Goal: Task Accomplishment & Management: Manage account settings

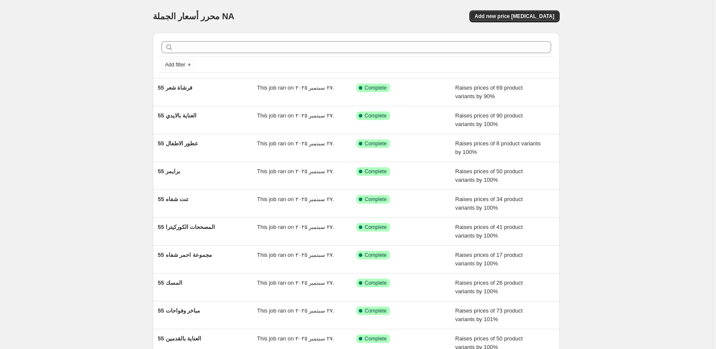
scroll to position [15, 0]
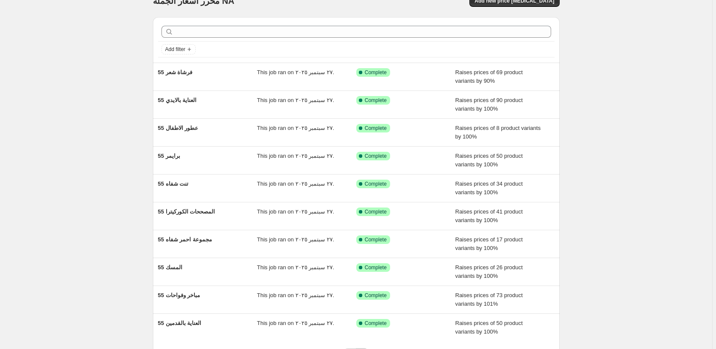
click at [365, 348] on icon "Next" at bounding box center [362, 353] width 9 height 9
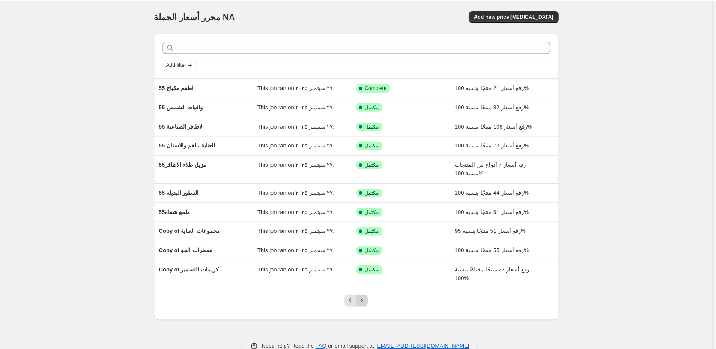
scroll to position [24, 0]
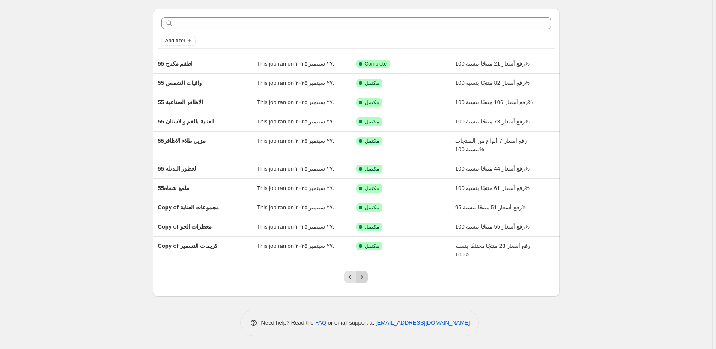
click at [365, 278] on icon "Next" at bounding box center [362, 276] width 9 height 9
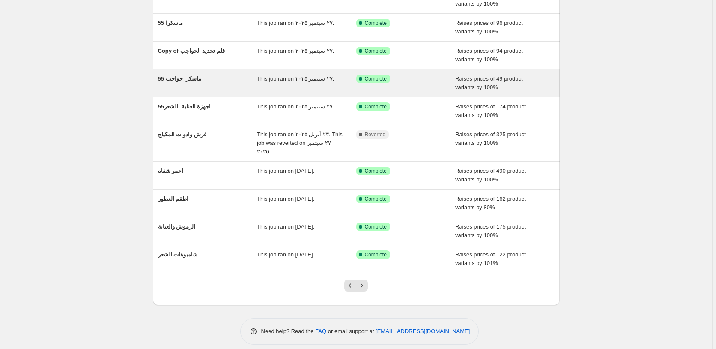
scroll to position [15, 0]
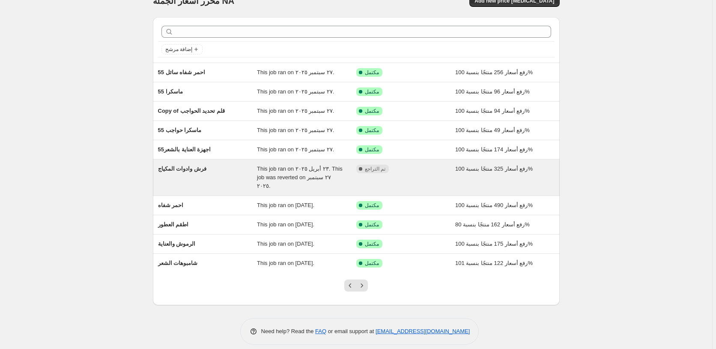
click at [424, 172] on div "مكتمل تم التراجع" at bounding box center [399, 168] width 86 height 9
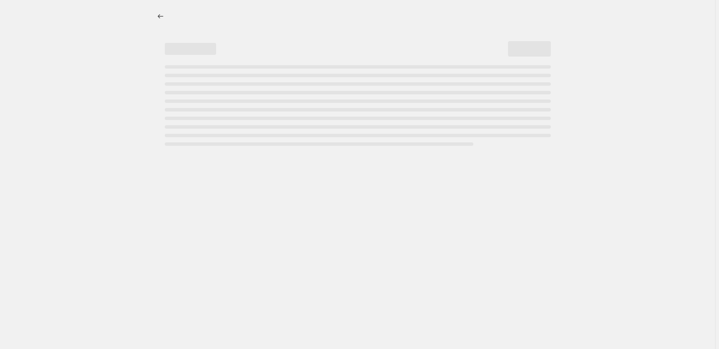
select select "percentage"
select select "pp"
select select "collection"
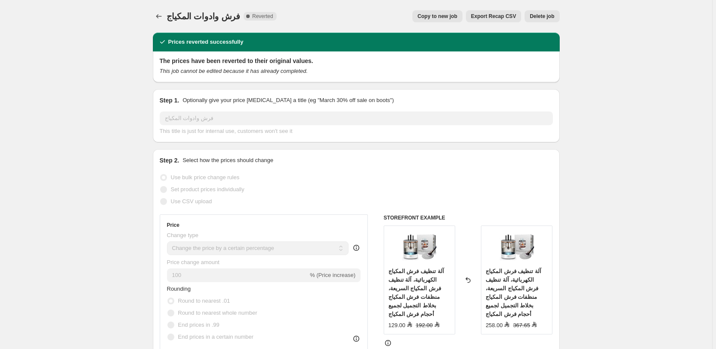
click at [546, 15] on span "Delete job" at bounding box center [542, 16] width 24 height 7
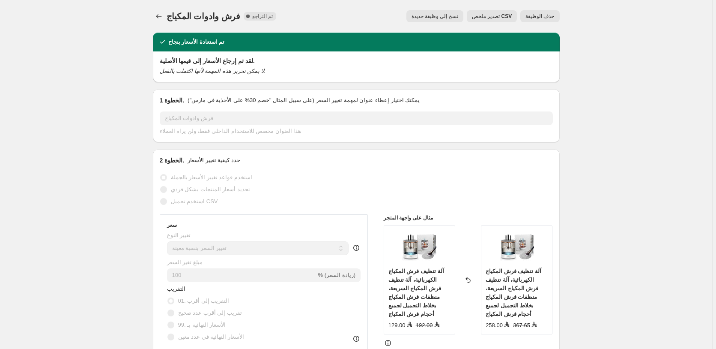
click at [544, 16] on span "حذف الوظيفة" at bounding box center [539, 16] width 29 height 7
click at [543, 18] on span "حذف الوظيفة" at bounding box center [539, 16] width 29 height 7
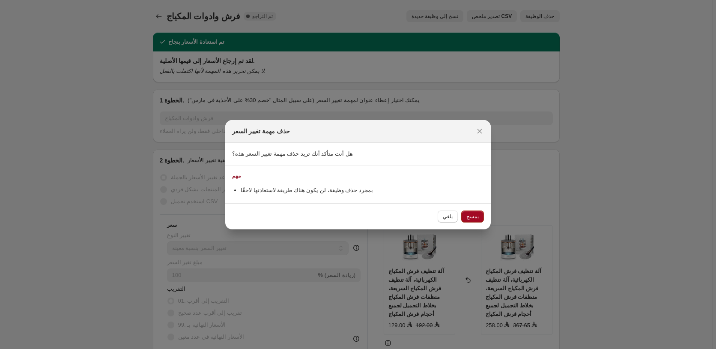
click at [476, 217] on span "يمسح" at bounding box center [472, 216] width 12 height 7
click at [476, 217] on div "يلغي يمسح" at bounding box center [461, 216] width 46 height 12
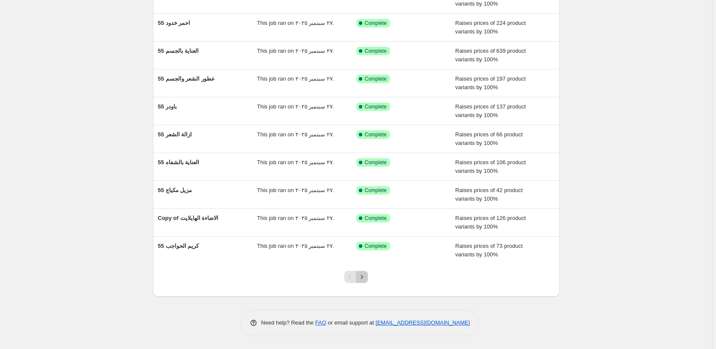
scroll to position [7, 0]
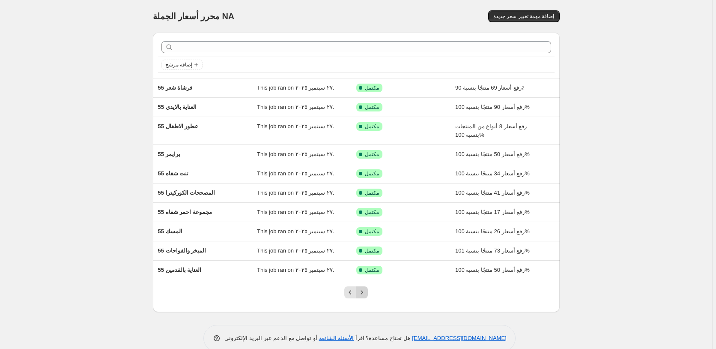
scroll to position [15, 0]
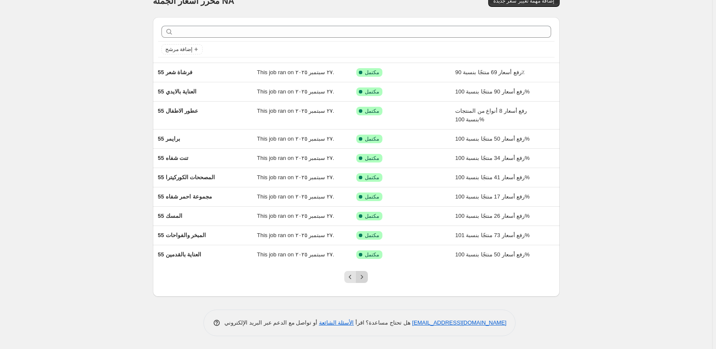
click at [366, 275] on icon "Next" at bounding box center [362, 276] width 9 height 9
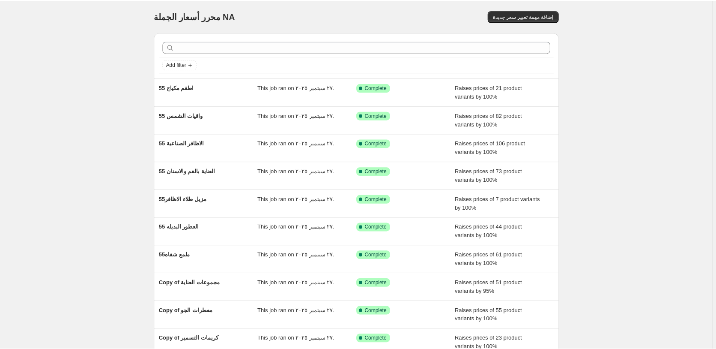
scroll to position [24, 0]
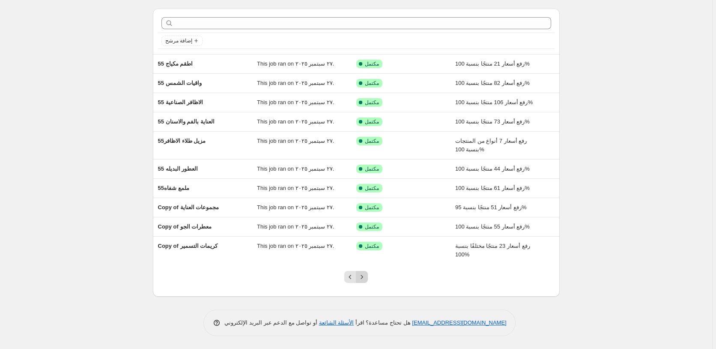
click at [366, 276] on icon "Next" at bounding box center [362, 276] width 9 height 9
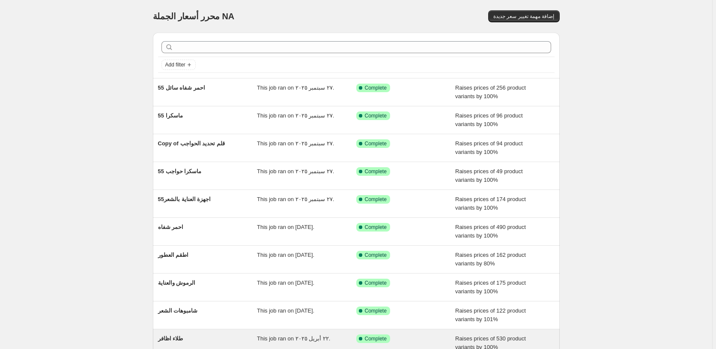
scroll to position [7, 0]
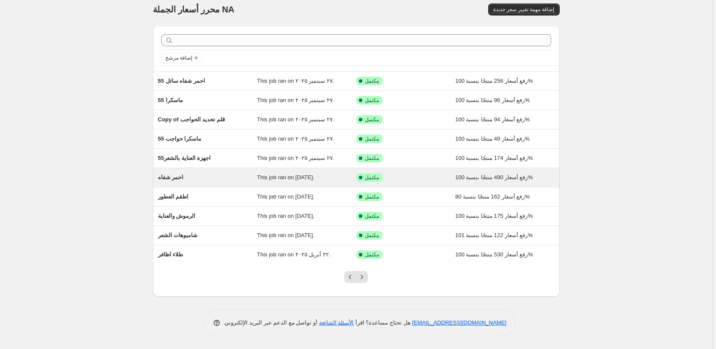
click at [438, 177] on div "تم النجاح مكتمل" at bounding box center [399, 177] width 86 height 9
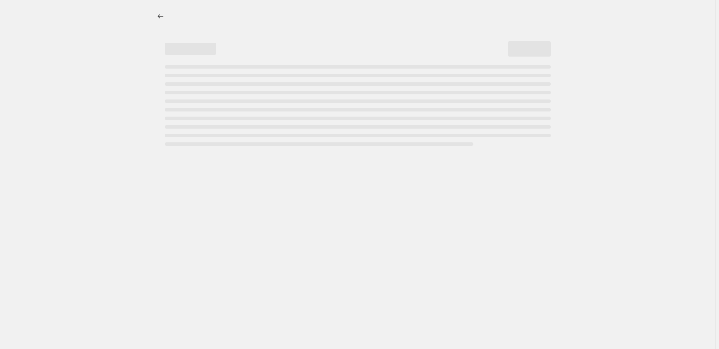
select select "percentage"
select select "pp"
select select "collection"
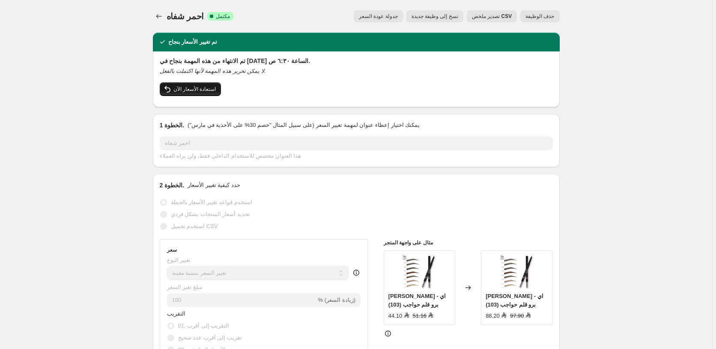
click at [194, 88] on span "استعادة الأسعار الآن" at bounding box center [194, 89] width 43 height 7
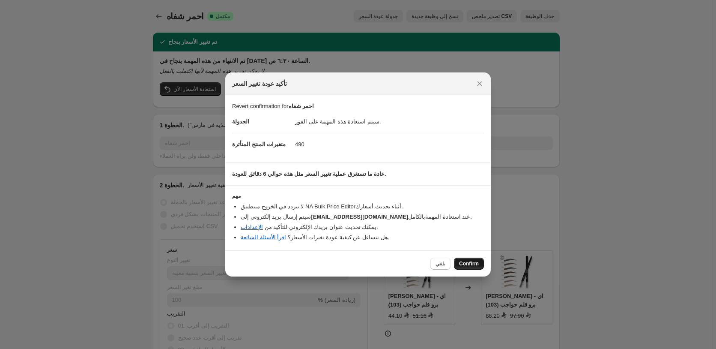
click at [470, 263] on span "Confirm" at bounding box center [469, 263] width 20 height 7
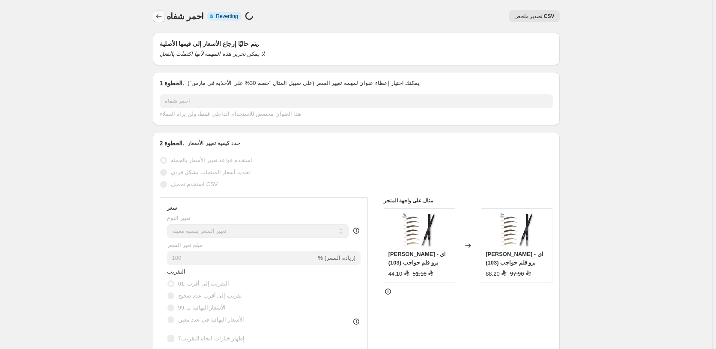
click at [158, 16] on icon "Price change jobs" at bounding box center [159, 16] width 9 height 9
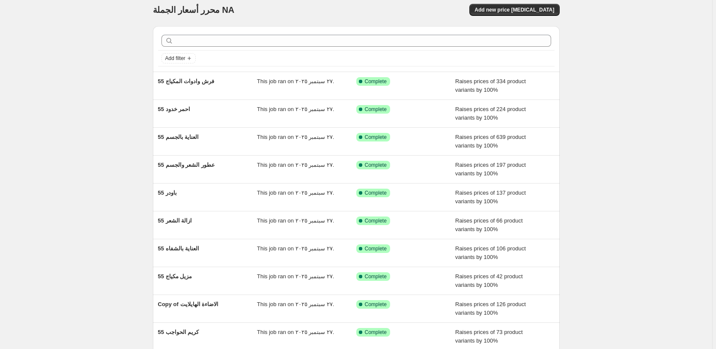
scroll to position [92, 0]
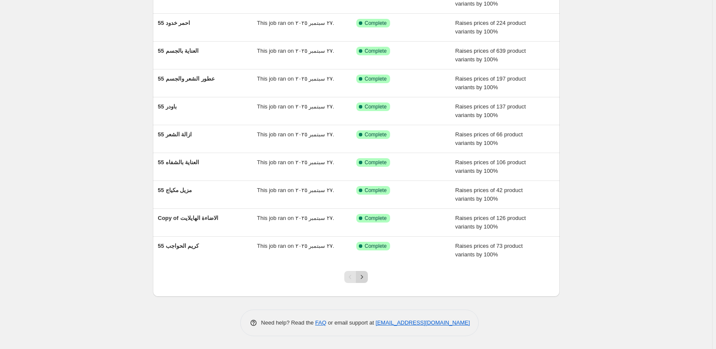
click at [361, 277] on icon "Next" at bounding box center [362, 276] width 9 height 9
click at [364, 277] on icon "Next" at bounding box center [362, 276] width 9 height 9
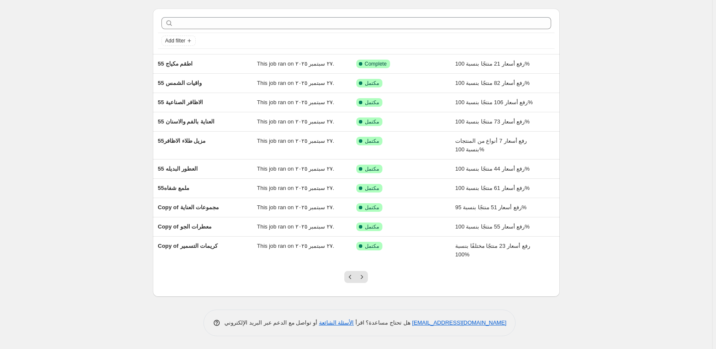
scroll to position [0, 0]
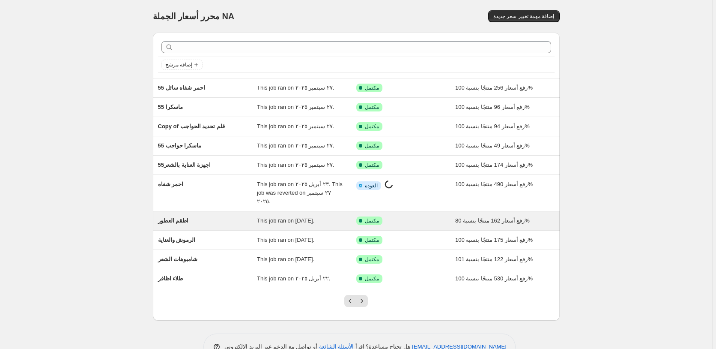
click at [420, 216] on div "تم النجاح مكتمل" at bounding box center [399, 220] width 86 height 9
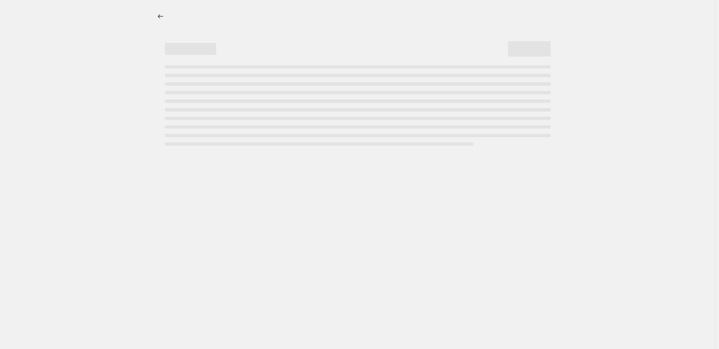
select select "percentage"
select select "pp"
select select "collection"
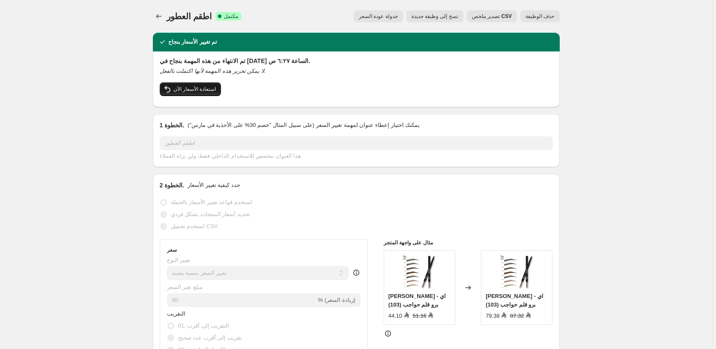
click at [190, 89] on span "استعادة الأسعار الآن" at bounding box center [194, 89] width 43 height 7
click at [189, 92] on span "استعادة الأسعار الآن" at bounding box center [194, 89] width 43 height 7
click at [191, 87] on span "استعادة الأسعار الآن" at bounding box center [194, 89] width 43 height 7
click at [189, 87] on span "استعادة الأسعار الآن" at bounding box center [194, 89] width 43 height 7
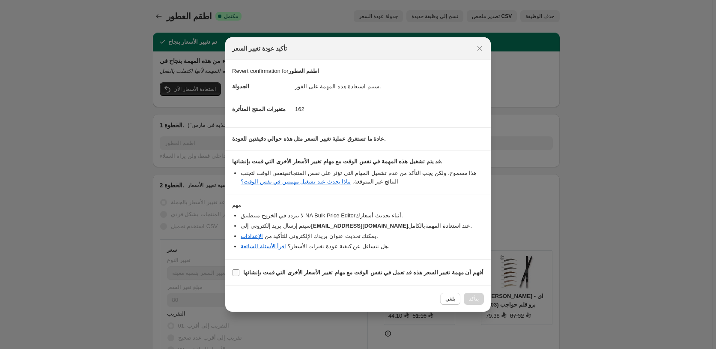
click at [234, 274] on input "أفهم أن مهمة تغيير السعر هذه قد تعمل في نفس الوقت مع مهام تغيير الأسعار الأخرى …" at bounding box center [235, 272] width 7 height 7
checkbox input "true"
click at [471, 298] on span "Confirm" at bounding box center [469, 298] width 20 height 7
click at [471, 298] on div "يلغي Confirm" at bounding box center [457, 298] width 54 height 12
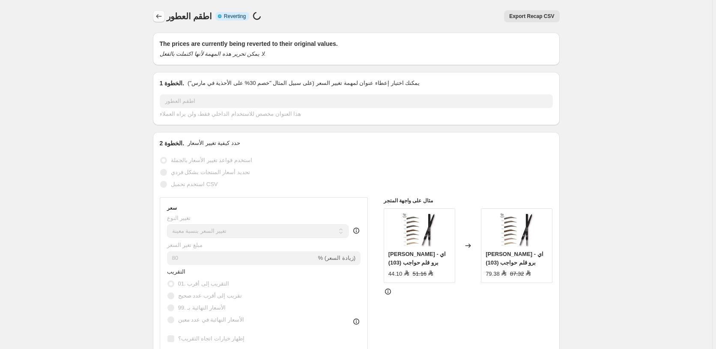
click at [157, 17] on icon "Price change jobs" at bounding box center [159, 16] width 9 height 9
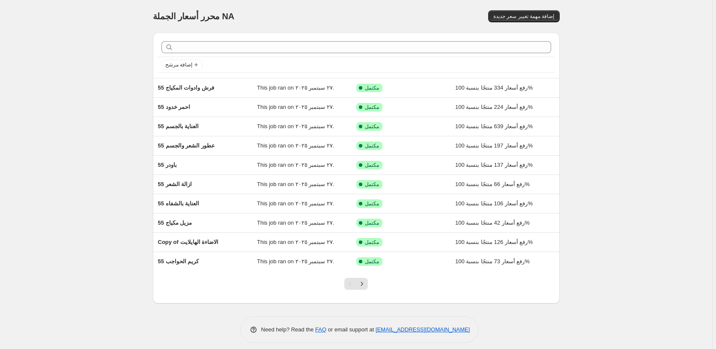
scroll to position [7, 0]
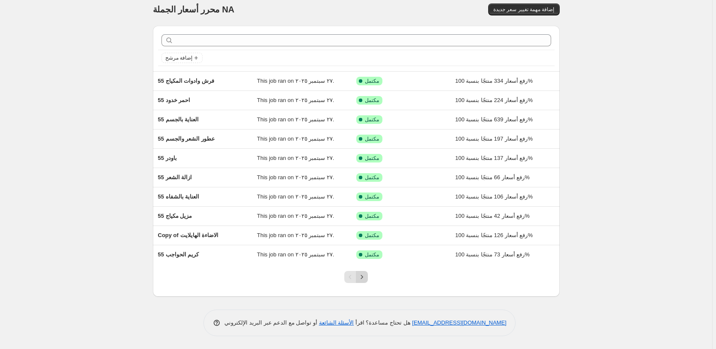
click at [361, 277] on icon "Next" at bounding box center [362, 276] width 9 height 9
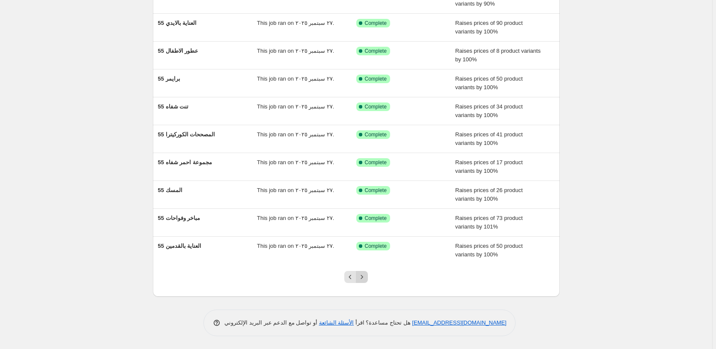
scroll to position [15, 0]
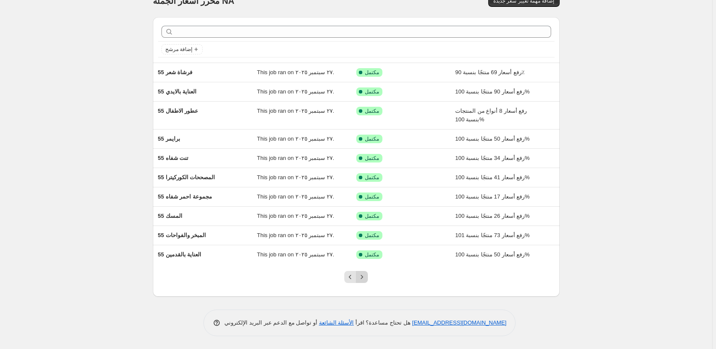
click at [364, 277] on icon "Next" at bounding box center [362, 276] width 9 height 9
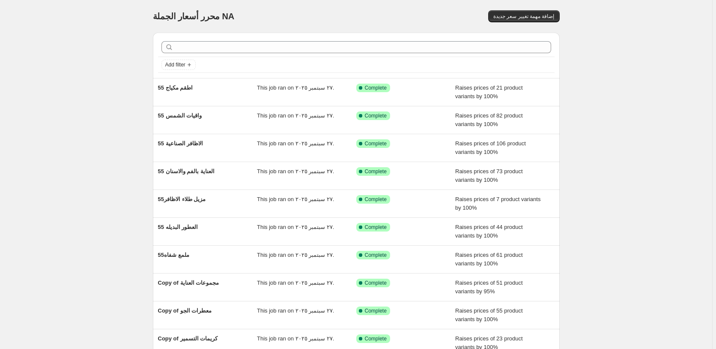
scroll to position [24, 0]
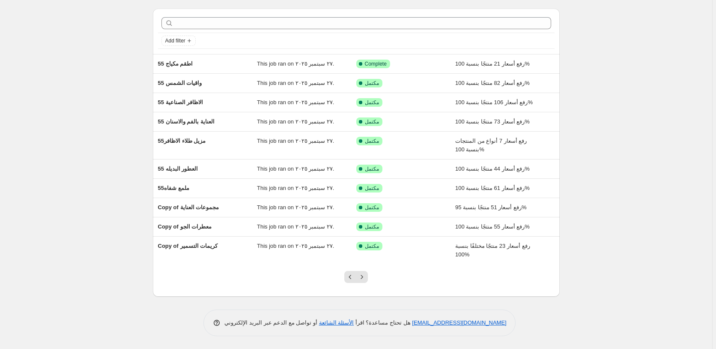
click at [364, 277] on icon "Next" at bounding box center [362, 276] width 9 height 9
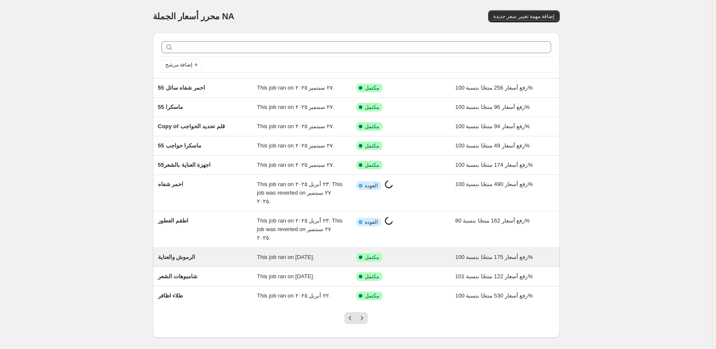
click at [421, 253] on div "تم النجاح مكتمل" at bounding box center [399, 257] width 86 height 9
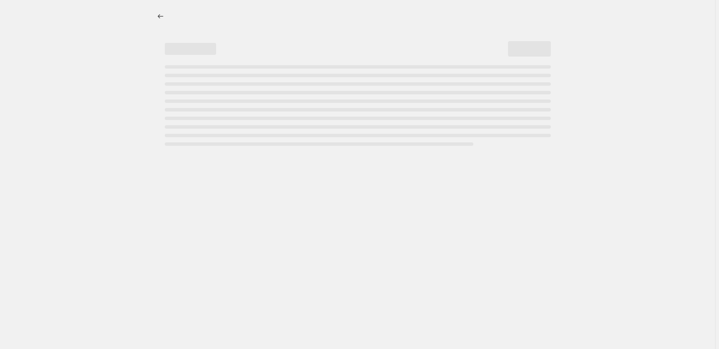
click at [421, 241] on div at bounding box center [357, 174] width 715 height 349
select select "percentage"
select select "pp"
select select "collection"
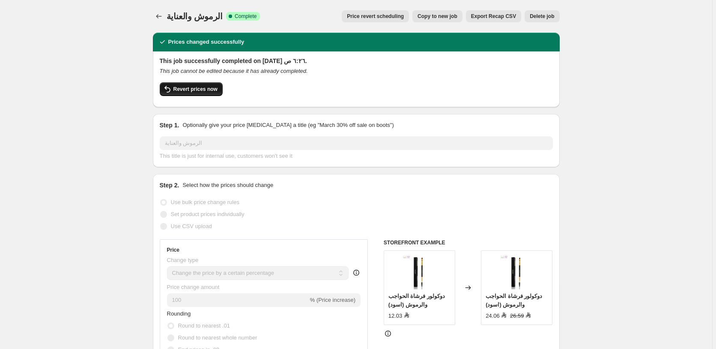
click at [195, 88] on span "Revert prices now" at bounding box center [195, 89] width 44 height 7
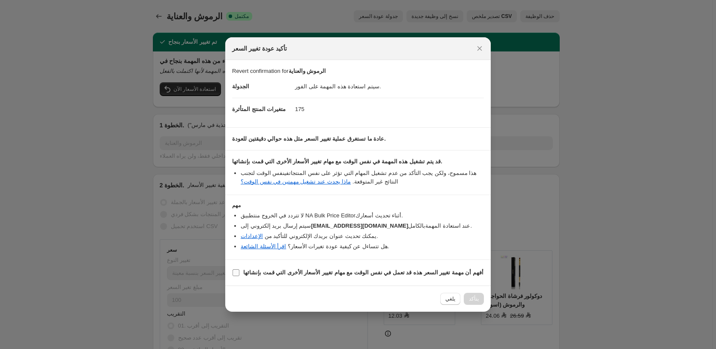
click at [286, 271] on b "أفهم أن مهمة تغيير السعر هذه قد تعمل في نفس الوقت مع مهام تغيير الأسعار الأخرى …" at bounding box center [363, 272] width 240 height 6
click at [239, 271] on input "أفهم أن مهمة تغيير السعر هذه قد تعمل في نفس الوقت مع مهام تغيير الأسعار الأخرى …" at bounding box center [235, 272] width 7 height 7
checkbox input "true"
click at [466, 299] on span "Confirm" at bounding box center [469, 298] width 20 height 7
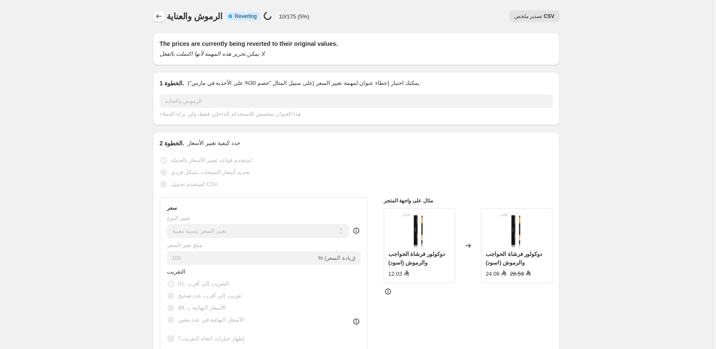
click at [158, 18] on icon "Price change jobs" at bounding box center [159, 16] width 9 height 9
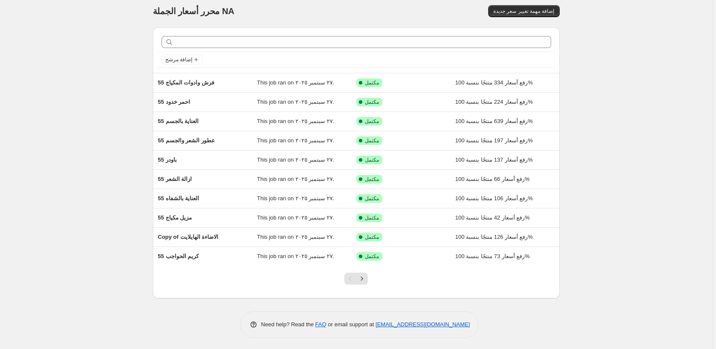
scroll to position [7, 0]
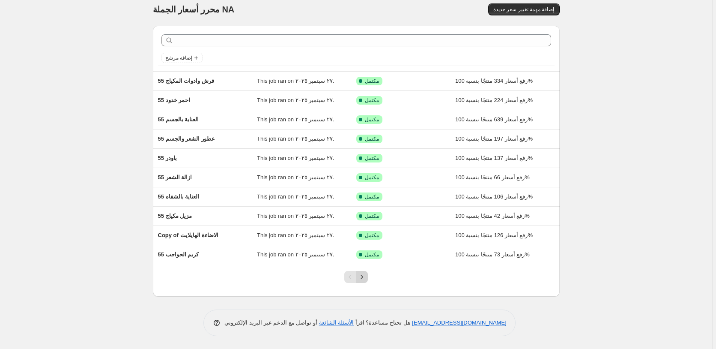
click at [363, 276] on icon "Next" at bounding box center [362, 276] width 9 height 9
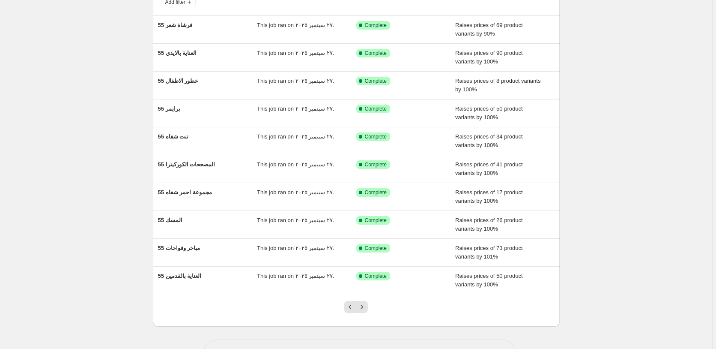
scroll to position [92, 0]
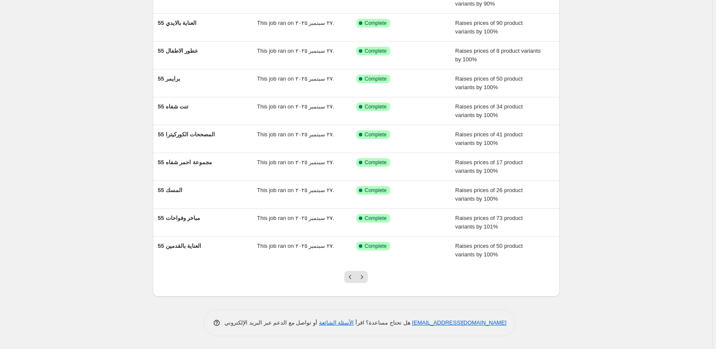
click at [363, 276] on icon "Next" at bounding box center [362, 276] width 9 height 9
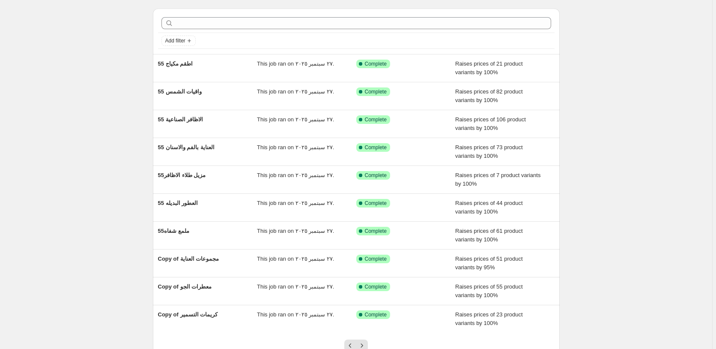
click at [363, 341] on icon "Next" at bounding box center [362, 345] width 9 height 9
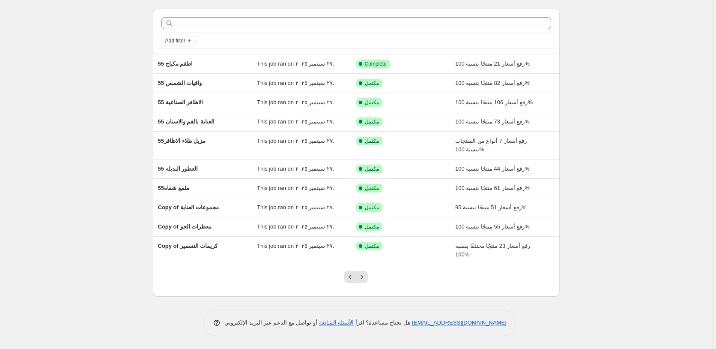
scroll to position [0, 0]
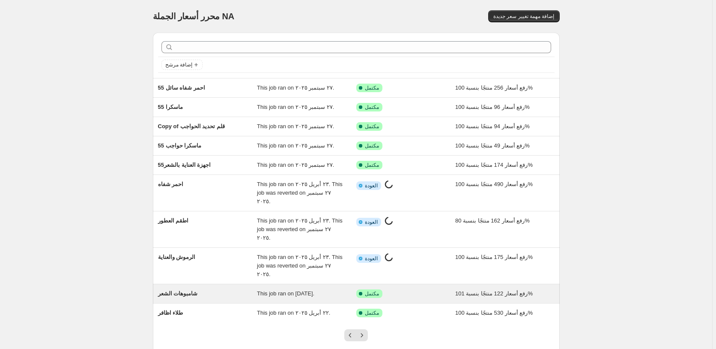
click at [416, 289] on div "تم النجاح مكتمل" at bounding box center [399, 293] width 86 height 9
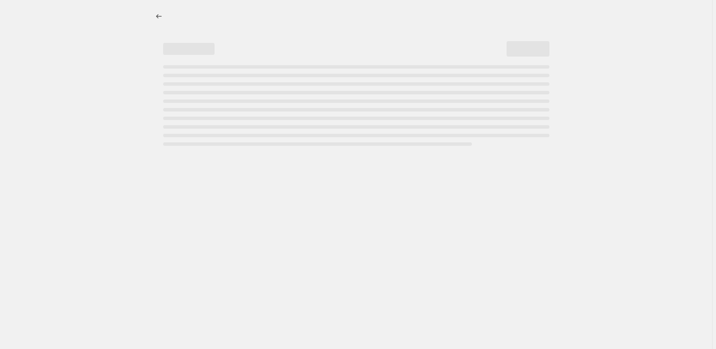
select select "percentage"
select select "pp"
select select "collection"
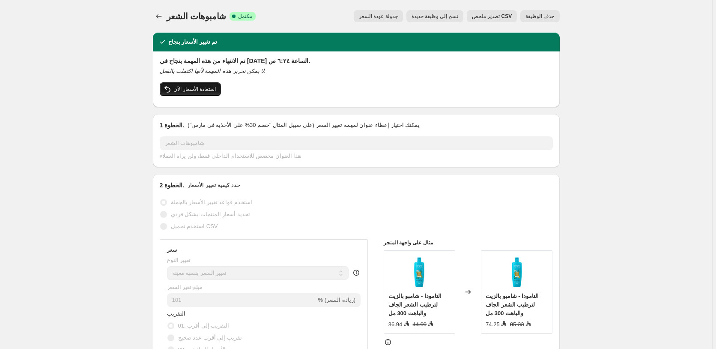
click at [195, 89] on span "استعادة الأسعار الآن" at bounding box center [194, 89] width 43 height 7
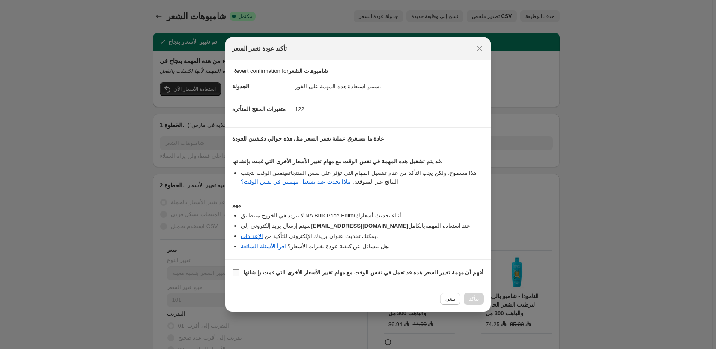
click at [279, 274] on b "أفهم أن مهمة تغيير السعر هذه قد تعمل في نفس الوقت مع مهام تغيير الأسعار الأخرى …" at bounding box center [363, 272] width 240 height 6
click at [239, 274] on input "أفهم أن مهمة تغيير السعر هذه قد تعمل في نفس الوقت مع مهام تغيير الأسعار الأخرى …" at bounding box center [235, 272] width 7 height 7
checkbox input "true"
click at [471, 299] on span "Confirm" at bounding box center [469, 298] width 20 height 7
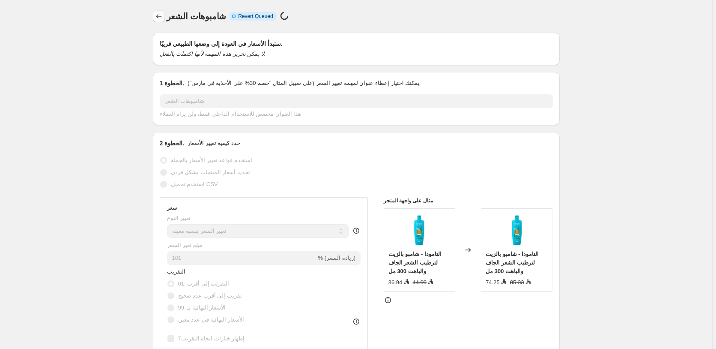
click at [157, 16] on icon "Price change jobs" at bounding box center [159, 16] width 9 height 9
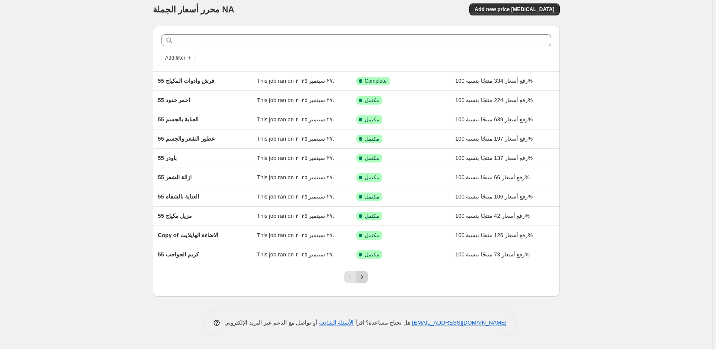
scroll to position [7, 0]
click at [366, 277] on icon "Next" at bounding box center [362, 276] width 9 height 9
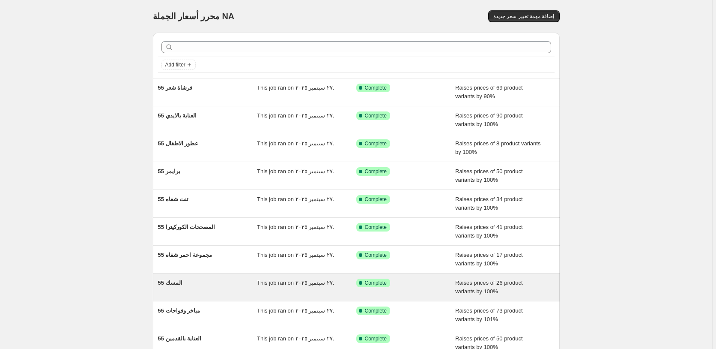
scroll to position [15, 0]
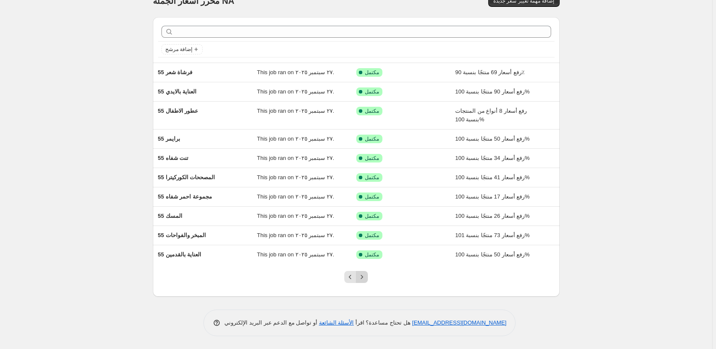
click at [365, 278] on icon "Next" at bounding box center [362, 276] width 9 height 9
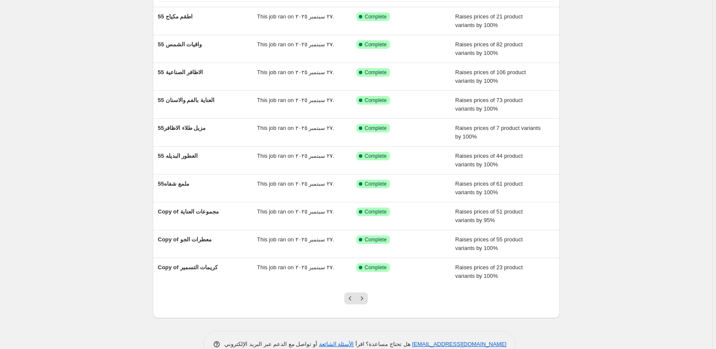
scroll to position [92, 0]
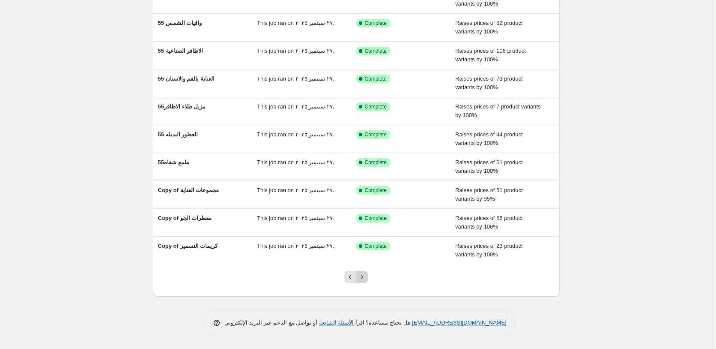
click at [363, 277] on icon "Next" at bounding box center [362, 276] width 2 height 4
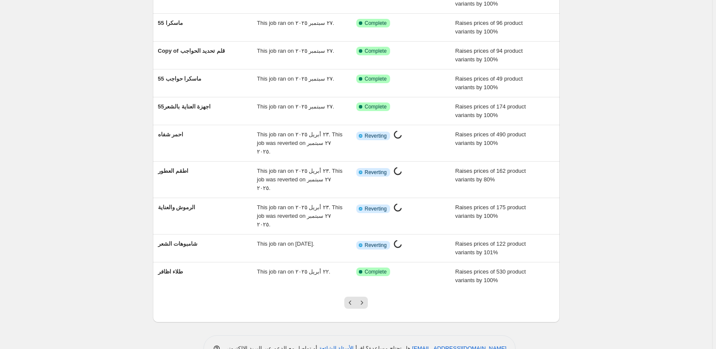
scroll to position [35, 0]
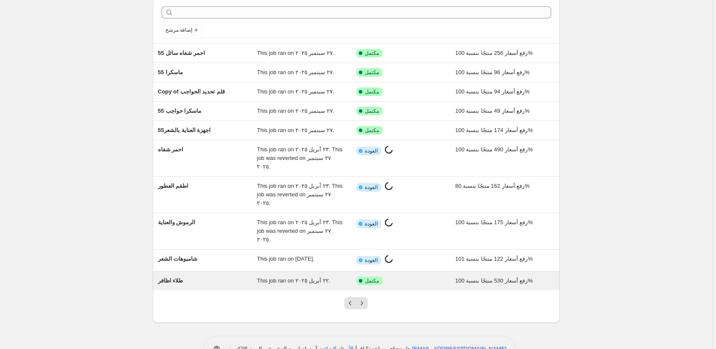
click at [417, 276] on div "تم النجاح مكتمل" at bounding box center [399, 280] width 86 height 9
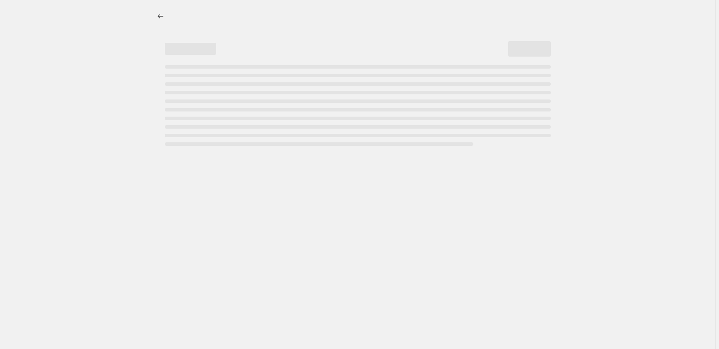
select select "percentage"
select select "pp"
select select "collection"
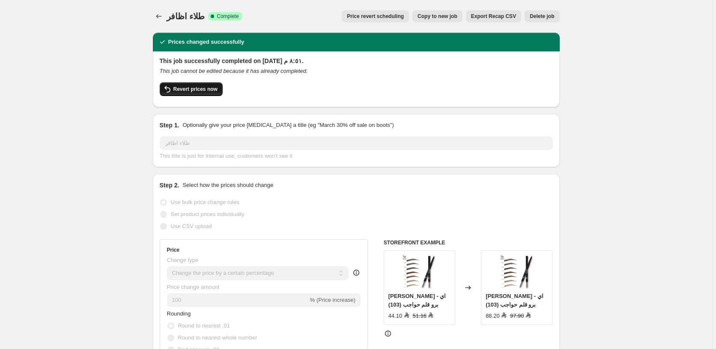
click at [191, 89] on span "Revert prices now" at bounding box center [195, 89] width 44 height 7
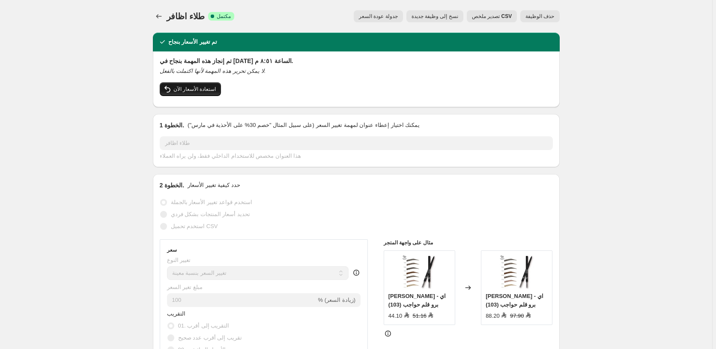
click at [179, 87] on span "استعادة الأسعار الآن" at bounding box center [194, 89] width 43 height 7
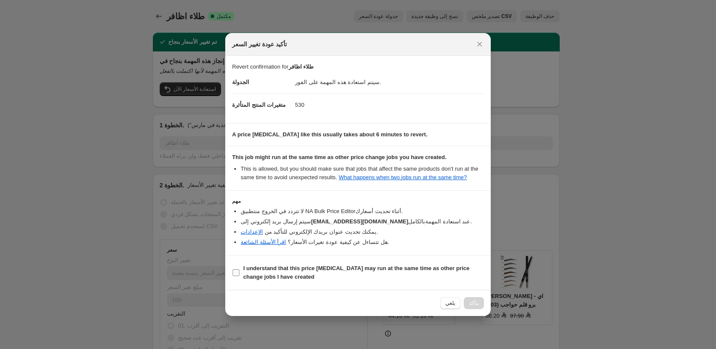
click at [273, 268] on b "I understand that this price change job may run at the same time as other price…" at bounding box center [356, 272] width 226 height 15
click at [239, 269] on input "I understand that this price change job may run at the same time as other price…" at bounding box center [235, 272] width 7 height 7
checkbox input "true"
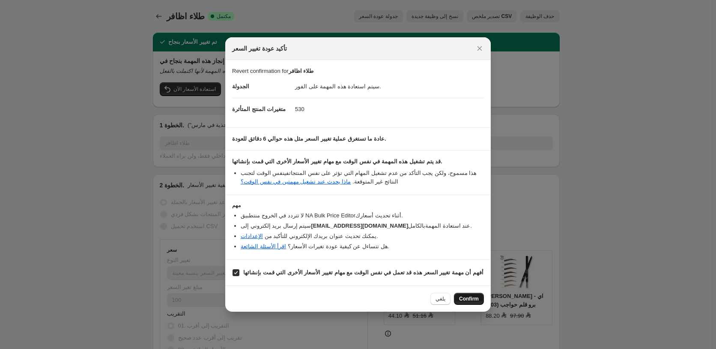
click at [469, 298] on span "Confirm" at bounding box center [469, 298] width 20 height 7
click at [469, 298] on div "يلغي Confirm" at bounding box center [457, 298] width 54 height 12
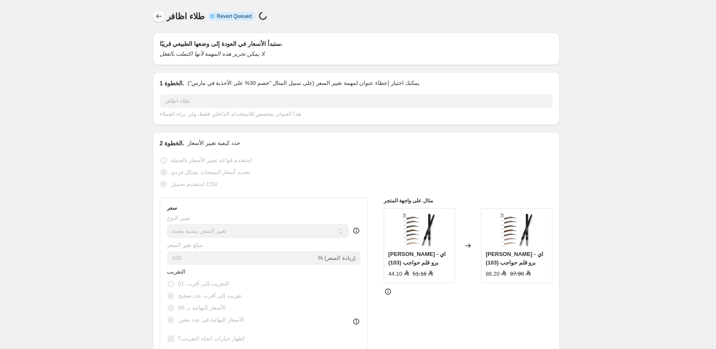
click at [161, 16] on icon "Price change jobs" at bounding box center [159, 16] width 9 height 9
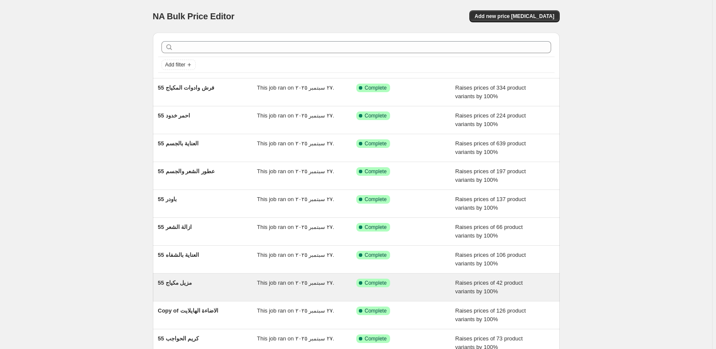
click at [364, 274] on div "55 مزيل مكياج This job ran on ٢٧ سبتمبر ٢٠٢٥. Success Complete Complete Raises …" at bounding box center [356, 286] width 407 height 27
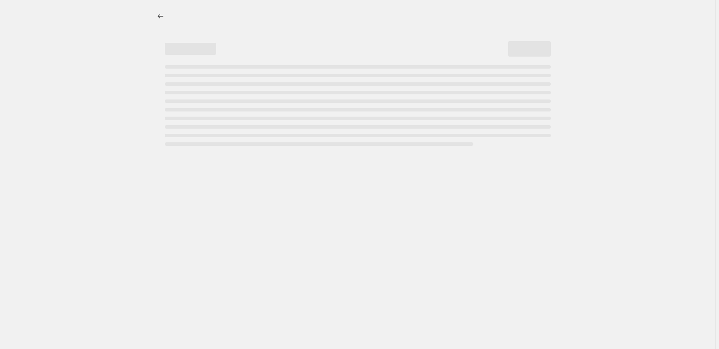
select select "percentage"
select select "pp"
select select "collection"
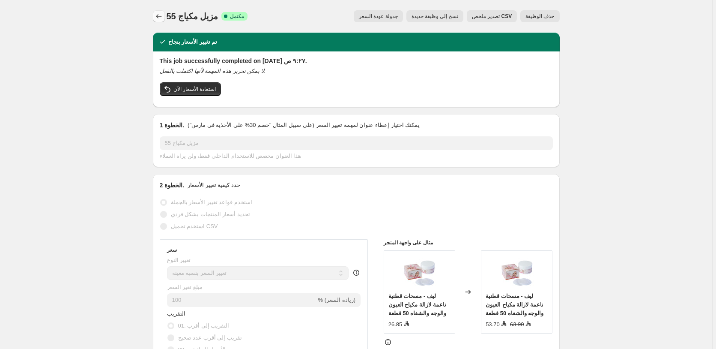
click at [158, 17] on icon "Price change jobs" at bounding box center [159, 16] width 9 height 9
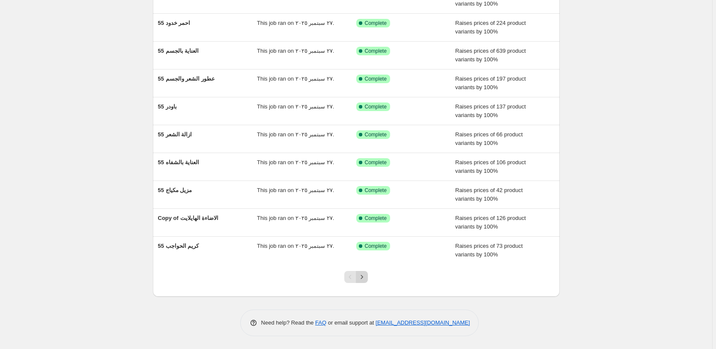
scroll to position [7, 0]
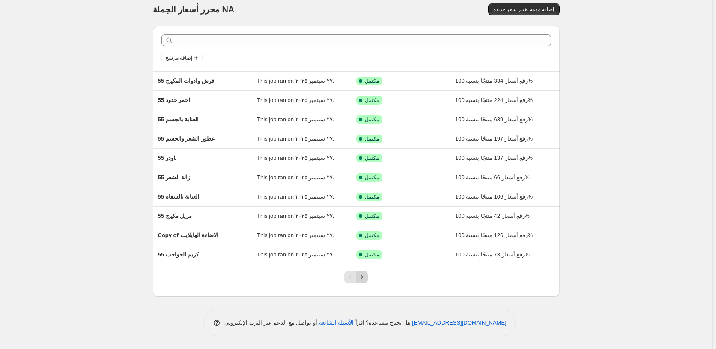
click at [365, 277] on icon "Next" at bounding box center [362, 276] width 9 height 9
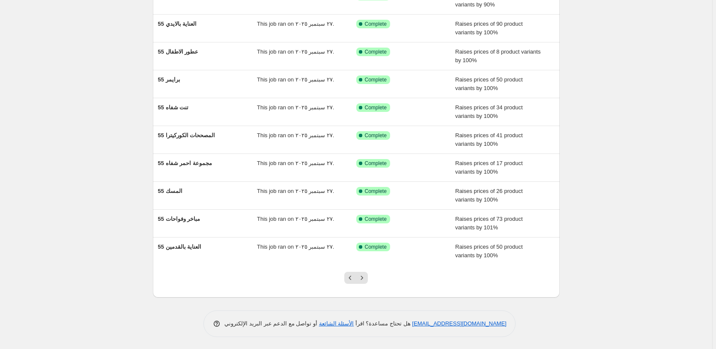
scroll to position [92, 0]
click at [365, 277] on icon "Next" at bounding box center [362, 276] width 9 height 9
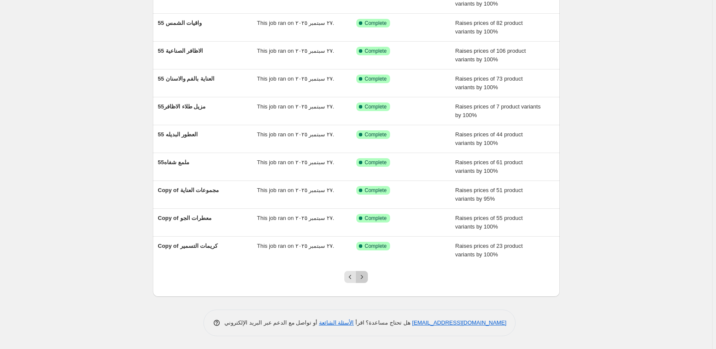
scroll to position [24, 0]
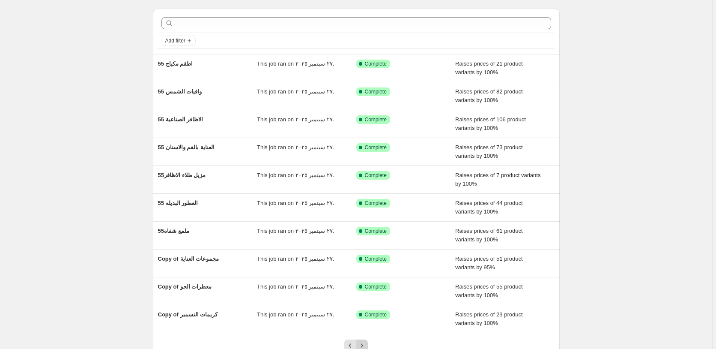
click at [365, 341] on icon "Next" at bounding box center [362, 345] width 9 height 9
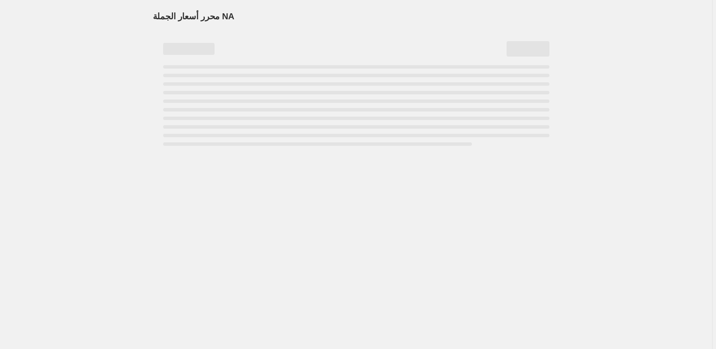
scroll to position [0, 0]
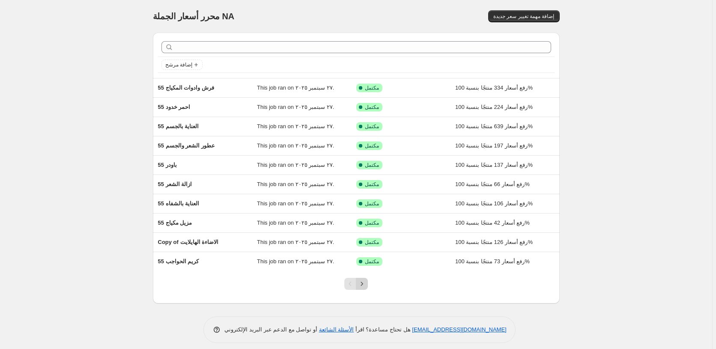
click at [363, 282] on icon "Next" at bounding box center [362, 283] width 2 height 4
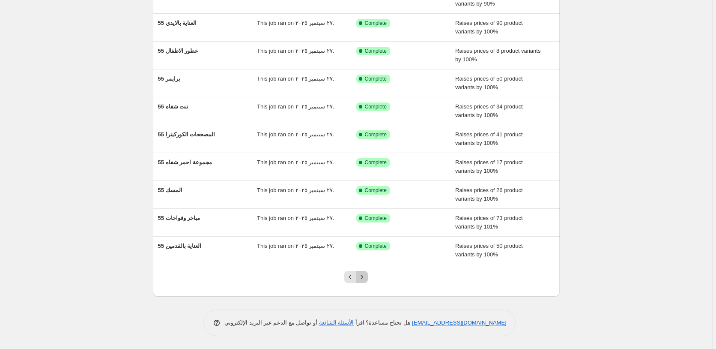
scroll to position [15, 0]
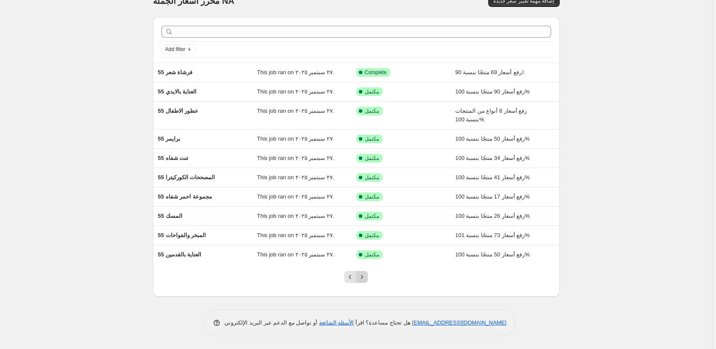
click at [362, 278] on icon "Next" at bounding box center [362, 276] width 9 height 9
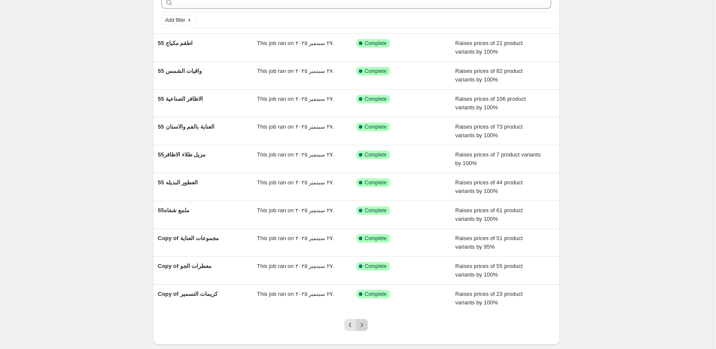
scroll to position [92, 0]
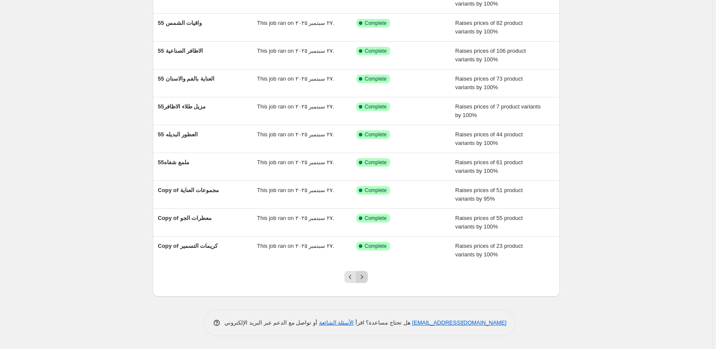
click at [364, 275] on icon "Next" at bounding box center [362, 276] width 9 height 9
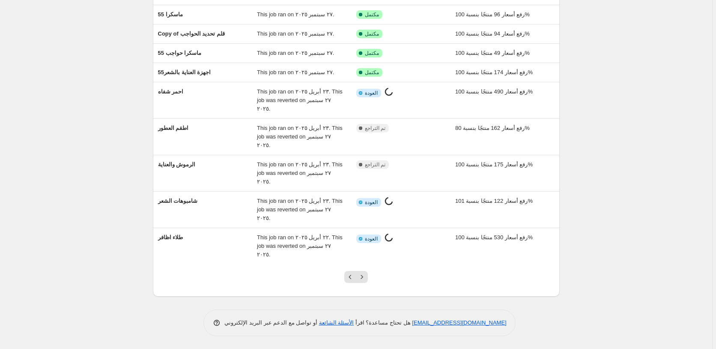
scroll to position [50, 0]
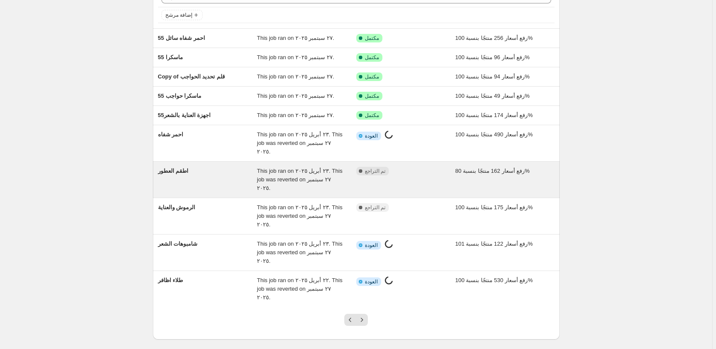
click at [423, 167] on div "مكتمل تم التراجع" at bounding box center [405, 180] width 99 height 26
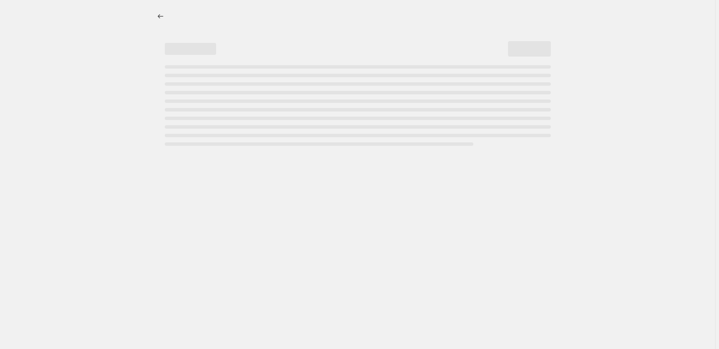
select select "percentage"
select select "pp"
select select "collection"
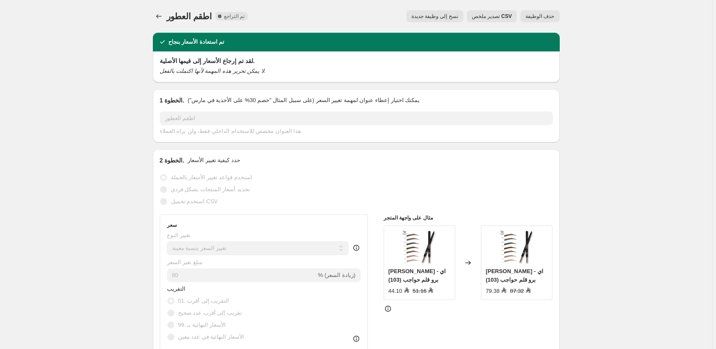
click at [438, 16] on span "نسخ إلى وظيفة جديدة" at bounding box center [434, 16] width 47 height 7
select select "percentage"
select select "pp"
select select "collection"
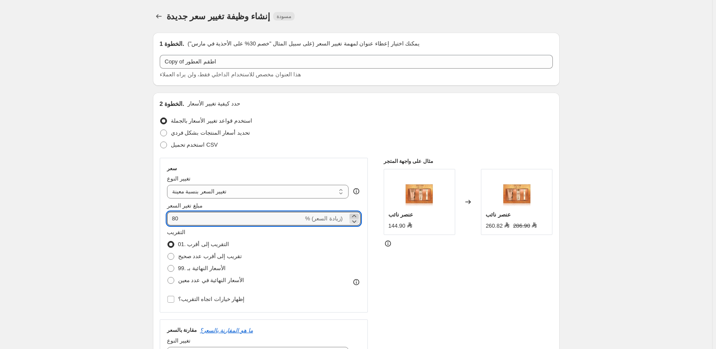
click at [355, 215] on icon at bounding box center [354, 216] width 9 height 9
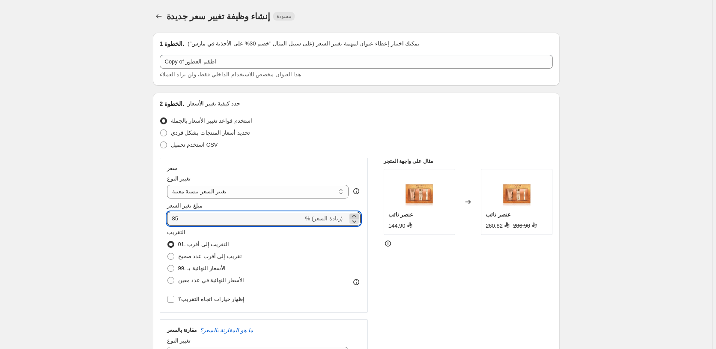
click at [355, 215] on icon at bounding box center [354, 216] width 9 height 9
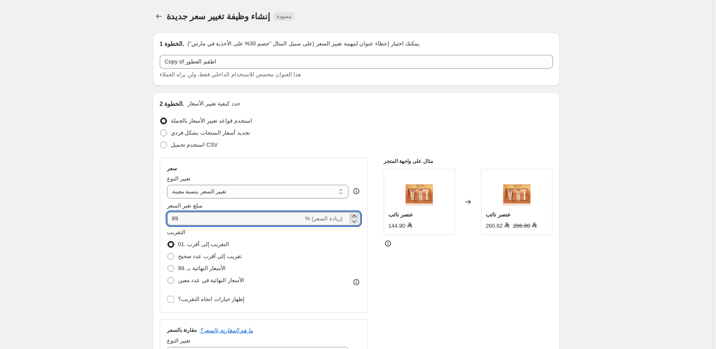
type input "90"
click at [452, 274] on div "مثال على واجهة المتجر عنصر نائب 144.90 تم التغيير إلى عنصر نائب 260.82 286.90" at bounding box center [468, 322] width 169 height 328
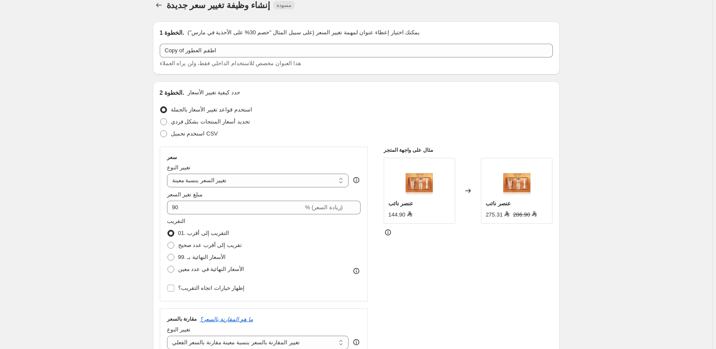
scroll to position [108, 0]
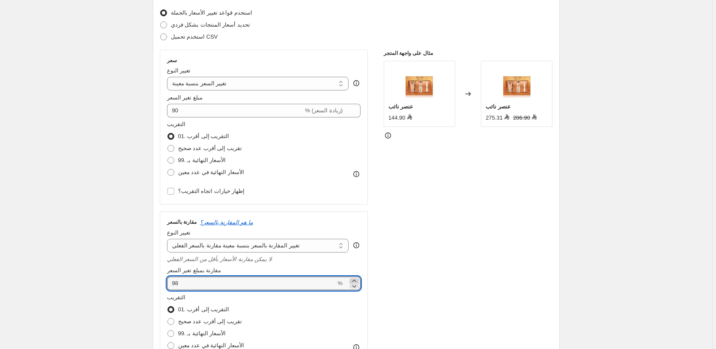
click at [356, 280] on icon at bounding box center [354, 280] width 4 height 2
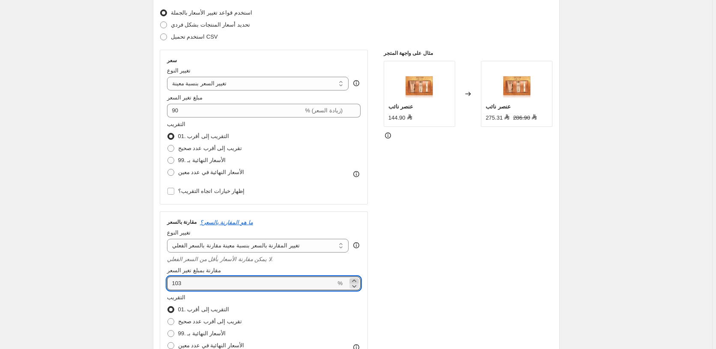
click at [356, 280] on icon at bounding box center [354, 280] width 4 height 2
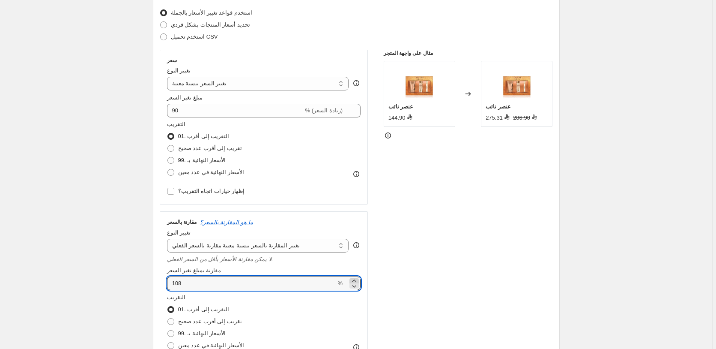
click at [356, 280] on icon at bounding box center [354, 280] width 4 height 2
type input "109"
click at [420, 242] on div "مثال على واجهة المتجر عنصر نائب 144.90 تم التغيير إلى عنصر نائب 275.31 286.90" at bounding box center [468, 214] width 169 height 328
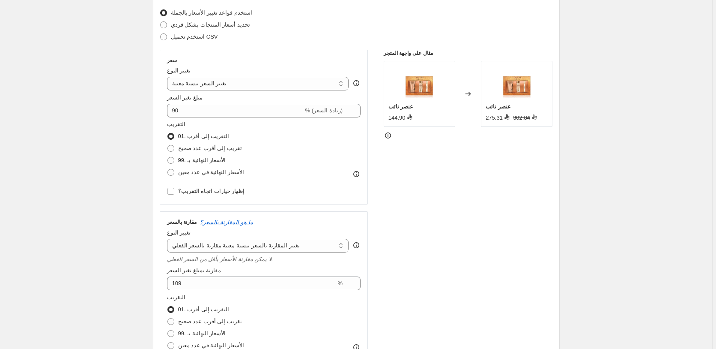
scroll to position [0, 0]
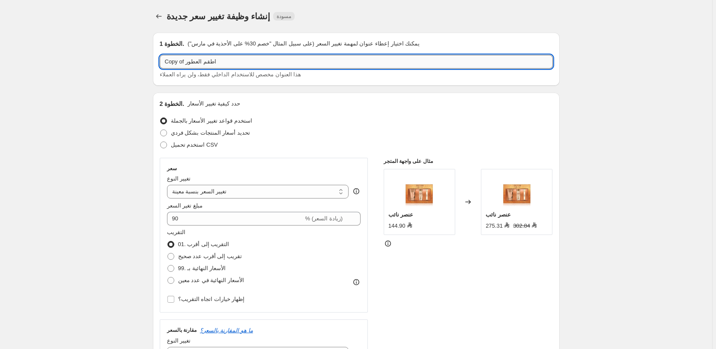
drag, startPoint x: 185, startPoint y: 60, endPoint x: 160, endPoint y: 63, distance: 25.4
click at [160, 63] on input "Copy of اطقم العطور" at bounding box center [356, 62] width 393 height 14
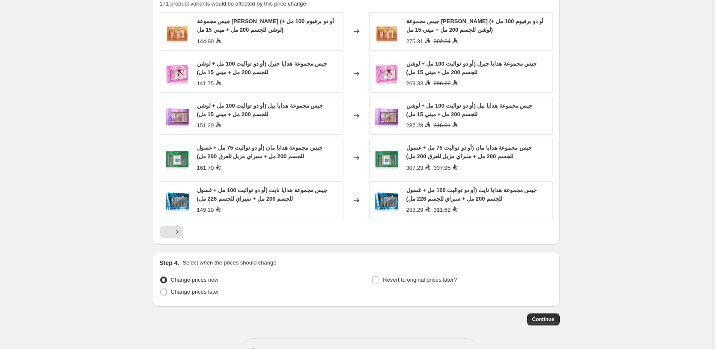
scroll to position [736, 0]
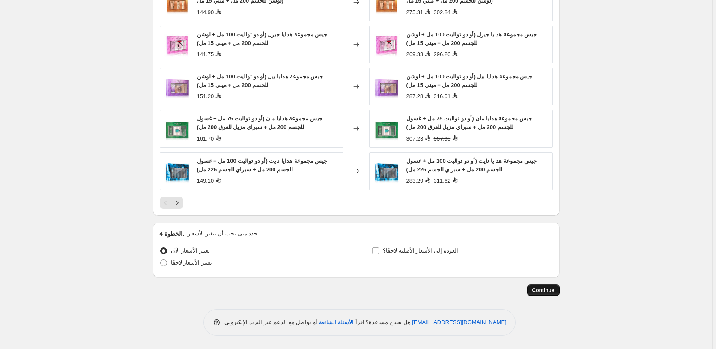
type input "55 اطقم العطور"
click at [547, 290] on span "Continue" at bounding box center [543, 289] width 22 height 7
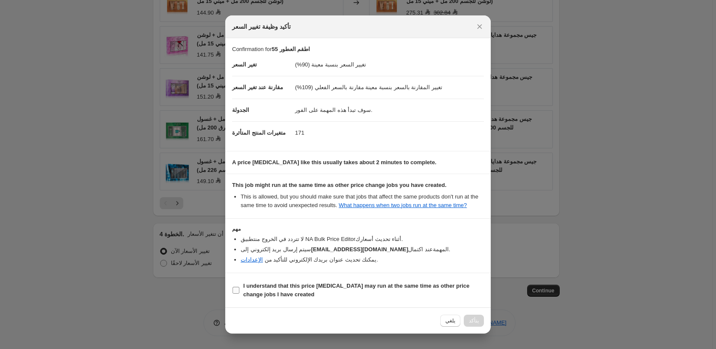
click at [234, 289] on input "I understand that this price change job may run at the same time as other price…" at bounding box center [235, 289] width 7 height 7
checkbox input "true"
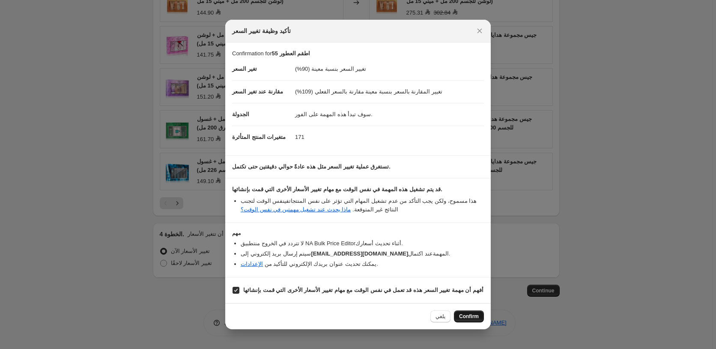
click at [470, 316] on span "Confirm" at bounding box center [469, 316] width 20 height 7
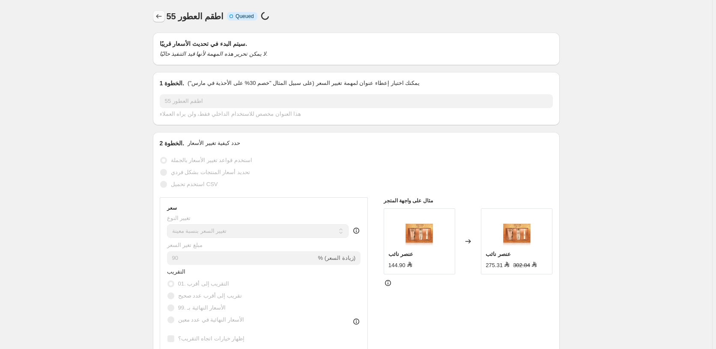
click at [159, 13] on icon "Price change jobs" at bounding box center [159, 16] width 9 height 9
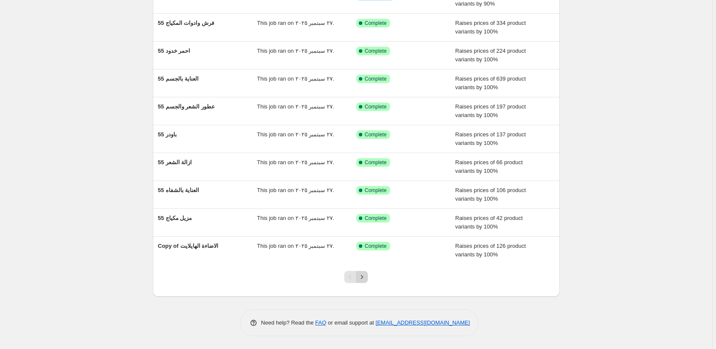
scroll to position [15, 0]
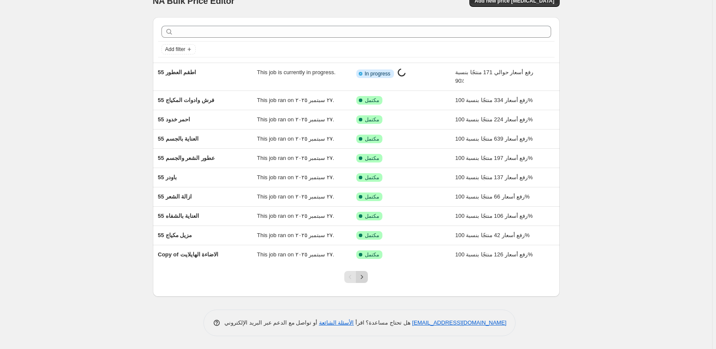
click at [365, 278] on icon "Next" at bounding box center [362, 276] width 9 height 9
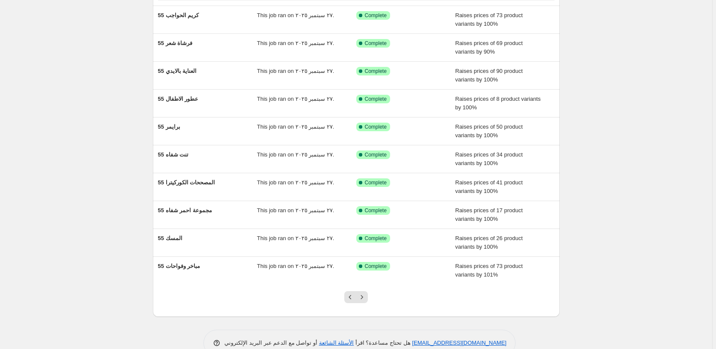
scroll to position [92, 0]
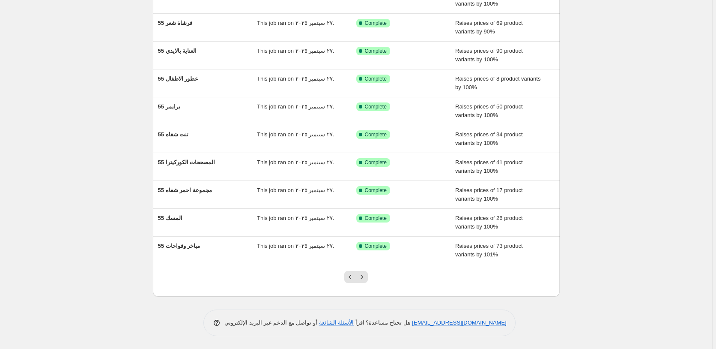
click at [365, 278] on icon "Next" at bounding box center [362, 276] width 9 height 9
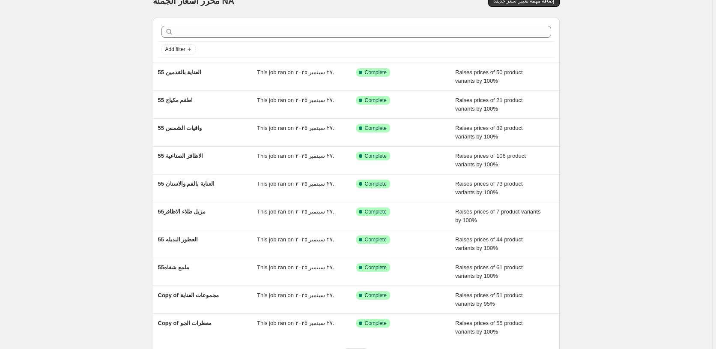
click at [365, 348] on icon "Next" at bounding box center [362, 353] width 9 height 9
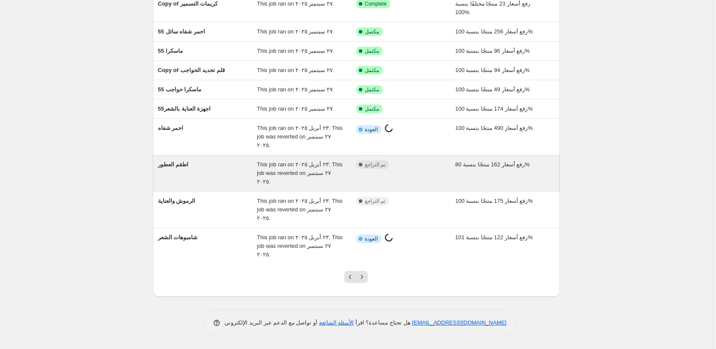
scroll to position [50, 0]
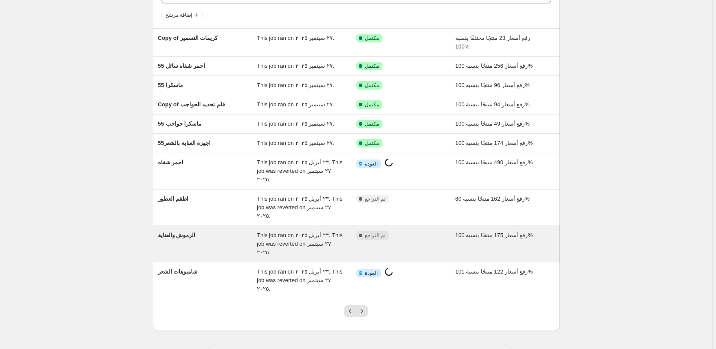
click at [426, 231] on div "مكتمل تم التراجع" at bounding box center [399, 235] width 86 height 9
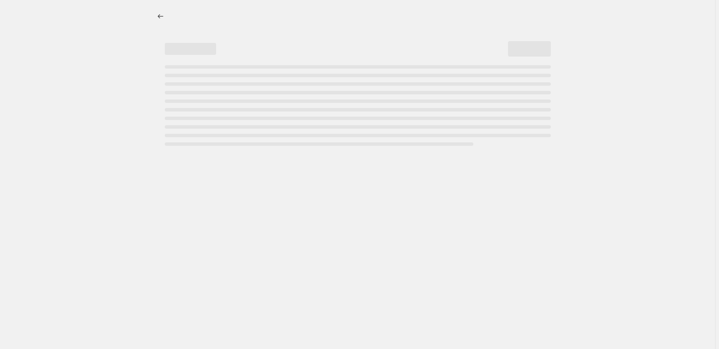
select select "percentage"
select select "pp"
select select "collection"
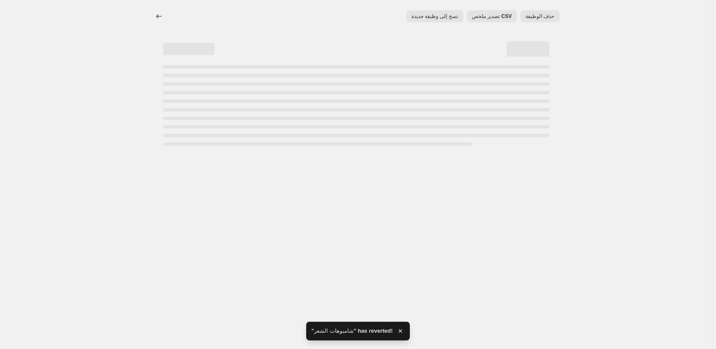
select select "percentage"
select select "pp"
select select "collection"
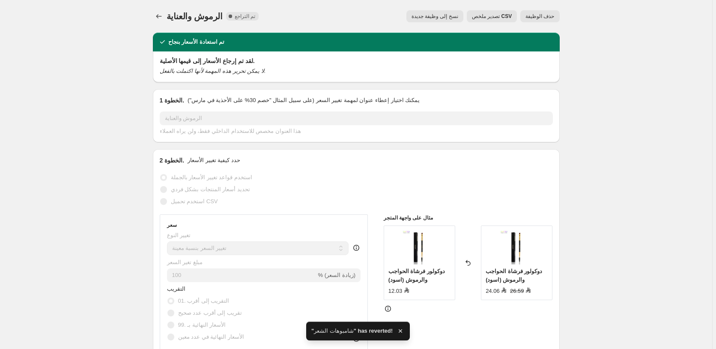
click at [437, 16] on span "نسخ إلى وظيفة جديدة" at bounding box center [434, 16] width 47 height 7
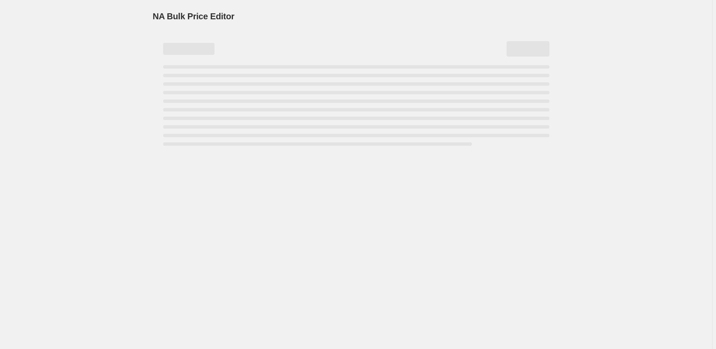
select select "percentage"
select select "pp"
select select "collection"
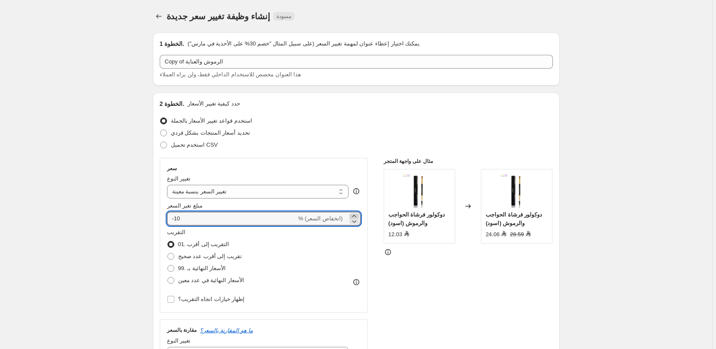
click at [356, 215] on icon at bounding box center [354, 216] width 4 height 2
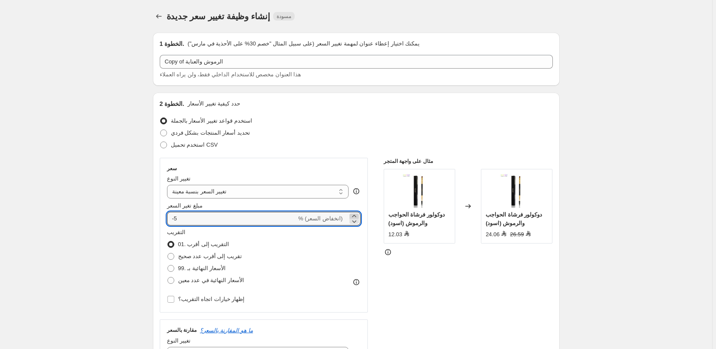
click at [356, 215] on icon at bounding box center [354, 216] width 4 height 2
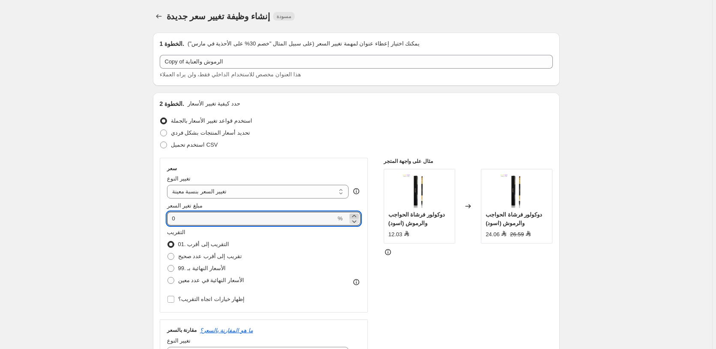
click at [356, 215] on icon at bounding box center [354, 216] width 4 height 2
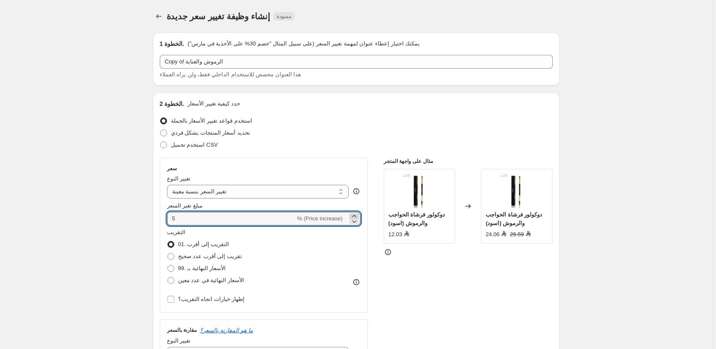
click at [356, 215] on icon at bounding box center [354, 216] width 4 height 2
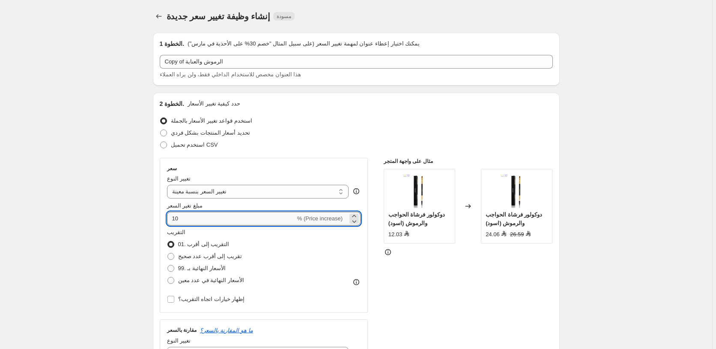
drag, startPoint x: 179, startPoint y: 216, endPoint x: 172, endPoint y: 218, distance: 7.0
click at [172, 218] on input "10" at bounding box center [231, 219] width 128 height 14
click at [470, 292] on div "مثال على واجهة المتجر دوكولور فرشاة الحواجب والرموش (اسود) 12.03 تم التغيير إلى…" at bounding box center [468, 322] width 169 height 328
drag, startPoint x: 191, startPoint y: 220, endPoint x: 162, endPoint y: 215, distance: 29.0
click at [167, 215] on input "100" at bounding box center [231, 219] width 128 height 14
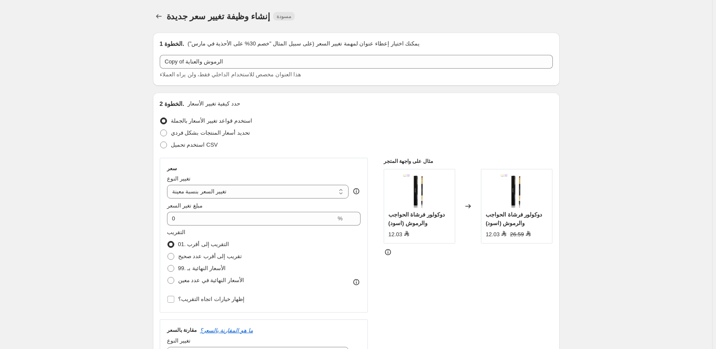
click at [416, 283] on div "مثال على واجهة المتجر دوكولور فرشاة الحواجب والرموش (اسود) 12.03 تم التغيير إلى…" at bounding box center [468, 322] width 169 height 328
drag, startPoint x: 182, startPoint y: 215, endPoint x: 161, endPoint y: 218, distance: 20.8
click at [167, 218] on input "0" at bounding box center [251, 219] width 169 height 14
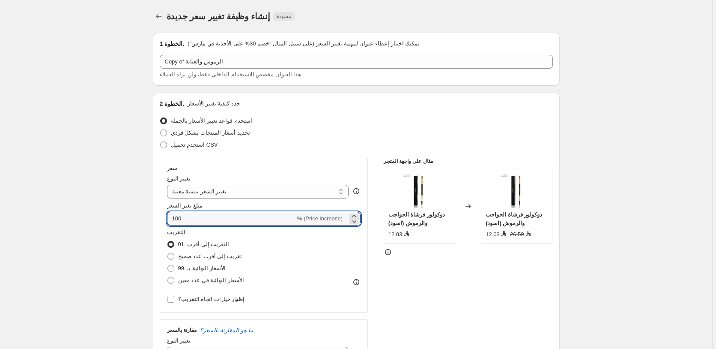
type input "100"
click at [461, 297] on div "مثال على واجهة المتجر دوكولور فرشاة الحواجب والرموش (اسود) 12.03 تم التغيير إلى…" at bounding box center [468, 322] width 169 height 328
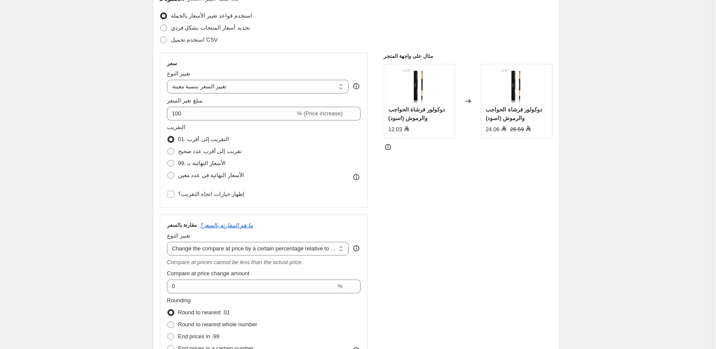
scroll to position [108, 0]
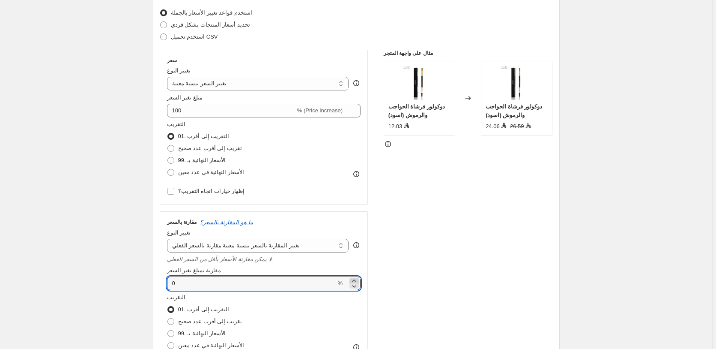
click at [358, 280] on icon at bounding box center [354, 280] width 9 height 9
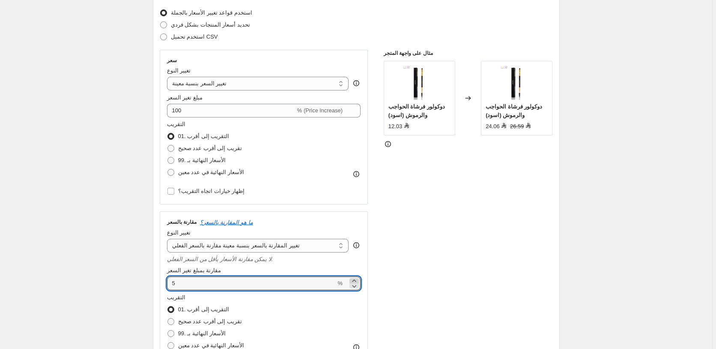
click at [358, 280] on icon at bounding box center [354, 280] width 9 height 9
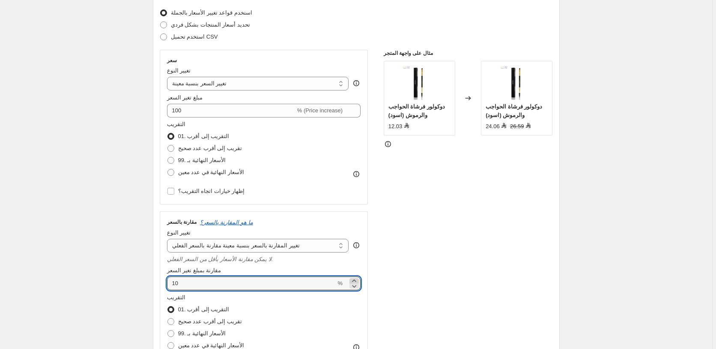
click at [358, 280] on icon at bounding box center [354, 280] width 9 height 9
click at [467, 251] on div "مثال على واجهة المتجر دوكولور فرشاة الحواجب والرموش (اسود) 12.03 تم التغيير إلى…" at bounding box center [468, 214] width 169 height 328
drag, startPoint x: 184, startPoint y: 284, endPoint x: 167, endPoint y: 286, distance: 17.2
click at [167, 286] on input "12" at bounding box center [251, 283] width 169 height 14
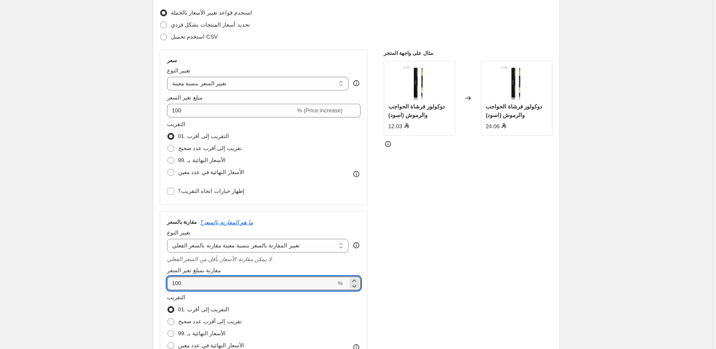
click at [469, 254] on div "مثال على واجهة المتجر دوكولور فرشاة الحواجب والرموش (اسود) 12.03 تم التغيير إلى…" at bounding box center [468, 214] width 169 height 328
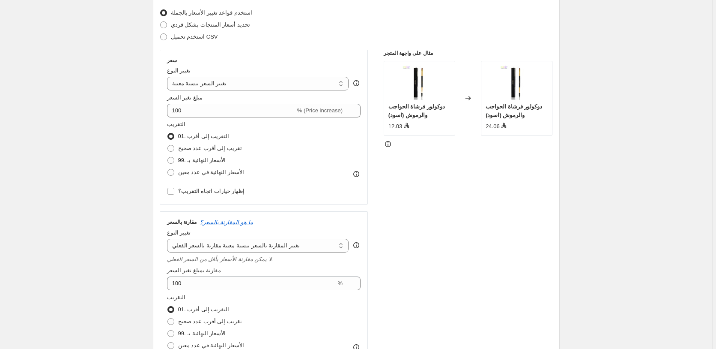
click at [435, 216] on div "مثال على واجهة المتجر دوكولور فرشاة الحواجب والرموش (اسود) 12.03 تم التغيير إلى…" at bounding box center [468, 214] width 169 height 328
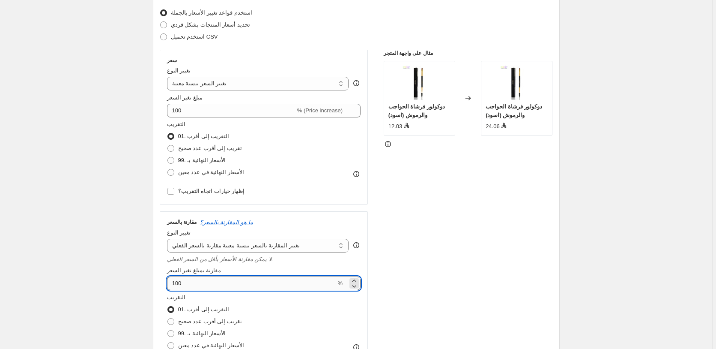
drag, startPoint x: 187, startPoint y: 282, endPoint x: 162, endPoint y: 285, distance: 25.1
click at [167, 285] on input "100" at bounding box center [251, 283] width 169 height 14
type input "150"
click at [414, 251] on div "مثال على واجهة المتجر دوكولور فرشاة الحواجب والرموش (اسود) 12.03 تم التغيير إلى…" at bounding box center [468, 214] width 169 height 328
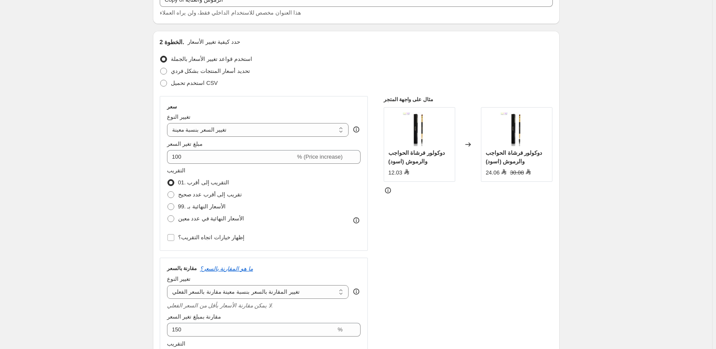
scroll to position [0, 0]
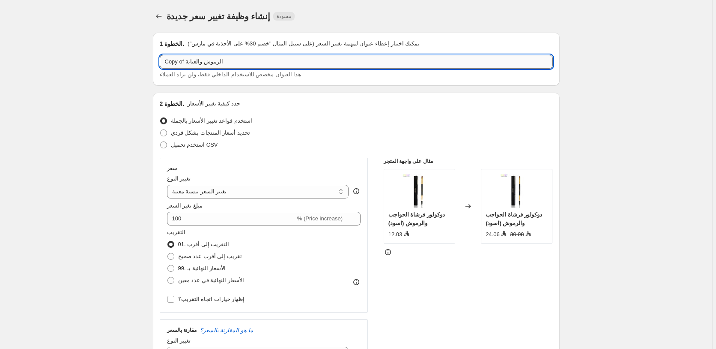
drag, startPoint x: 186, startPoint y: 60, endPoint x: 162, endPoint y: 65, distance: 24.4
click at [162, 65] on input "Copy of الرموش والعناية" at bounding box center [356, 62] width 393 height 14
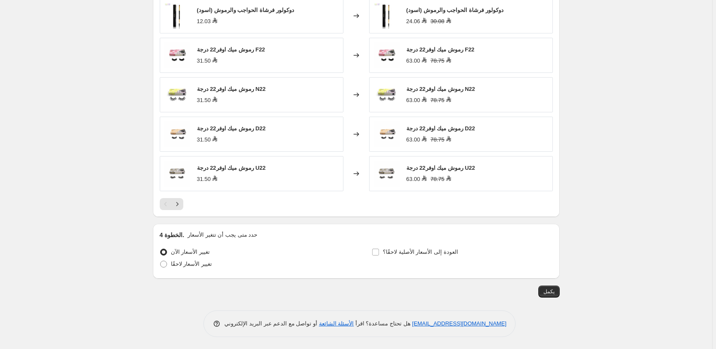
scroll to position [722, 0]
type input "55 الرموش والعناية"
click at [551, 290] on span "يكمل" at bounding box center [548, 289] width 11 height 7
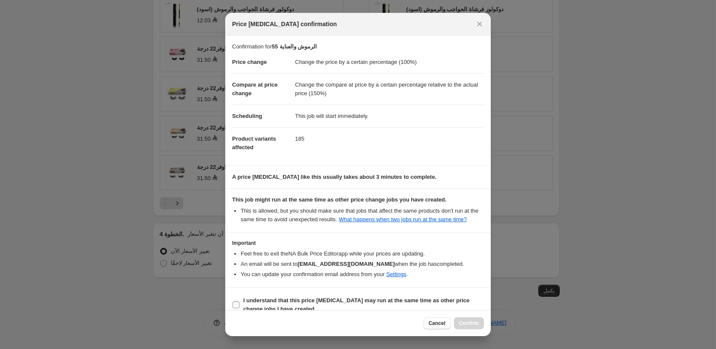
click at [311, 300] on label "I understand that this price change job may run at the same time as other price…" at bounding box center [358, 304] width 252 height 21
click at [239, 301] on input "I understand that this price change job may run at the same time as other price…" at bounding box center [235, 304] width 7 height 7
checkbox input "true"
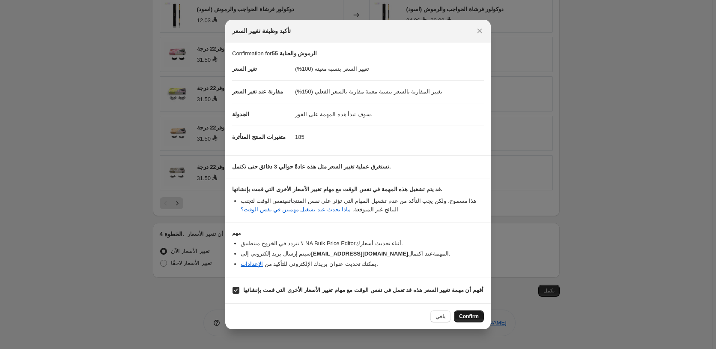
click at [474, 318] on span "Confirm" at bounding box center [469, 316] width 20 height 7
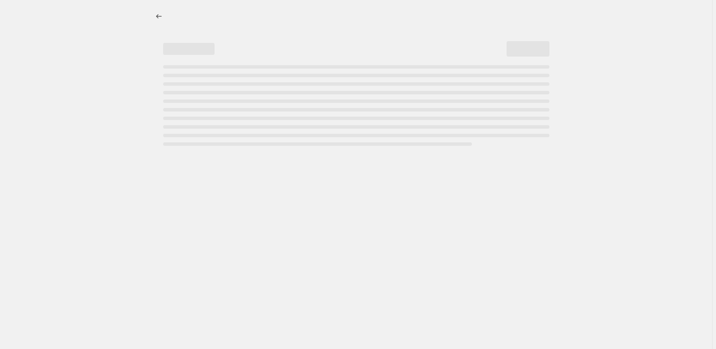
select select "percentage"
select select "pp"
select select "collection"
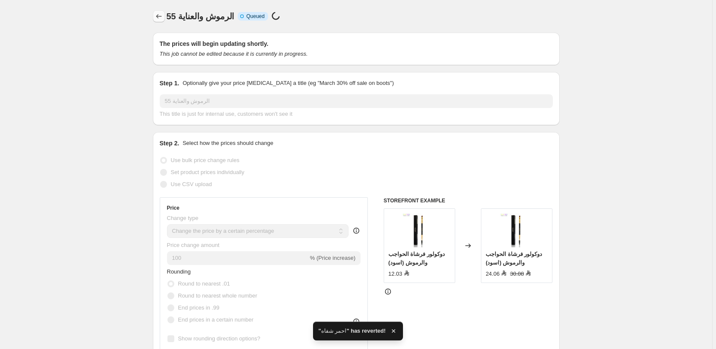
click at [161, 15] on icon "Price change jobs" at bounding box center [159, 16] width 9 height 9
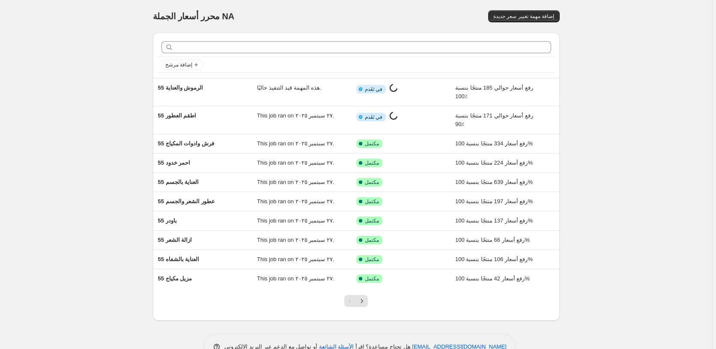
click at [363, 301] on div "محرر أسعار الجملة. هذه الصفحة جاهزة. محرر أسعار الجملة NA إضافة مهمة تغيير سعر …" at bounding box center [356, 186] width 712 height 373
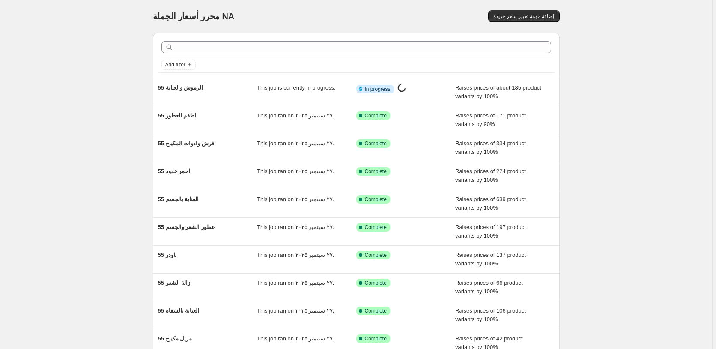
scroll to position [92, 0]
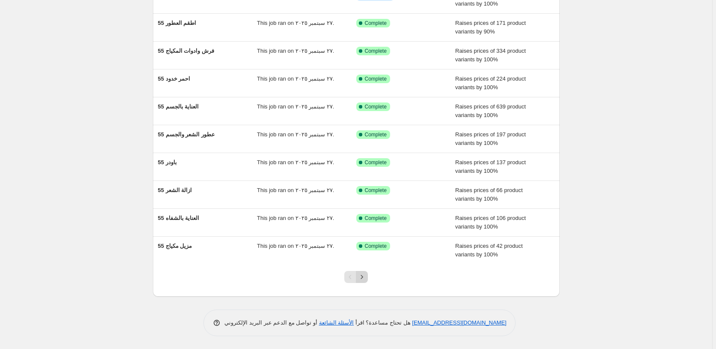
click at [365, 278] on icon "Next" at bounding box center [362, 276] width 9 height 9
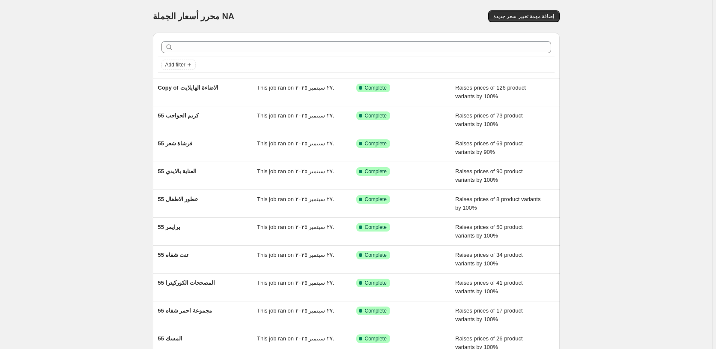
scroll to position [15, 0]
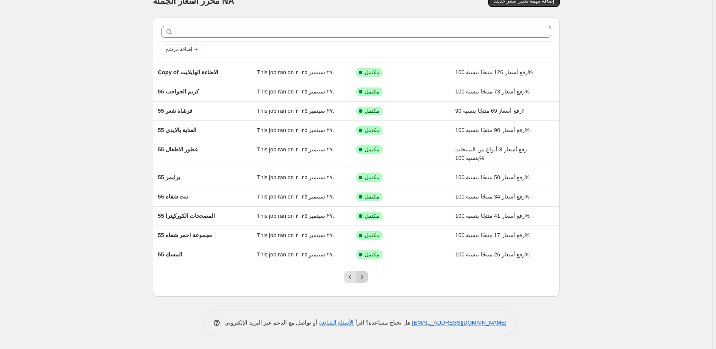
click at [365, 277] on icon "Next" at bounding box center [362, 276] width 9 height 9
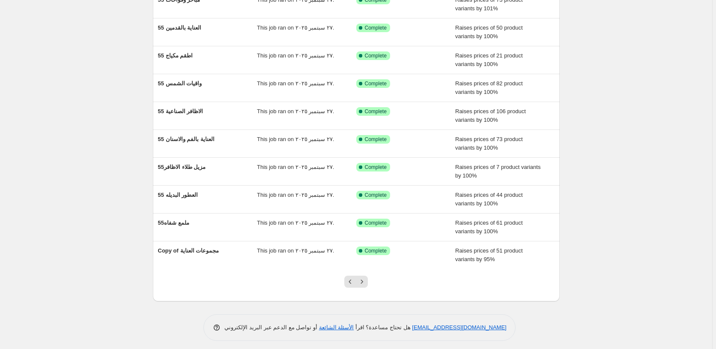
scroll to position [92, 0]
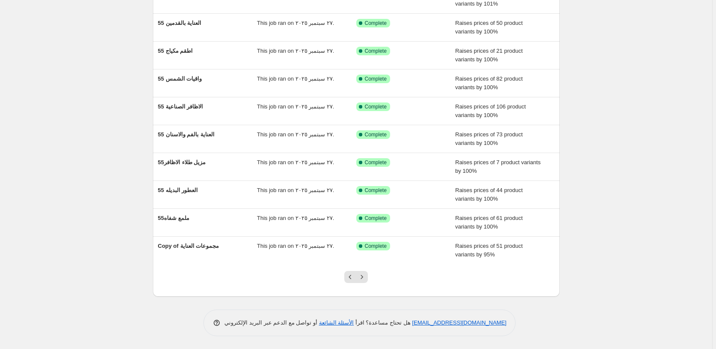
click at [365, 277] on icon "Next" at bounding box center [362, 276] width 9 height 9
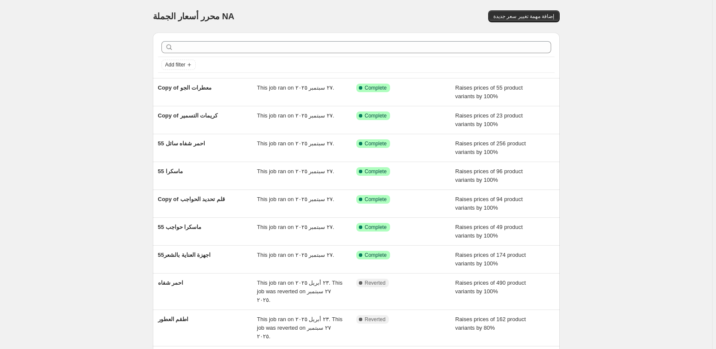
scroll to position [41, 0]
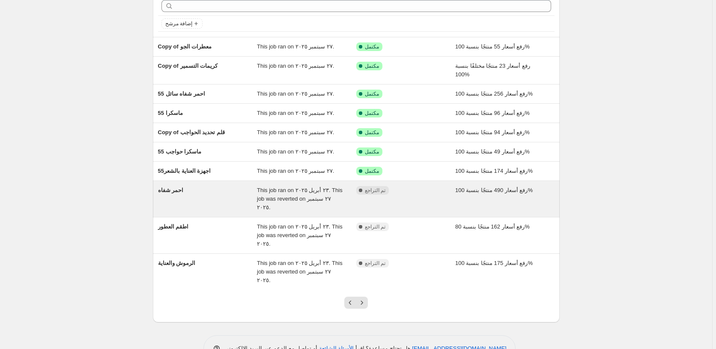
click at [425, 194] on div "مكتمل تم التراجع" at bounding box center [399, 190] width 86 height 9
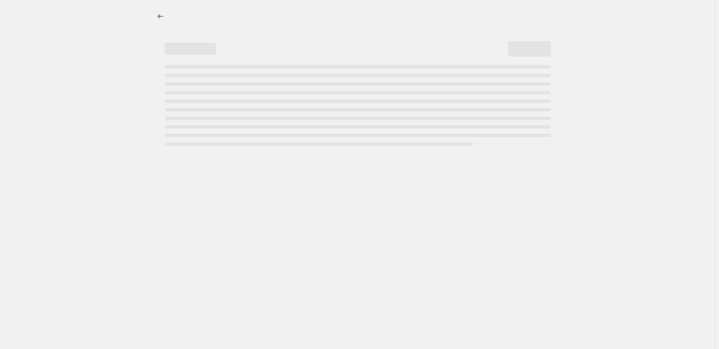
select select "percentage"
select select "pp"
select select "collection"
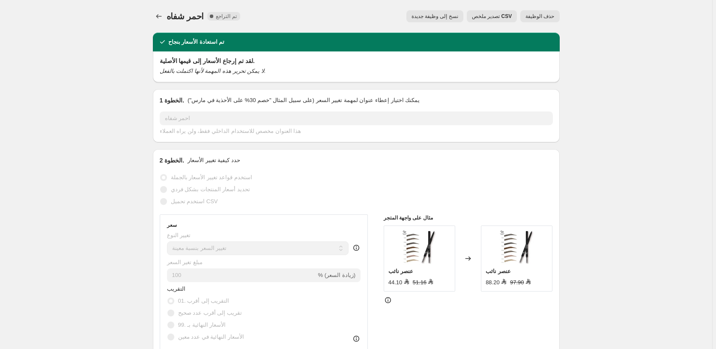
click at [439, 15] on span "نسخ إلى وظيفة جديدة" at bounding box center [434, 16] width 47 height 7
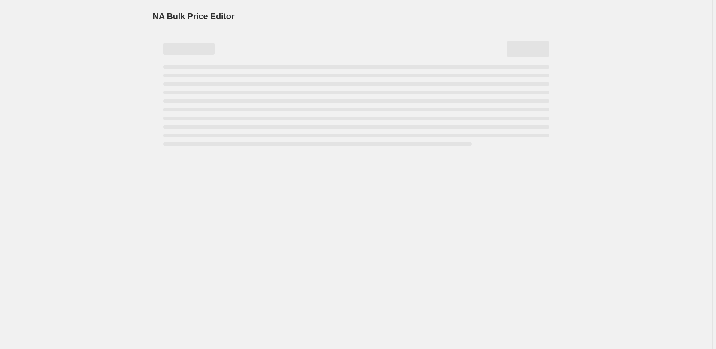
select select "percentage"
select select "pp"
select select "collection"
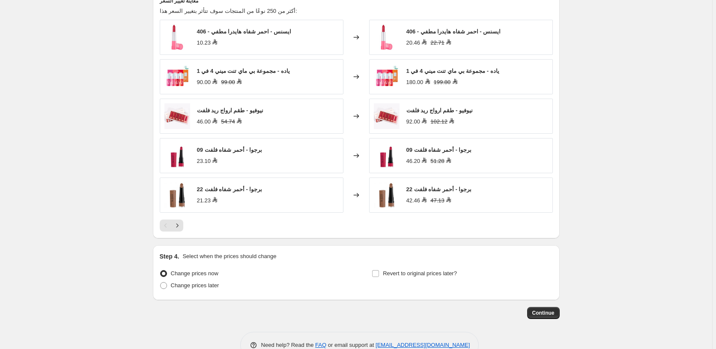
scroll to position [722, 0]
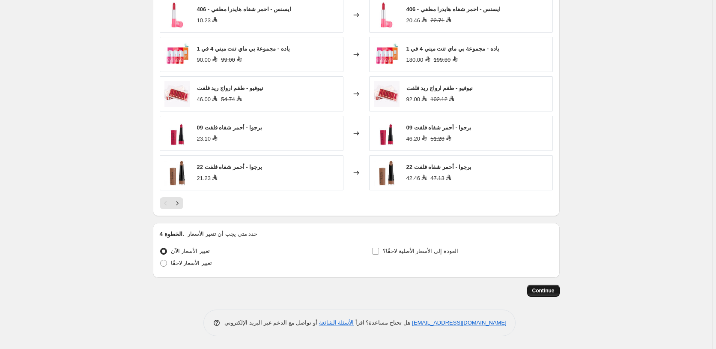
click at [549, 290] on span "Continue" at bounding box center [543, 290] width 22 height 7
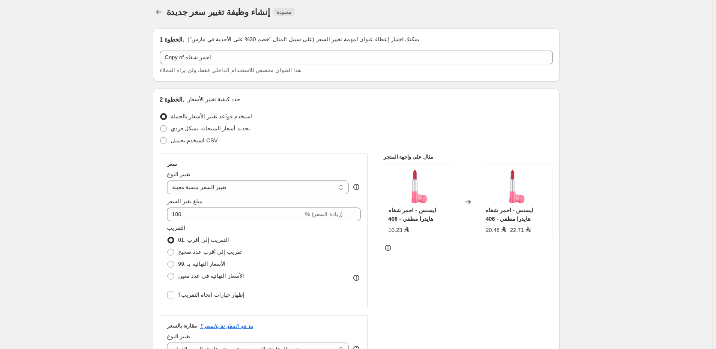
scroll to position [0, 0]
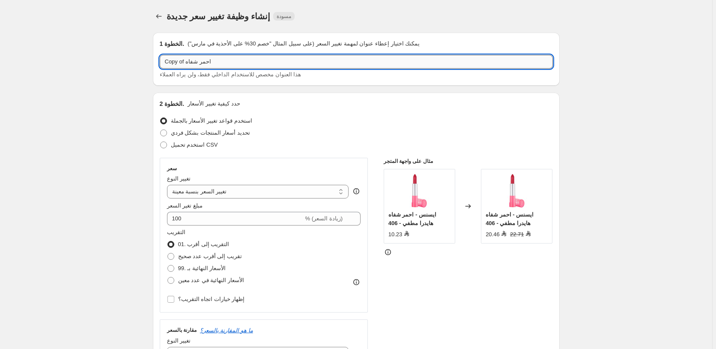
drag, startPoint x: 185, startPoint y: 63, endPoint x: 160, endPoint y: 62, distance: 25.3
click at [160, 62] on input "Copy of احمر شفاه" at bounding box center [356, 62] width 393 height 14
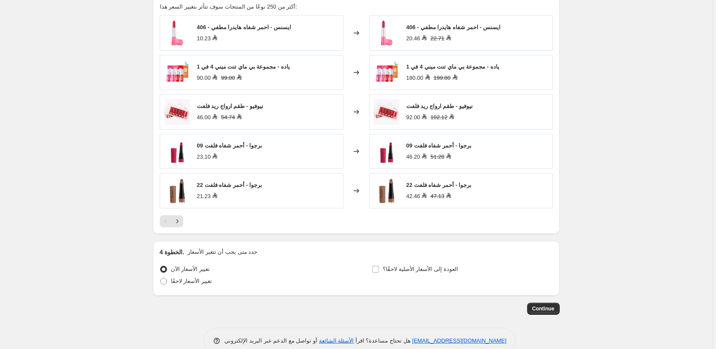
scroll to position [722, 0]
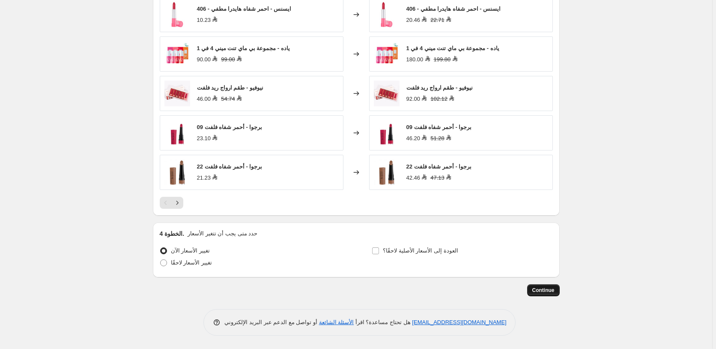
type input "55 احمر شفاه"
click at [544, 288] on span "Continue" at bounding box center [543, 289] width 22 height 7
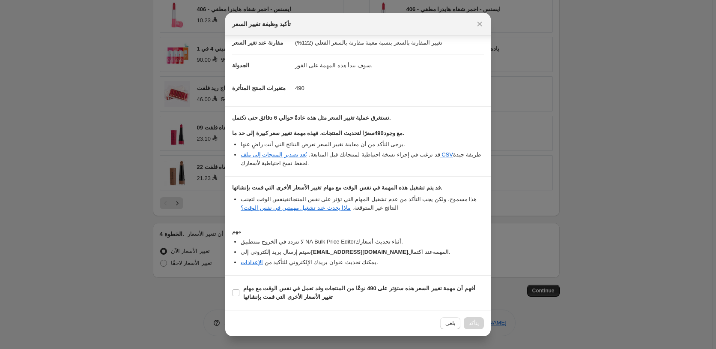
scroll to position [45, 0]
click at [284, 290] on b "أفهم أن مهمة تغيير السعر هذه ستؤثر على 490 نوعًا من المنتجات وقد تعمل في نفس ال…" at bounding box center [359, 292] width 232 height 15
click at [239, 290] on input "أفهم أن مهمة تغيير السعر هذه ستؤثر على 490 نوعًا من المنتجات وقد تعمل في نفس ال…" at bounding box center [235, 292] width 7 height 7
click at [284, 290] on b "أفهم أن مهمة تغيير السعر هذه ستؤثر على 490 نوعًا من المنتجات وقد تعمل في نفس ال…" at bounding box center [359, 292] width 232 height 15
click at [239, 290] on input "أفهم أن مهمة تغيير السعر هذه ستؤثر على 490 نوعًا من المنتجات وقد تعمل في نفس ال…" at bounding box center [235, 292] width 7 height 7
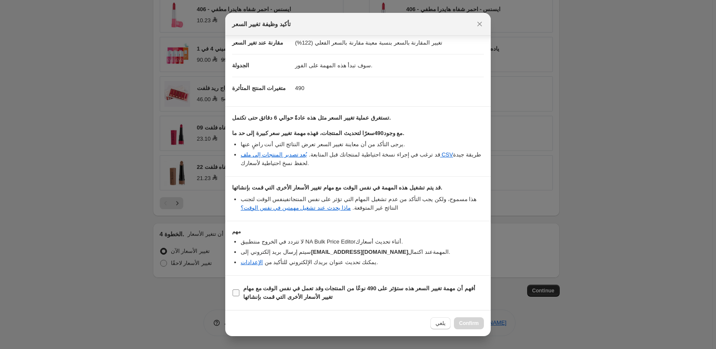
click at [236, 291] on input "أفهم أن مهمة تغيير السعر هذه ستؤثر على 490 نوعًا من المنتجات وقد تعمل في نفس ال…" at bounding box center [235, 292] width 7 height 7
checkbox input "true"
click at [466, 321] on span "Confirm" at bounding box center [469, 322] width 20 height 7
click at [466, 321] on div "يلغي Confirm" at bounding box center [457, 323] width 54 height 12
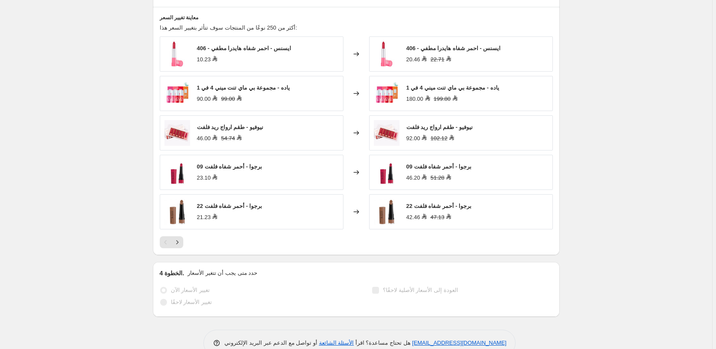
scroll to position [744, 0]
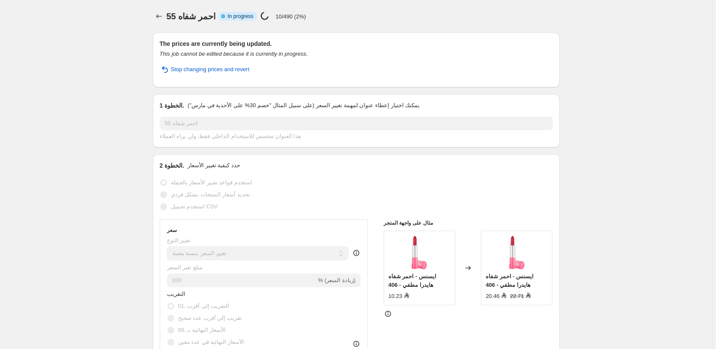
select select "percentage"
select select "pp"
select select "collection"
click at [158, 16] on icon "Price change jobs" at bounding box center [159, 16] width 9 height 9
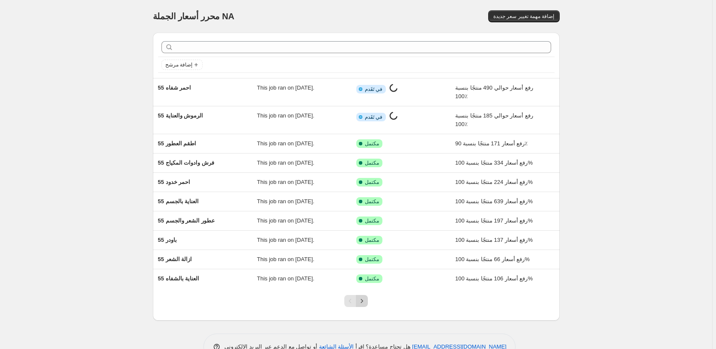
click at [366, 301] on icon "Next" at bounding box center [362, 300] width 9 height 9
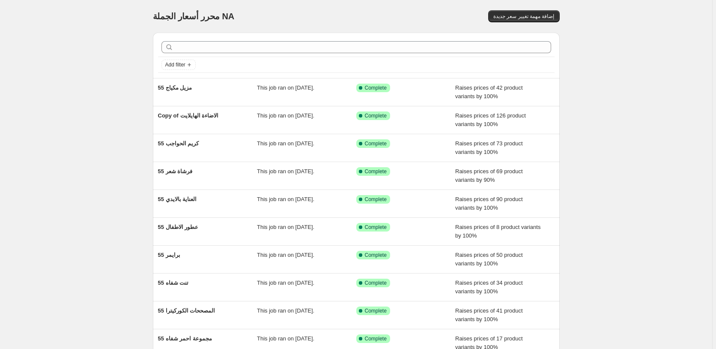
scroll to position [15, 0]
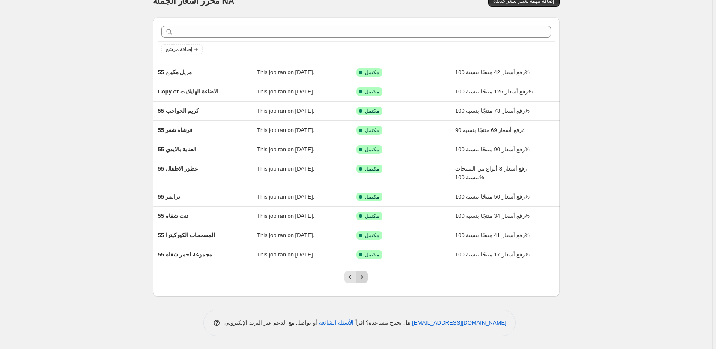
click at [363, 277] on icon "Next" at bounding box center [362, 276] width 9 height 9
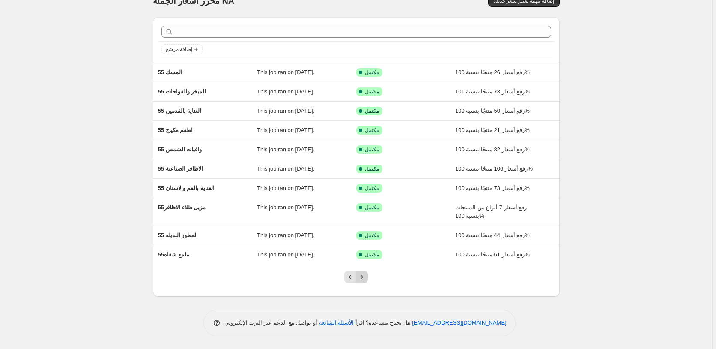
click at [364, 278] on icon "Next" at bounding box center [362, 276] width 9 height 9
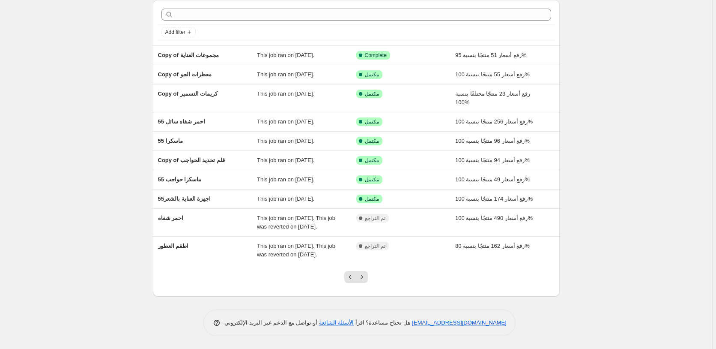
scroll to position [33, 0]
click at [363, 277] on icon "Next" at bounding box center [362, 276] width 2 height 4
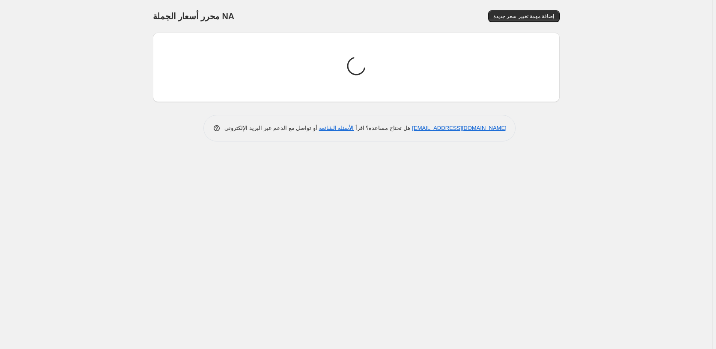
scroll to position [0, 0]
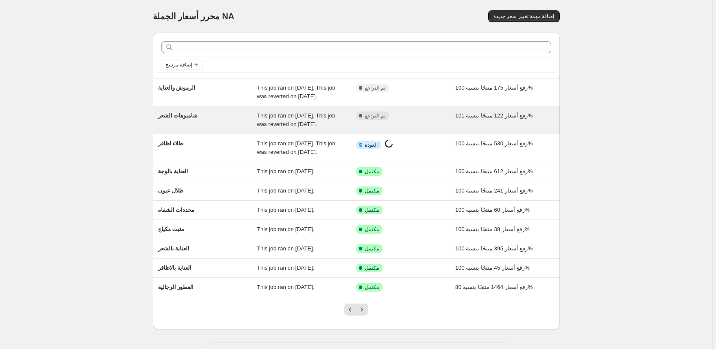
click at [420, 120] on div "مكتمل تم التراجع" at bounding box center [405, 119] width 99 height 17
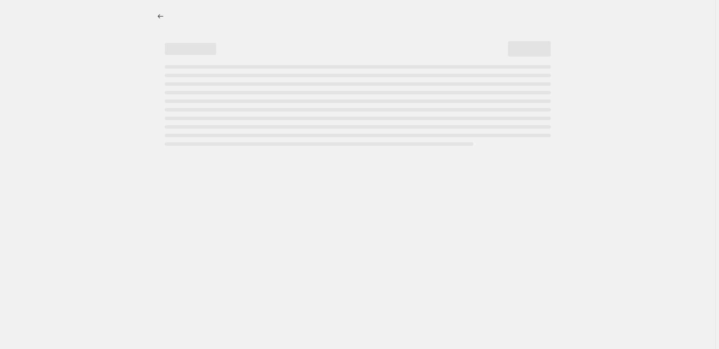
select select "percentage"
select select "pp"
select select "collection"
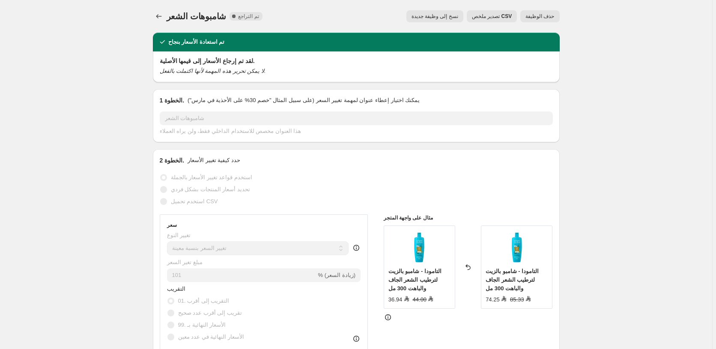
click at [437, 15] on span "نسخ إلى وظيفة جديدة" at bounding box center [434, 16] width 47 height 7
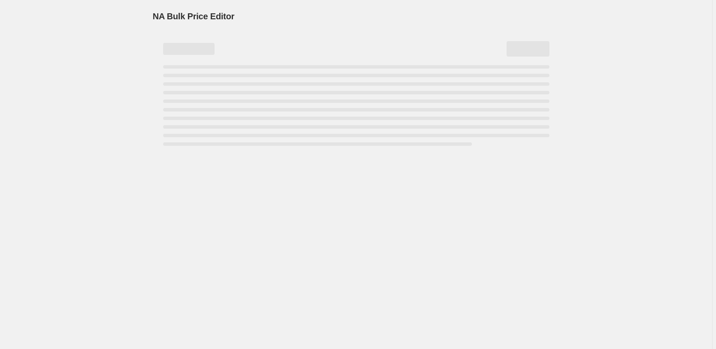
select select "percentage"
select select "pp"
select select "collection"
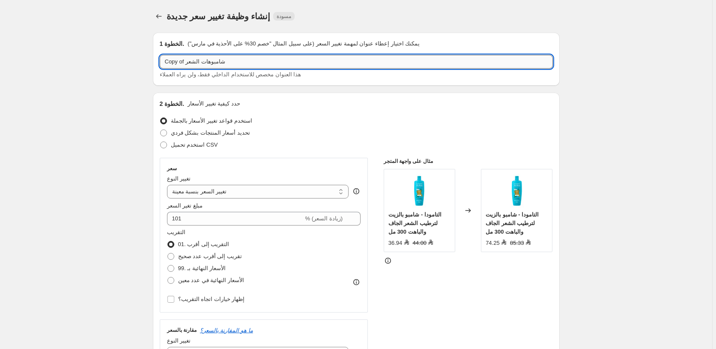
drag, startPoint x: 186, startPoint y: 63, endPoint x: 162, endPoint y: 63, distance: 24.0
click at [162, 63] on input "Copy of شامبوهات الشعر" at bounding box center [356, 62] width 393 height 14
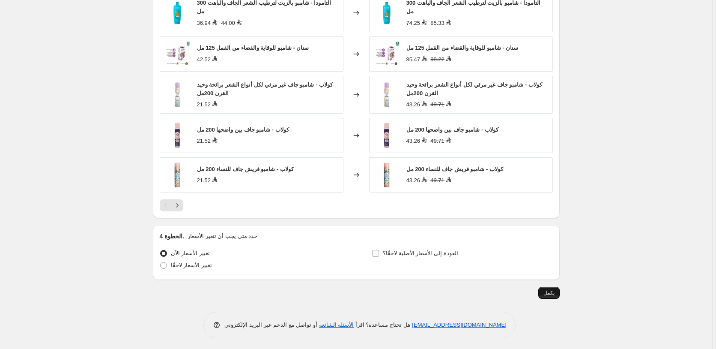
type input "55 شامبوهات الشعر"
click at [546, 290] on span "يكمل" at bounding box center [548, 292] width 11 height 7
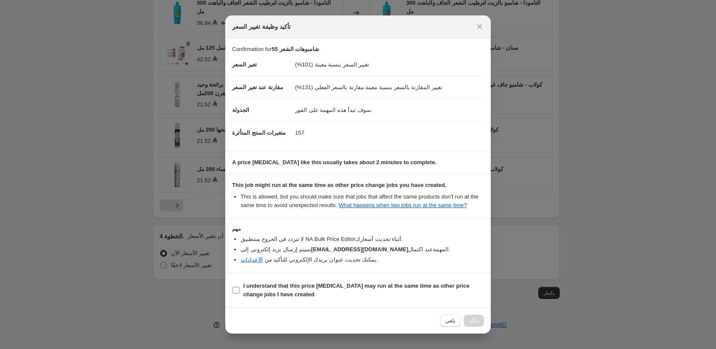
click at [310, 286] on b "I understand that this price [MEDICAL_DATA] may run at the same time as other p…" at bounding box center [356, 289] width 226 height 15
click at [239, 286] on input "I understand that this price [MEDICAL_DATA] may run at the same time as other p…" at bounding box center [235, 289] width 7 height 7
checkbox input "true"
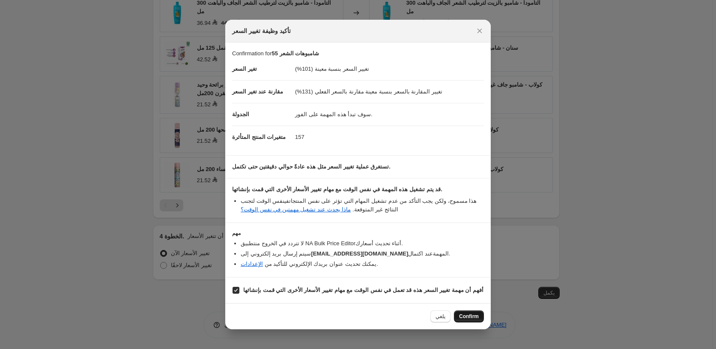
click at [469, 317] on span "Confirm" at bounding box center [469, 316] width 20 height 7
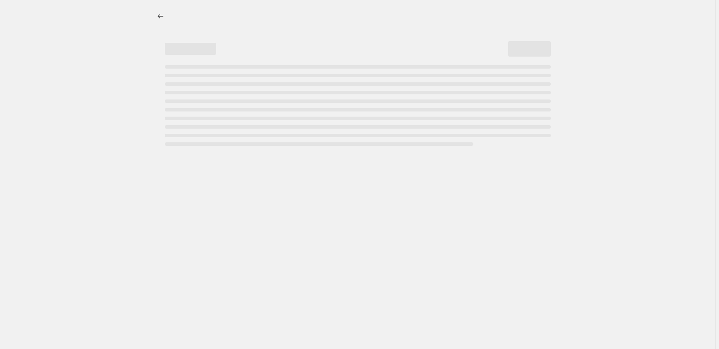
select select "percentage"
select select "pp"
select select "collection"
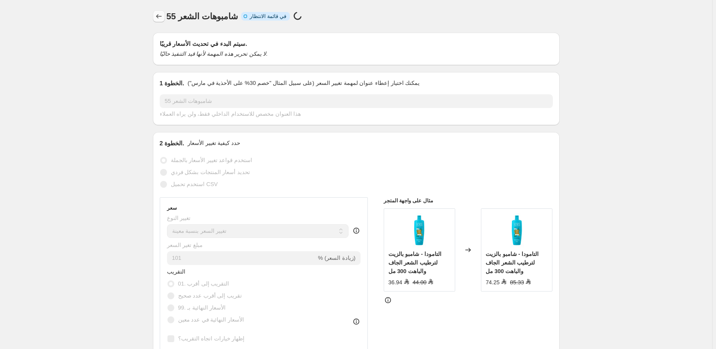
click at [159, 15] on icon "Price change jobs" at bounding box center [159, 16] width 6 height 4
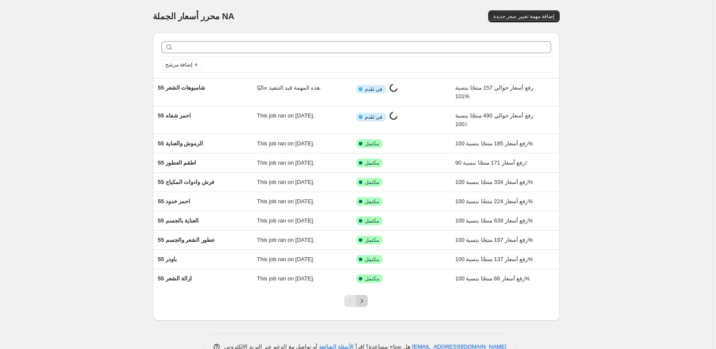
click at [366, 301] on icon "Next" at bounding box center [362, 300] width 9 height 9
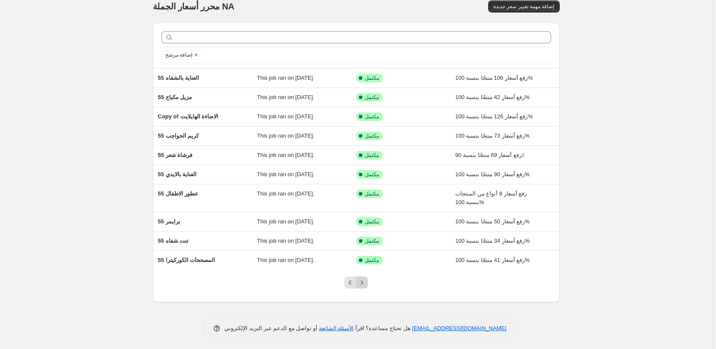
scroll to position [15, 0]
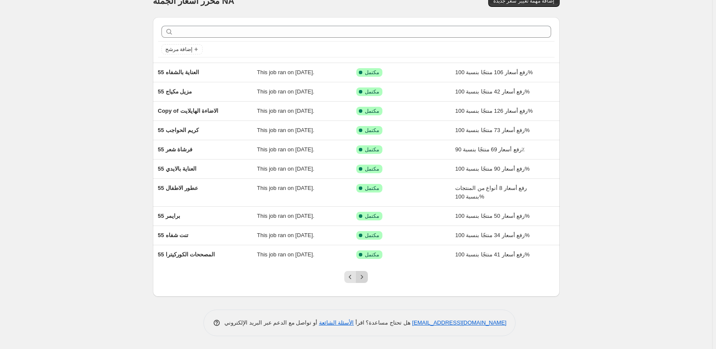
click at [364, 276] on icon "Next" at bounding box center [362, 276] width 9 height 9
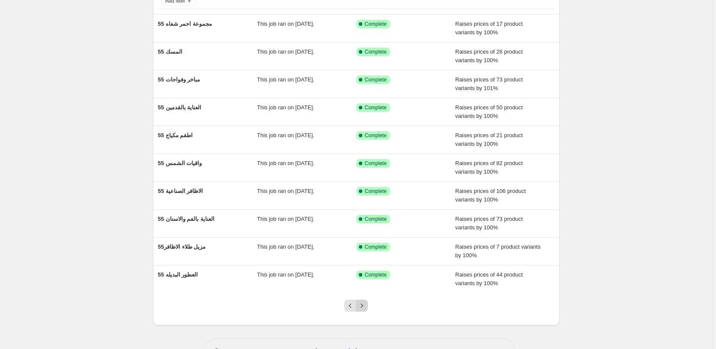
scroll to position [92, 0]
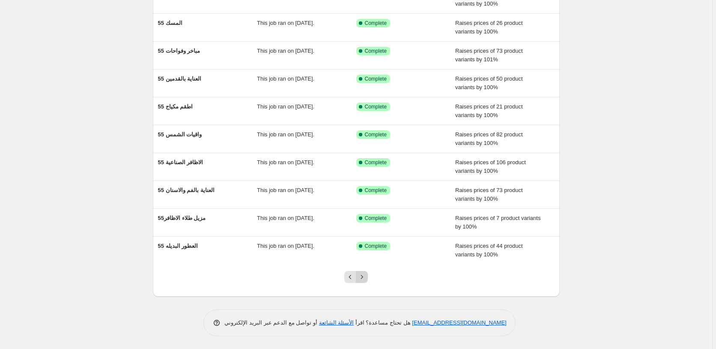
click at [365, 277] on icon "Next" at bounding box center [362, 276] width 9 height 9
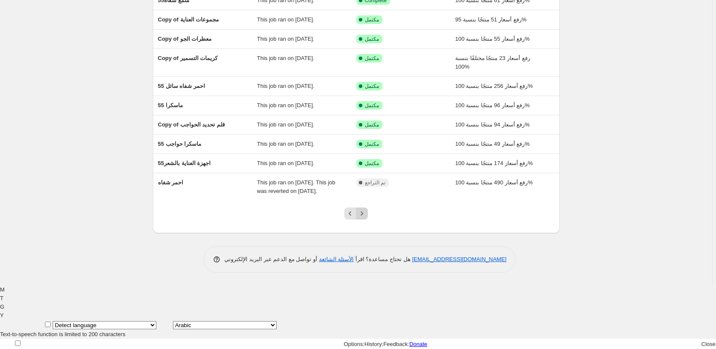
scroll to position [24, 0]
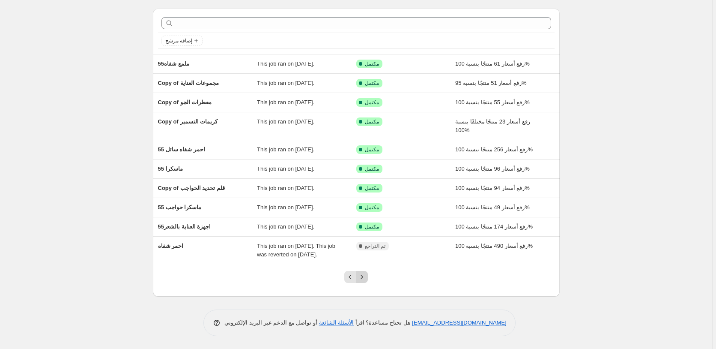
click at [364, 276] on icon "Next" at bounding box center [362, 276] width 9 height 9
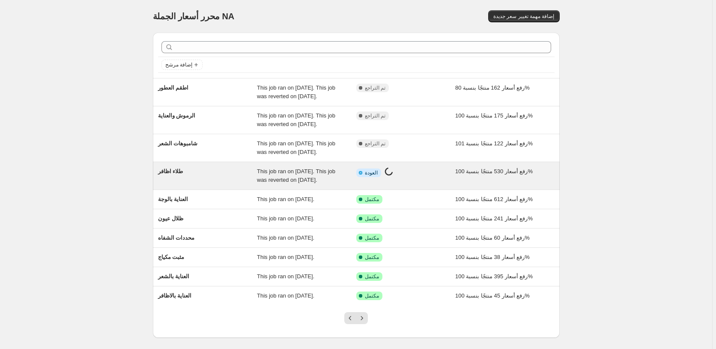
click at [418, 174] on div "معلومات مكتملة جزئيا العودة جاري العمل على تغيير السعر..." at bounding box center [399, 172] width 86 height 11
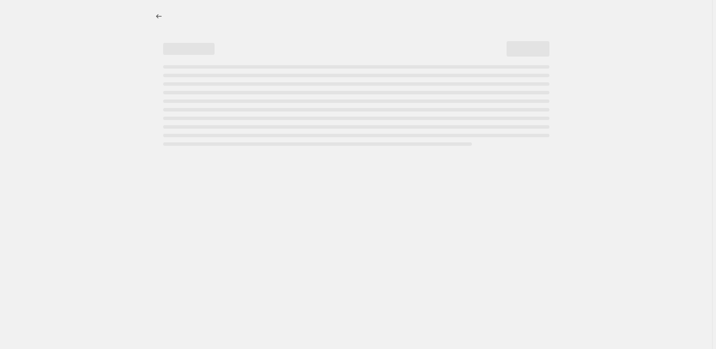
select select "percentage"
select select "pp"
select select "collection"
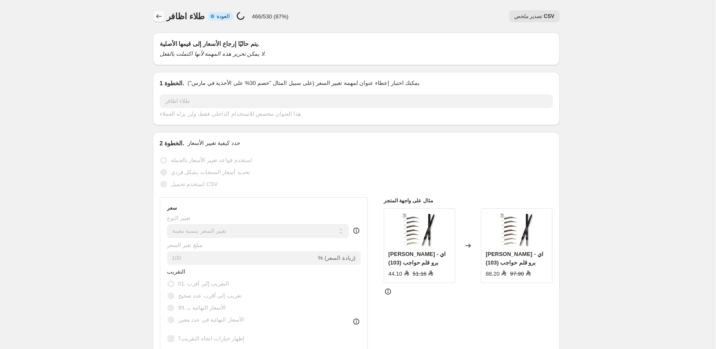
click at [161, 18] on icon "Price change jobs" at bounding box center [159, 16] width 9 height 9
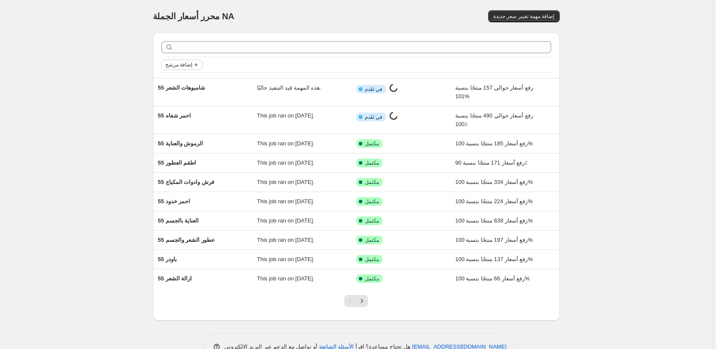
click at [189, 65] on span "إضافة مرشح" at bounding box center [178, 64] width 27 height 7
click at [187, 83] on span "Job status" at bounding box center [183, 81] width 25 height 6
click at [172, 144] on input "Reverted" at bounding box center [172, 143] width 7 height 7
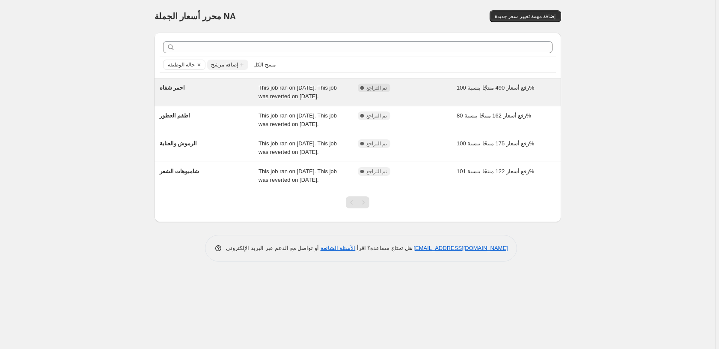
click at [439, 91] on div "مكتمل تم التراجع" at bounding box center [401, 87] width 86 height 9
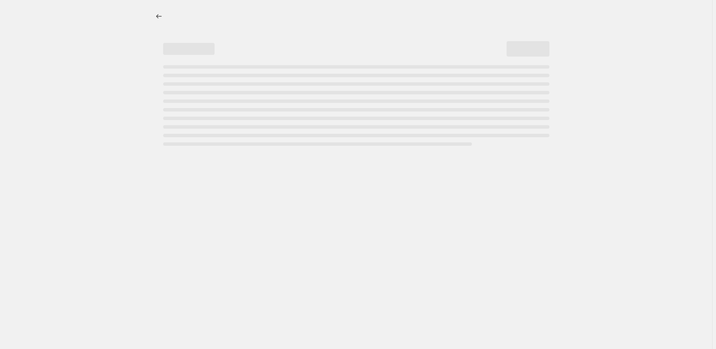
select select "percentage"
select select "pp"
select select "collection"
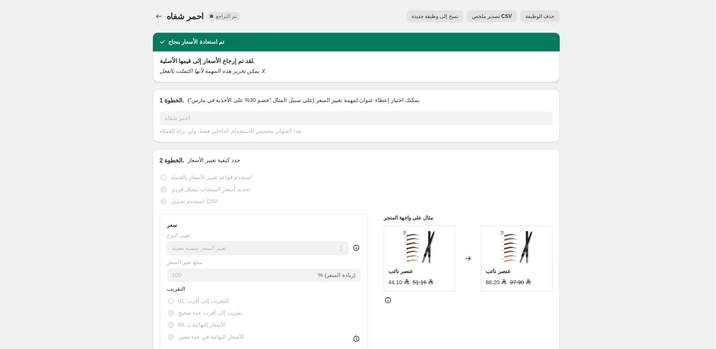
click at [543, 16] on span "حذف الوظيفة" at bounding box center [539, 16] width 29 height 7
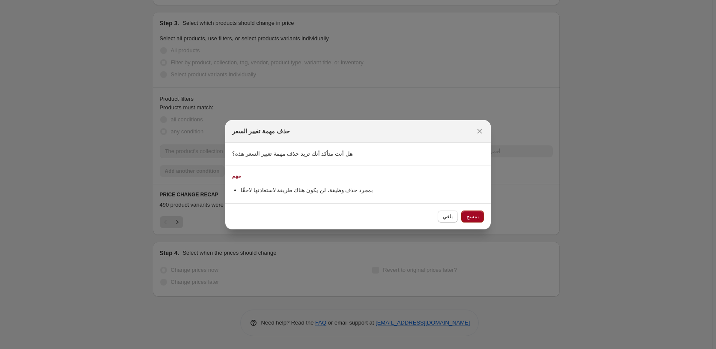
click at [471, 215] on span "يمسح" at bounding box center [472, 216] width 12 height 7
click at [471, 215] on div "يلغي يمسح" at bounding box center [461, 216] width 46 height 12
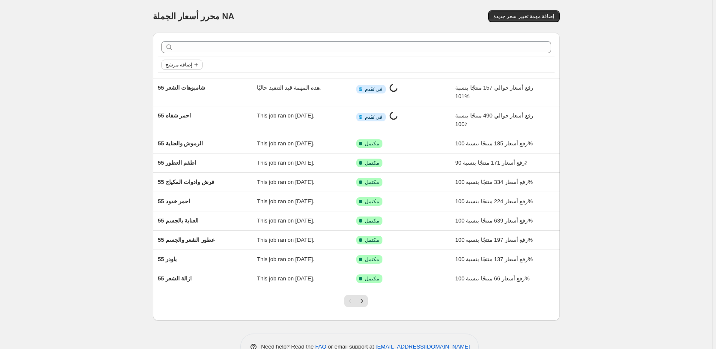
click at [182, 66] on span "إضافة مرشح" at bounding box center [178, 64] width 27 height 7
click at [187, 82] on span "حالة الوظيفة" at bounding box center [184, 81] width 30 height 6
click at [191, 142] on span "Reverted" at bounding box center [190, 143] width 23 height 6
click at [176, 142] on input "Reverted" at bounding box center [172, 143] width 7 height 7
checkbox input "true"
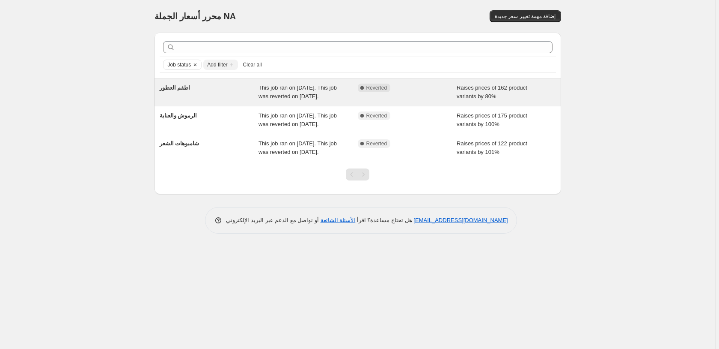
click at [514, 95] on div "Raises prices of 162 product variants by 80%" at bounding box center [506, 91] width 99 height 17
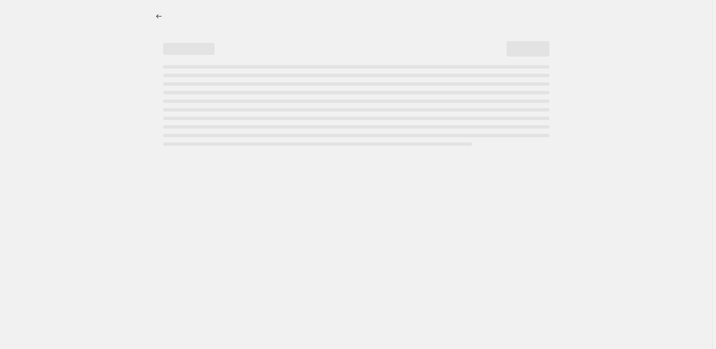
select select "percentage"
select select "pp"
select select "collection"
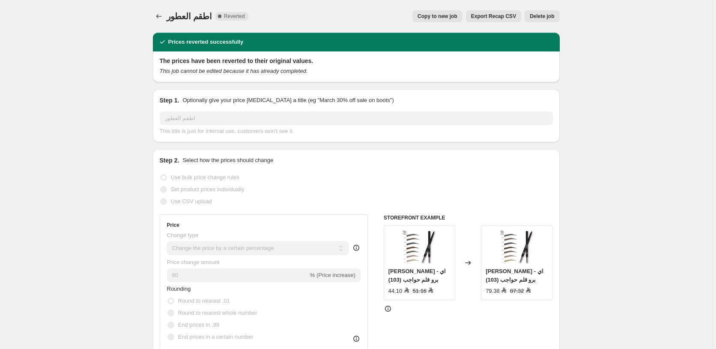
click at [543, 16] on span "Delete job" at bounding box center [542, 16] width 24 height 7
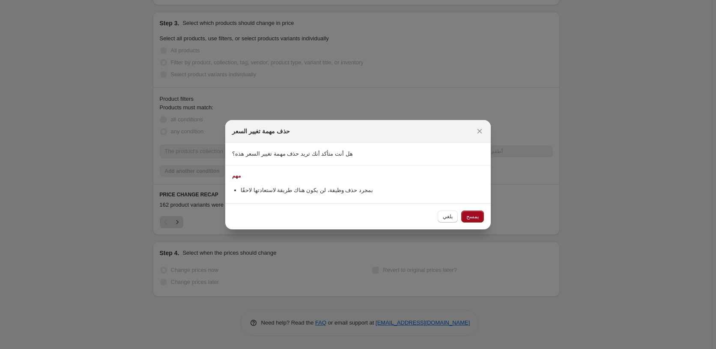
click at [471, 215] on span "يمسح" at bounding box center [472, 216] width 12 height 7
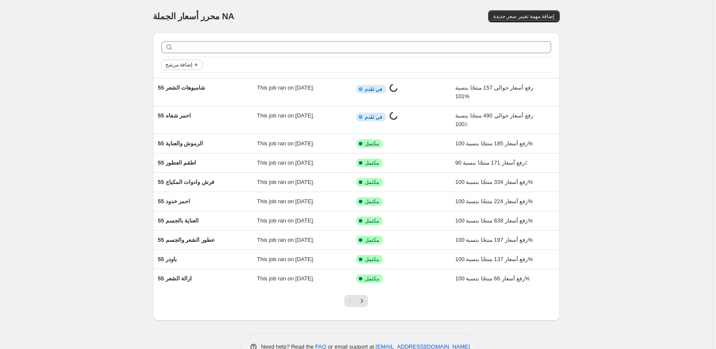
click at [178, 64] on span "إضافة مرشح" at bounding box center [178, 64] width 27 height 7
click at [182, 82] on span "حالة الوظيفة" at bounding box center [184, 81] width 30 height 6
click at [194, 143] on span "Reverted" at bounding box center [190, 143] width 23 height 6
click at [176, 143] on input "Reverted" at bounding box center [172, 143] width 7 height 7
click at [194, 143] on span "Reverted" at bounding box center [190, 143] width 23 height 6
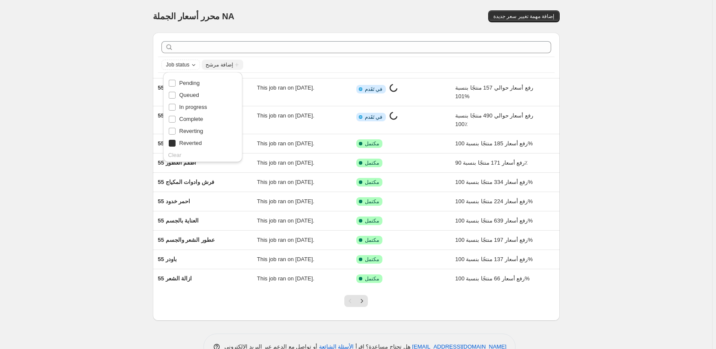
click at [176, 143] on input "Reverted" at bounding box center [172, 143] width 7 height 7
checkbox input "false"
click at [191, 142] on span "Reverted" at bounding box center [190, 143] width 23 height 6
click at [176, 142] on input "Reverted" at bounding box center [172, 143] width 7 height 7
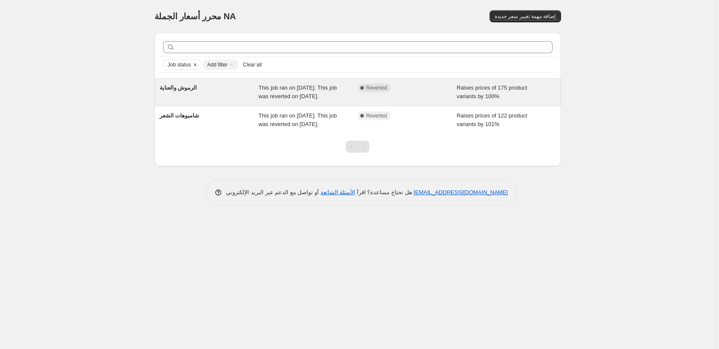
click at [538, 89] on div "Raises prices of 175 product variants by 100%" at bounding box center [506, 91] width 99 height 17
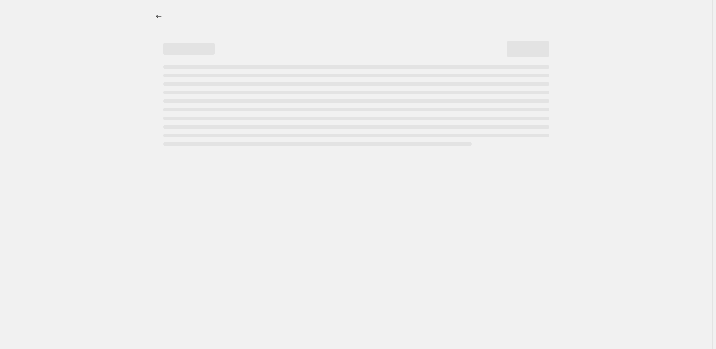
select select "percentage"
select select "pp"
select select "collection"
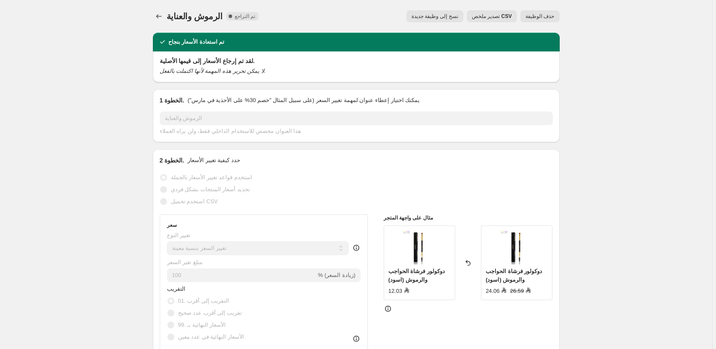
click at [548, 15] on span "حذف الوظيفة" at bounding box center [539, 16] width 29 height 7
click at [545, 15] on span "حذف الوظيفة" at bounding box center [539, 16] width 29 height 7
click at [547, 15] on span "حذف الوظيفة" at bounding box center [539, 16] width 29 height 7
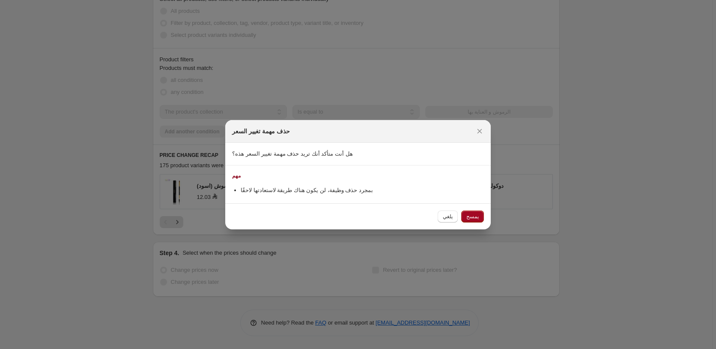
click at [474, 215] on span "يمسح" at bounding box center [472, 216] width 12 height 7
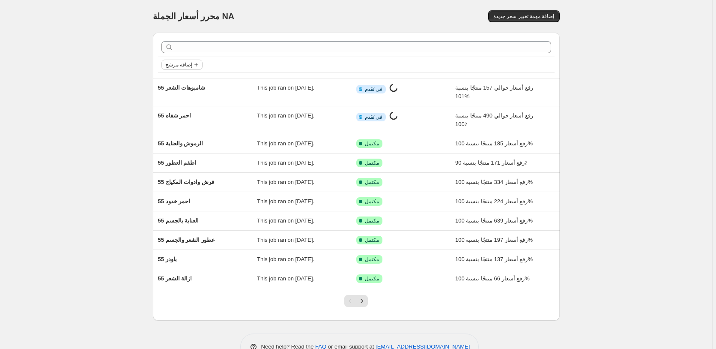
click at [182, 65] on span "إضافة مرشح" at bounding box center [178, 64] width 27 height 7
click at [188, 65] on span "إضافة مرشح" at bounding box center [178, 64] width 27 height 7
click at [187, 80] on span "Job status" at bounding box center [183, 81] width 25 height 6
click at [193, 143] on span "Reverted" at bounding box center [190, 143] width 23 height 6
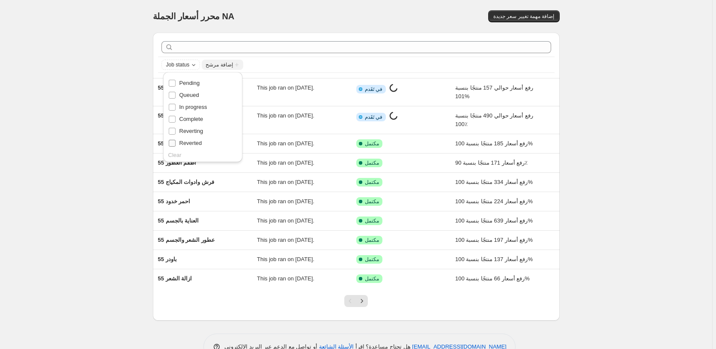
click at [176, 143] on input "Reverted" at bounding box center [172, 143] width 7 height 7
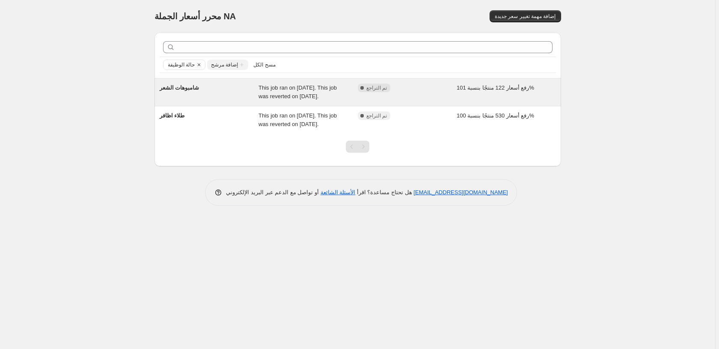
click at [538, 94] on div "رفع أسعار 122 منتجًا بنسبة 101%" at bounding box center [506, 91] width 99 height 17
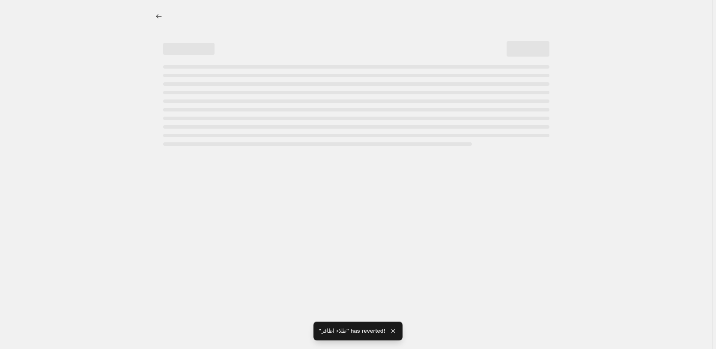
select select "percentage"
select select "pp"
select select "collection"
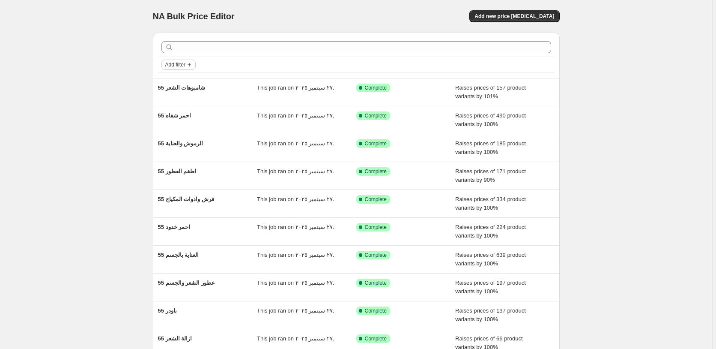
click at [184, 64] on span "Add filter" at bounding box center [175, 64] width 20 height 7
click at [182, 85] on span "Job status" at bounding box center [180, 81] width 25 height 6
click at [182, 85] on span "55 شامبوهات الشعر" at bounding box center [182, 87] width 48 height 6
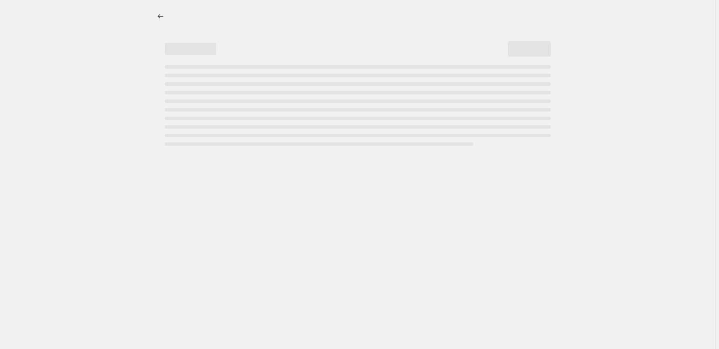
select select "percentage"
select select "pp"
select select "collection"
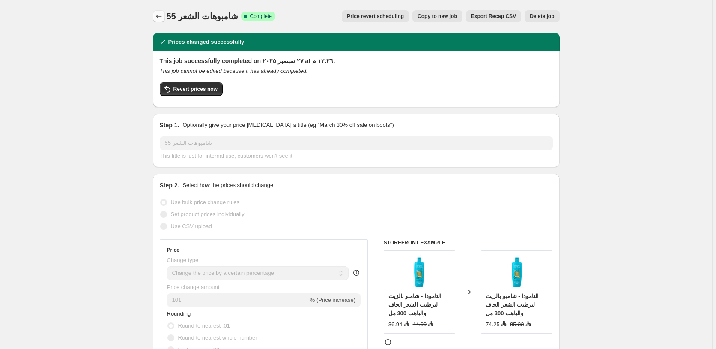
click at [159, 15] on icon "Price change jobs" at bounding box center [159, 16] width 9 height 9
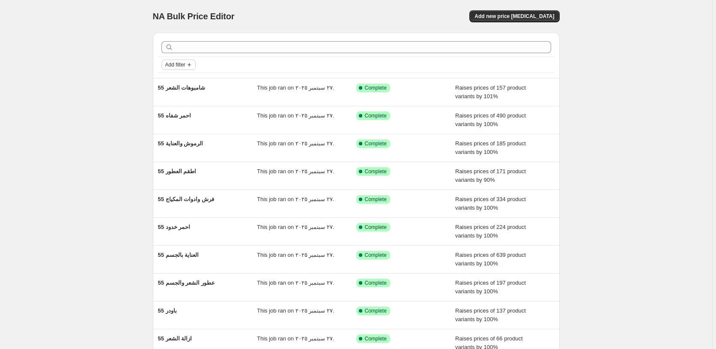
click at [185, 64] on span "Add filter" at bounding box center [175, 64] width 20 height 7
click at [182, 81] on span "Job status" at bounding box center [180, 81] width 25 height 6
click at [195, 141] on span "Reverted" at bounding box center [190, 143] width 23 height 6
click at [176, 141] on input "Reverted" at bounding box center [172, 143] width 7 height 7
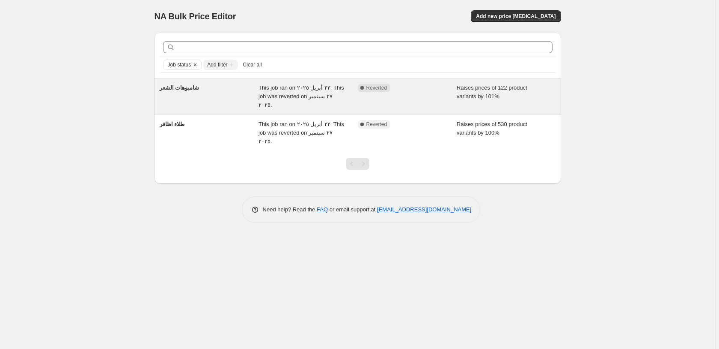
click at [542, 91] on div "Raises prices of 122 product variants by 101%" at bounding box center [506, 96] width 99 height 26
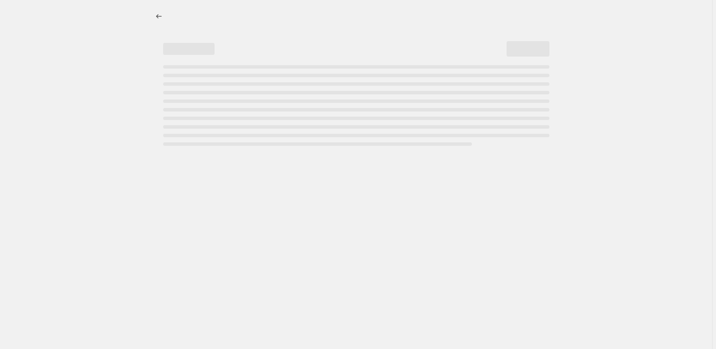
select select "percentage"
select select "pp"
select select "collection"
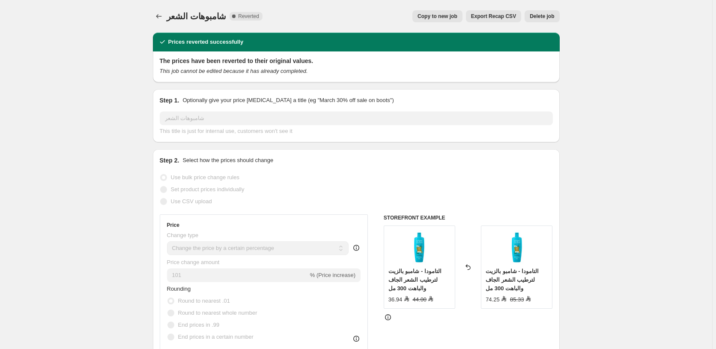
click at [545, 15] on span "Delete job" at bounding box center [542, 16] width 24 height 7
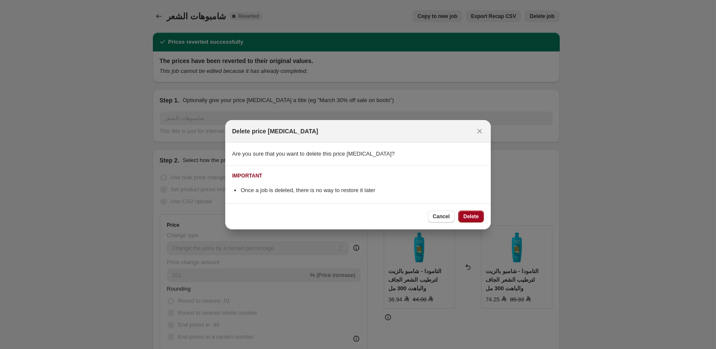
click at [474, 215] on span "Delete" at bounding box center [470, 216] width 15 height 7
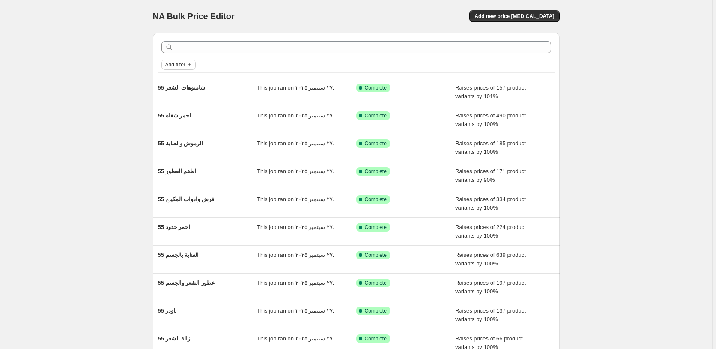
click at [177, 65] on span "Add filter" at bounding box center [175, 64] width 20 height 7
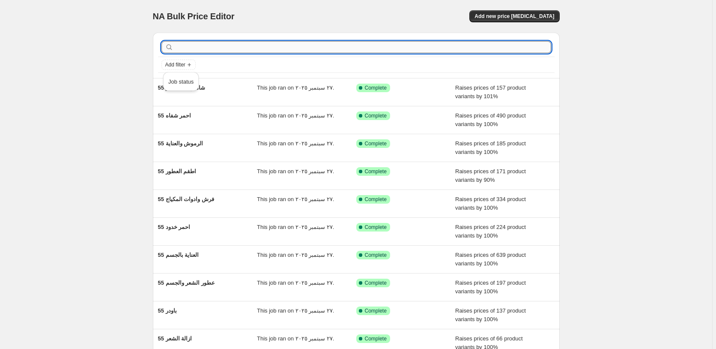
click at [185, 45] on input "text" at bounding box center [363, 47] width 376 height 12
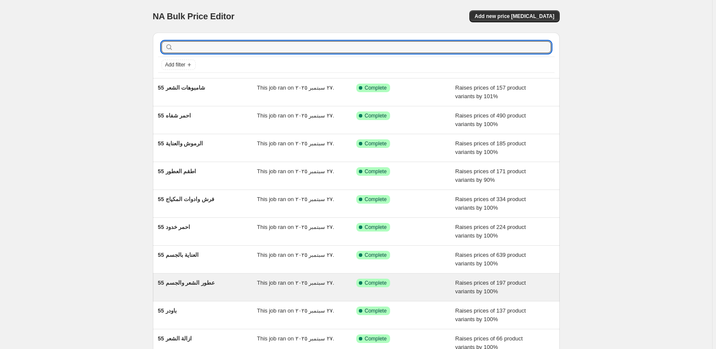
scroll to position [92, 0]
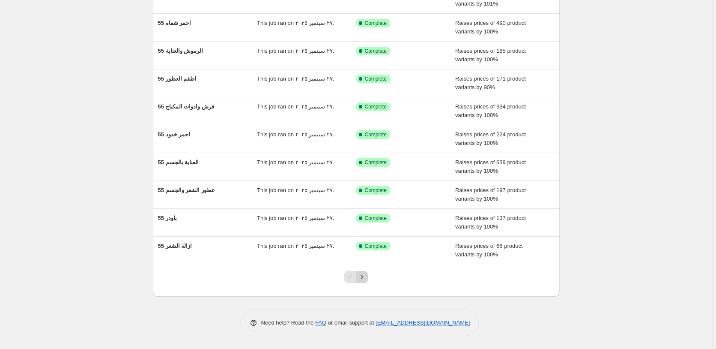
click at [365, 276] on icon "Next" at bounding box center [362, 276] width 9 height 9
click at [364, 278] on icon "Next" at bounding box center [362, 276] width 9 height 9
click at [364, 277] on icon "Next" at bounding box center [362, 276] width 9 height 9
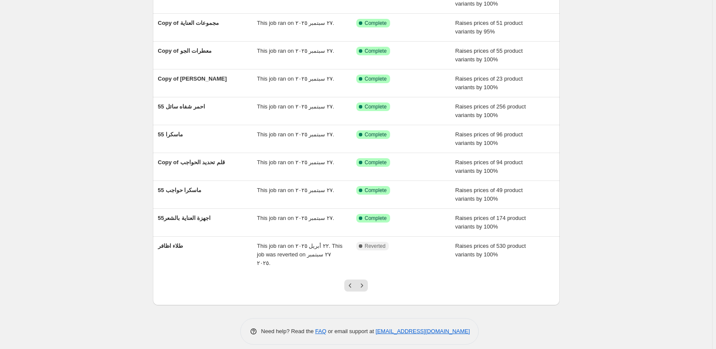
click at [364, 281] on icon "Next" at bounding box center [362, 285] width 9 height 9
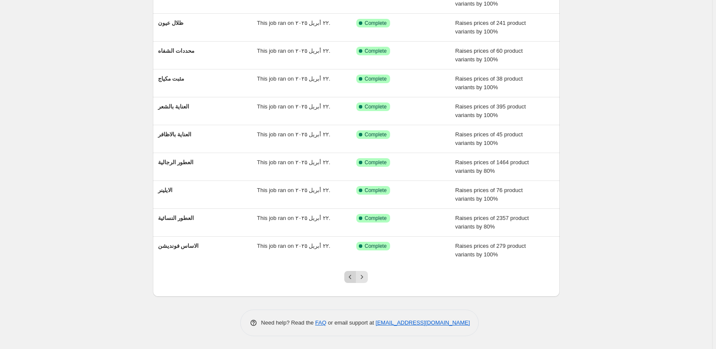
click at [350, 274] on icon "Previous" at bounding box center [350, 276] width 9 height 9
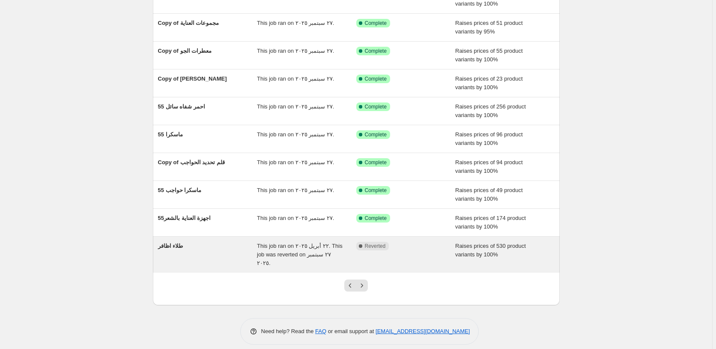
click at [429, 249] on div "Complete Reverted" at bounding box center [399, 245] width 86 height 9
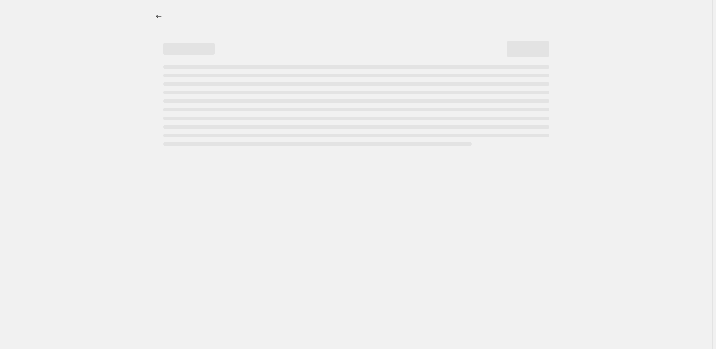
select select "percentage"
select select "pp"
select select "collection"
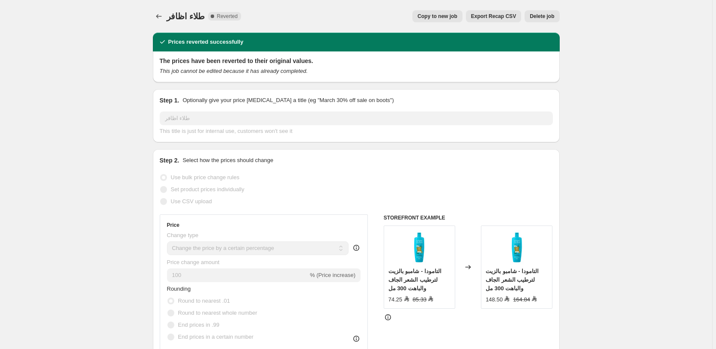
click at [545, 15] on span "Delete job" at bounding box center [542, 16] width 24 height 7
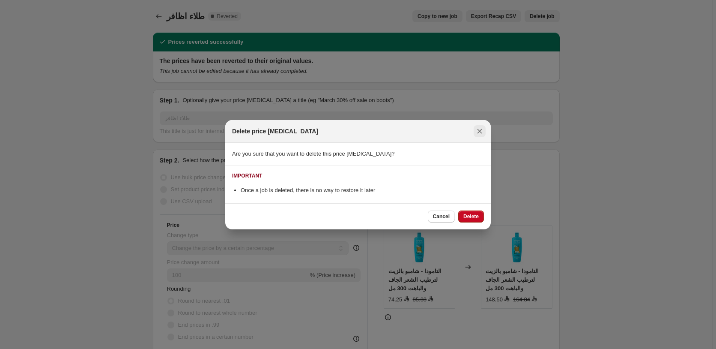
click at [479, 129] on icon "Close" at bounding box center [479, 131] width 9 height 9
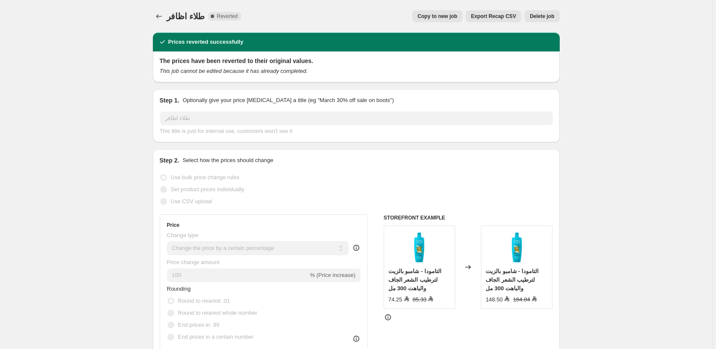
click at [443, 15] on span "Copy to new job" at bounding box center [437, 16] width 40 height 7
select select "percentage"
select select "pp"
select select "collection"
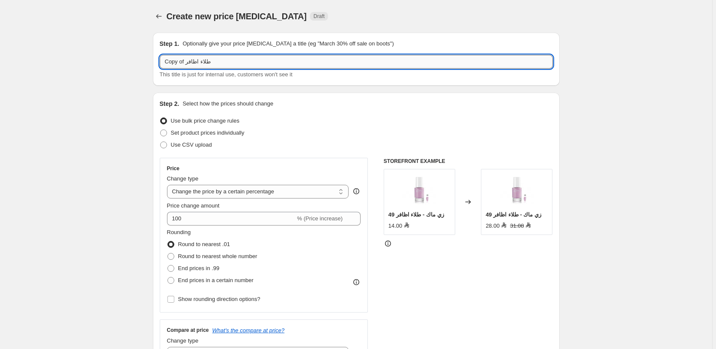
drag, startPoint x: 187, startPoint y: 62, endPoint x: 160, endPoint y: 65, distance: 27.2
click at [160, 65] on input "Copy of طلاء اظافر" at bounding box center [356, 62] width 393 height 14
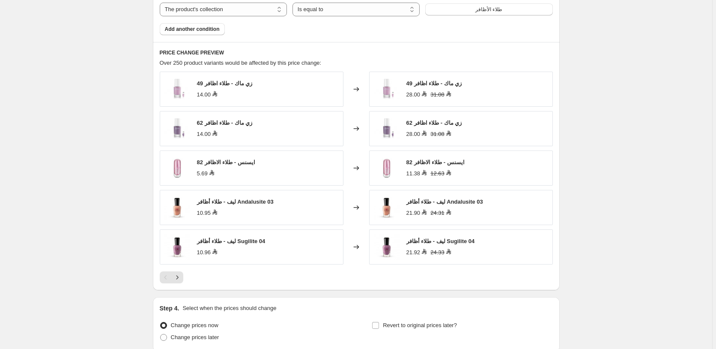
scroll to position [722, 0]
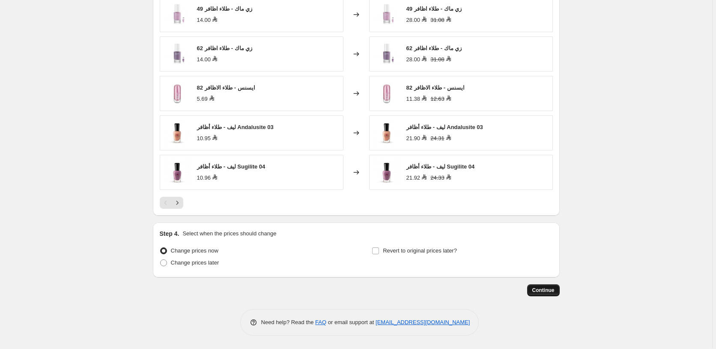
type input "55طلاء اظافر"
click at [546, 289] on span "Continue" at bounding box center [543, 290] width 22 height 7
click at [545, 289] on span "Continue" at bounding box center [543, 290] width 22 height 7
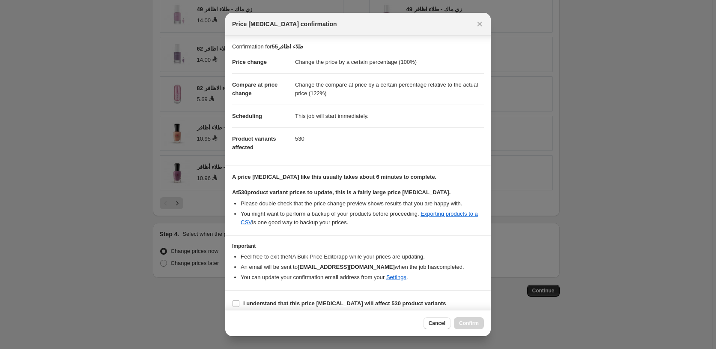
scroll to position [9, 0]
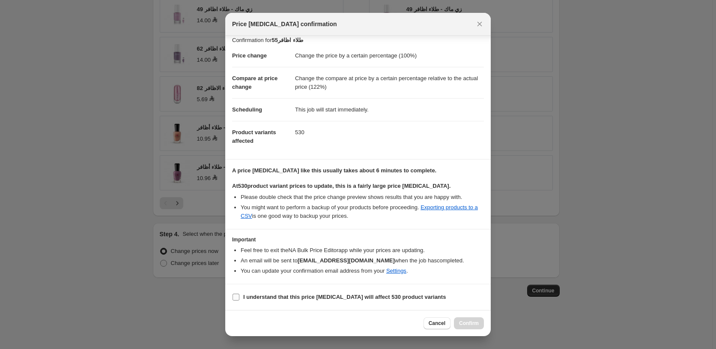
click at [322, 296] on b "I understand that this price change job will affect 530 product variants" at bounding box center [344, 296] width 203 height 6
click at [239, 296] on input "I understand that this price change job will affect 530 product variants" at bounding box center [235, 296] width 7 height 7
checkbox input "true"
click at [473, 324] on span "Confirm" at bounding box center [469, 322] width 20 height 7
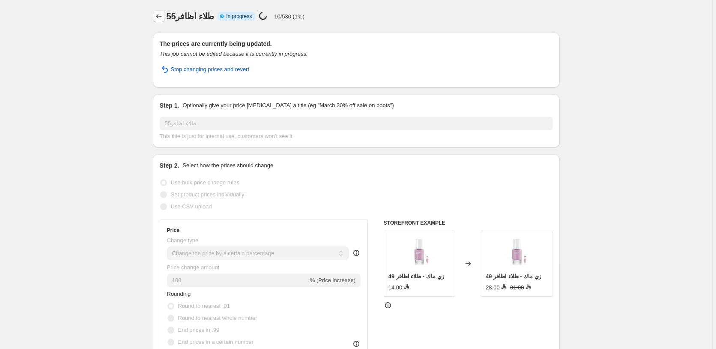
click at [158, 15] on icon "Price change jobs" at bounding box center [159, 16] width 9 height 9
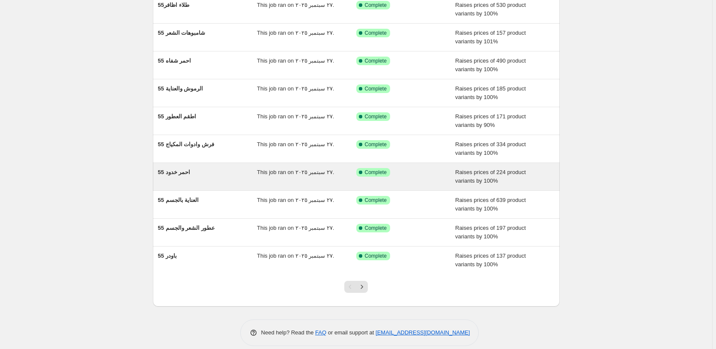
scroll to position [92, 0]
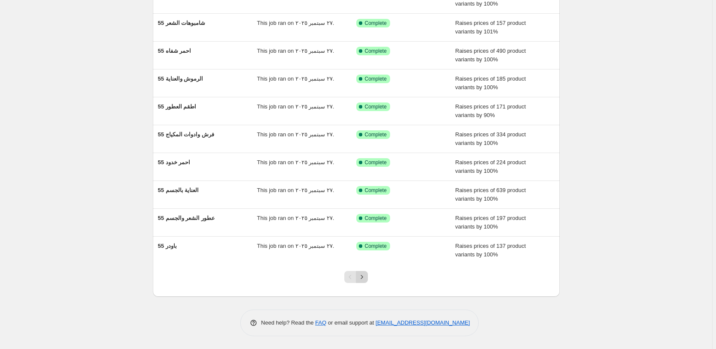
click at [366, 277] on icon "Next" at bounding box center [362, 276] width 9 height 9
click at [364, 276] on icon "Next" at bounding box center [362, 276] width 9 height 9
click at [364, 277] on icon "Next" at bounding box center [362, 276] width 9 height 9
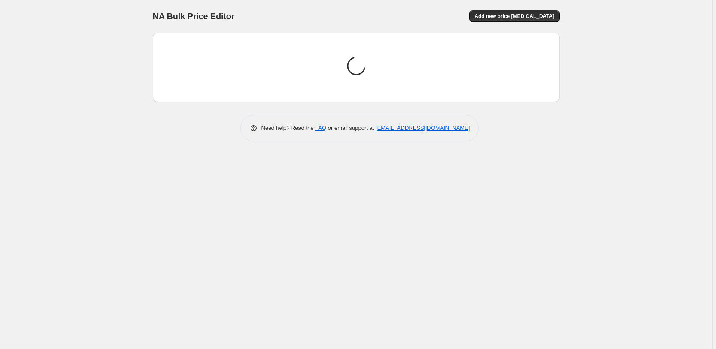
scroll to position [0, 0]
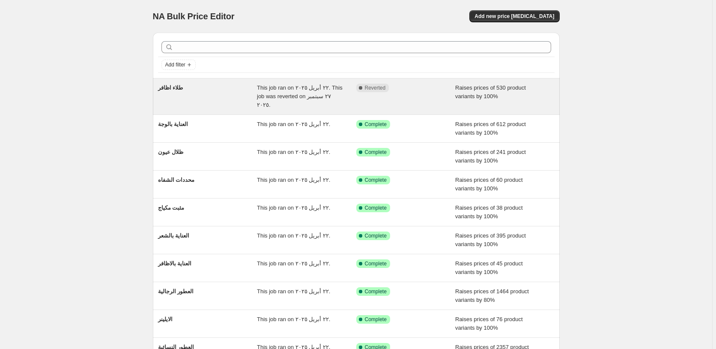
click at [423, 93] on div "Complete Reverted" at bounding box center [405, 96] width 99 height 26
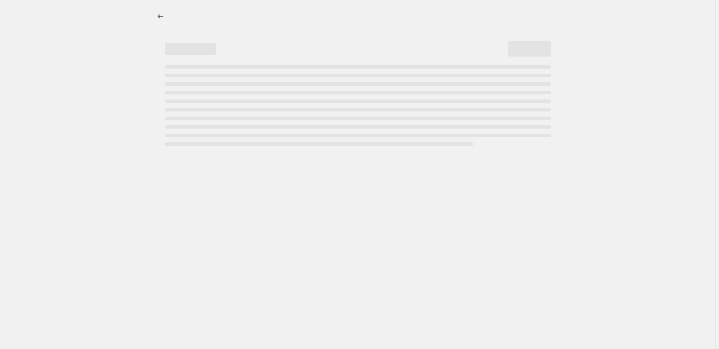
select select "percentage"
select select "pp"
select select "collection"
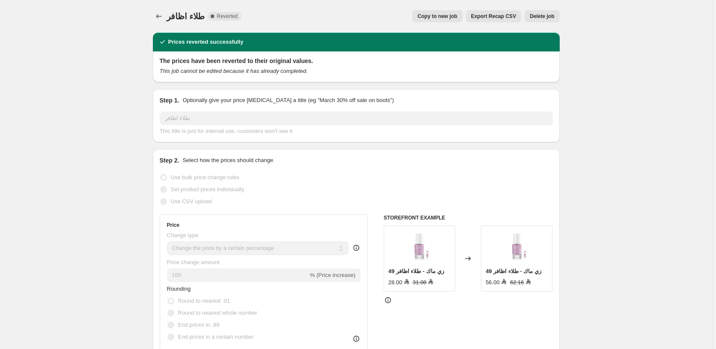
click at [545, 16] on span "Delete job" at bounding box center [542, 16] width 24 height 7
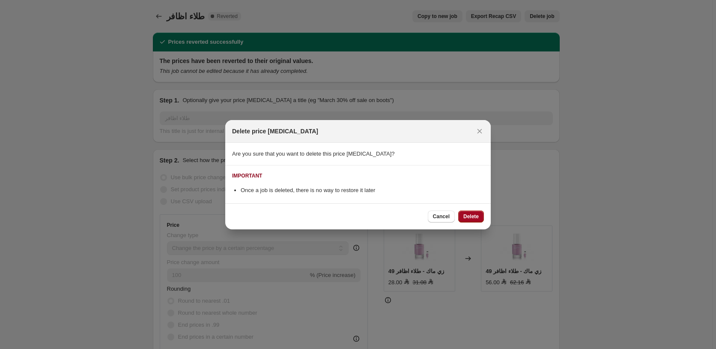
click at [472, 218] on span "Delete" at bounding box center [470, 216] width 15 height 7
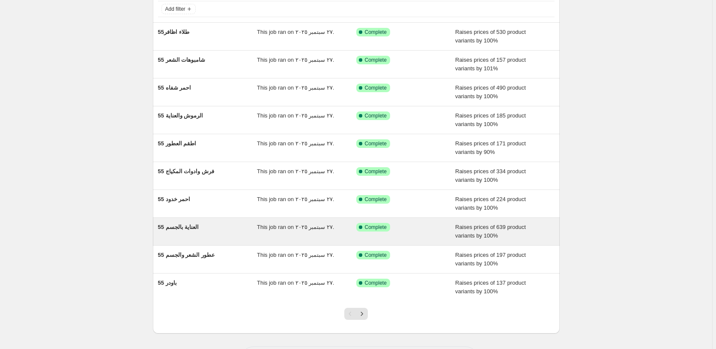
scroll to position [92, 0]
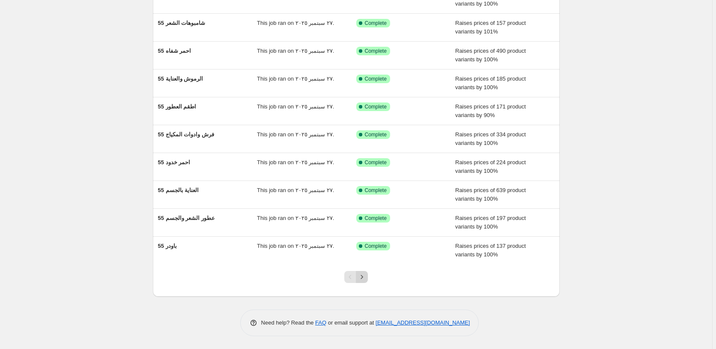
click at [368, 278] on button "Next" at bounding box center [362, 277] width 12 height 12
click at [364, 279] on icon "Next" at bounding box center [362, 276] width 9 height 9
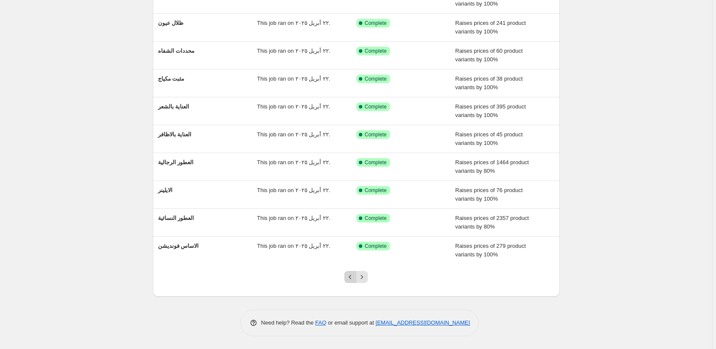
click at [354, 276] on icon "Previous" at bounding box center [350, 276] width 9 height 9
click at [364, 277] on icon "Next" at bounding box center [362, 276] width 9 height 9
click at [365, 276] on icon "Next" at bounding box center [362, 276] width 9 height 9
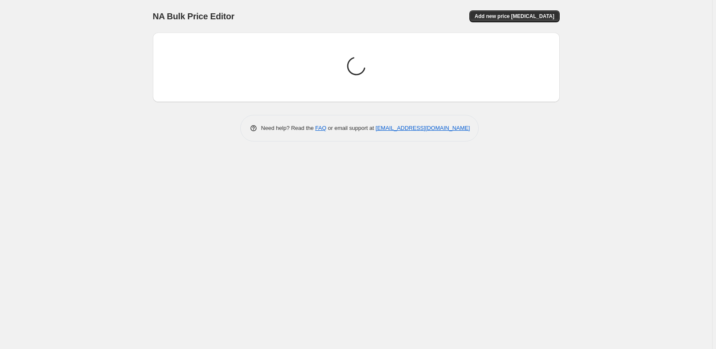
scroll to position [0, 0]
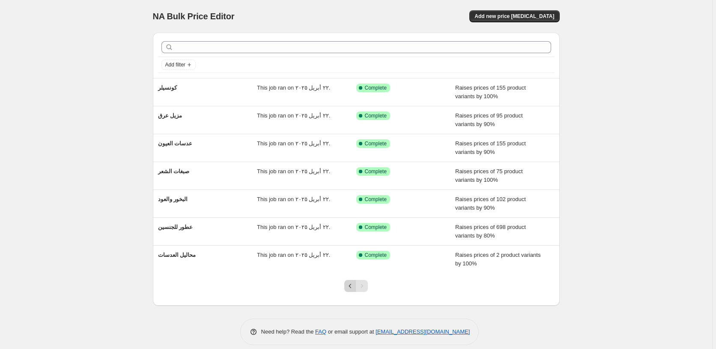
click at [349, 286] on icon "Previous" at bounding box center [350, 285] width 9 height 9
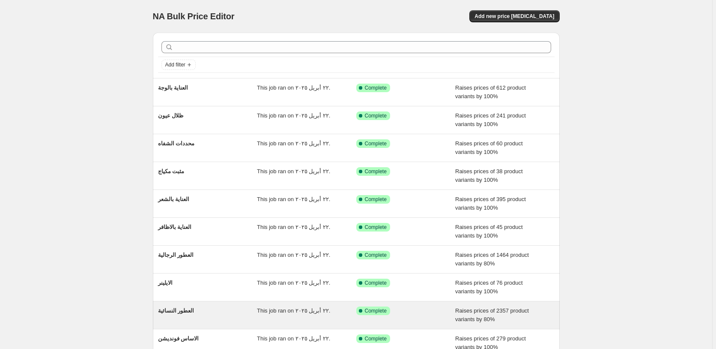
scroll to position [92, 0]
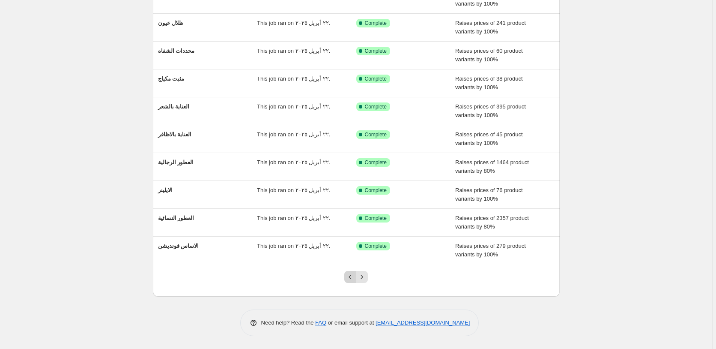
click at [351, 276] on icon "Previous" at bounding box center [350, 276] width 9 height 9
click at [366, 276] on icon "Next" at bounding box center [362, 276] width 9 height 9
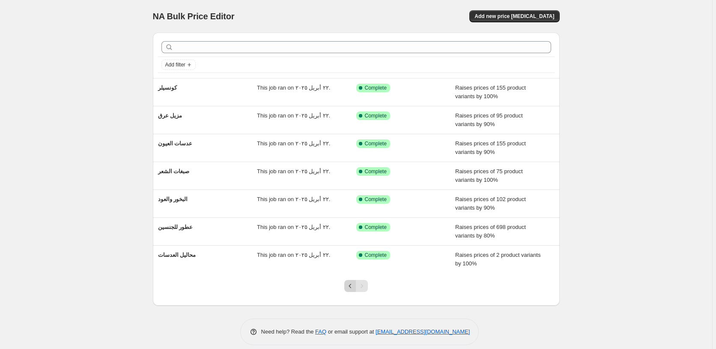
click at [352, 284] on icon "Previous" at bounding box center [350, 285] width 3 height 4
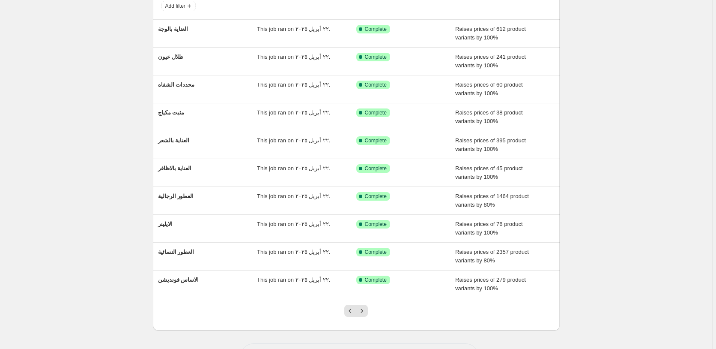
scroll to position [92, 0]
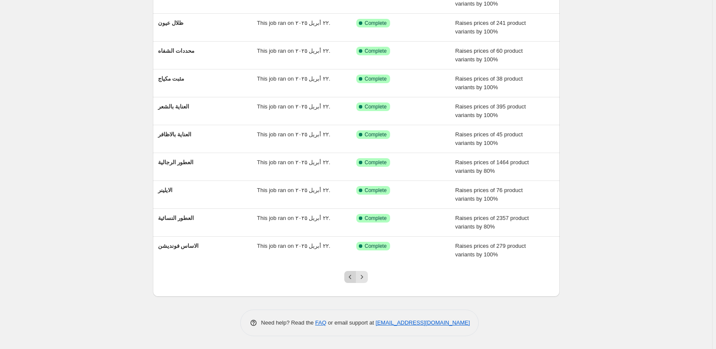
click at [352, 277] on icon "Previous" at bounding box center [350, 276] width 9 height 9
click at [365, 277] on icon "Next" at bounding box center [362, 276] width 9 height 9
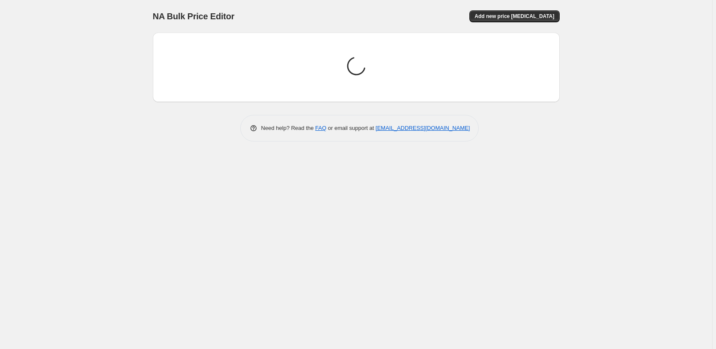
scroll to position [0, 0]
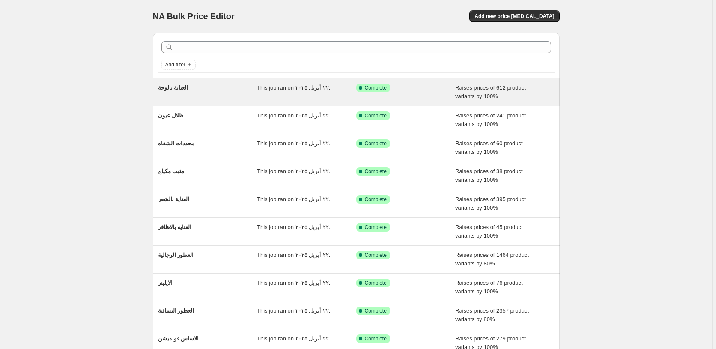
click at [435, 93] on div "Success Complete Complete" at bounding box center [405, 91] width 99 height 17
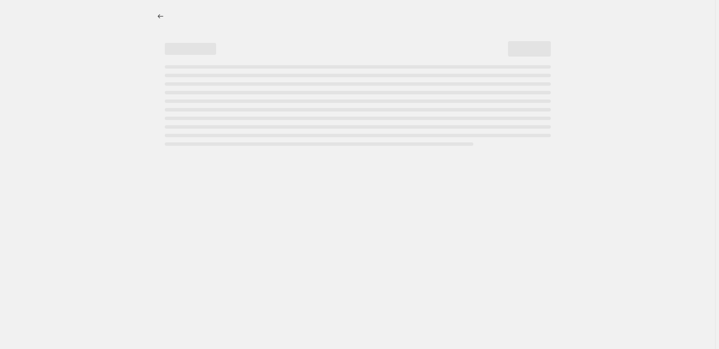
select select "percentage"
select select "pp"
select select "collection"
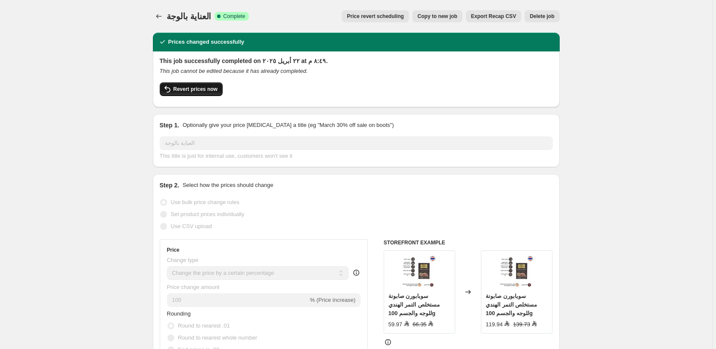
click at [191, 88] on span "Revert prices now" at bounding box center [195, 89] width 44 height 7
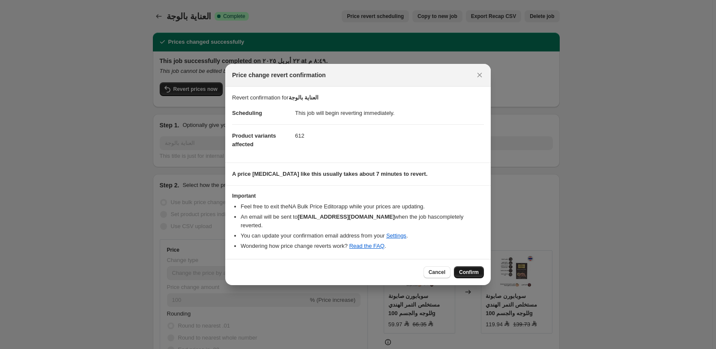
click at [471, 268] on span "Confirm" at bounding box center [469, 271] width 20 height 7
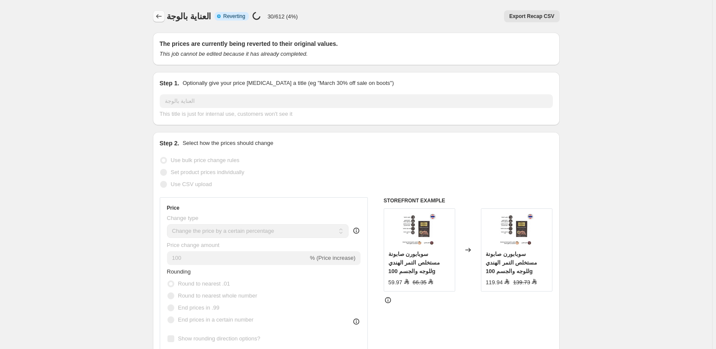
click at [162, 16] on icon "Price change jobs" at bounding box center [159, 16] width 9 height 9
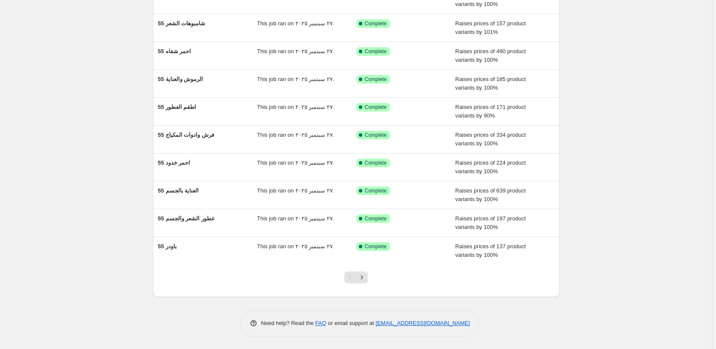
scroll to position [92, 0]
click at [365, 277] on icon "Next" at bounding box center [362, 276] width 9 height 9
click at [365, 276] on icon "Next" at bounding box center [362, 276] width 9 height 9
click at [364, 276] on icon "Next" at bounding box center [362, 276] width 9 height 9
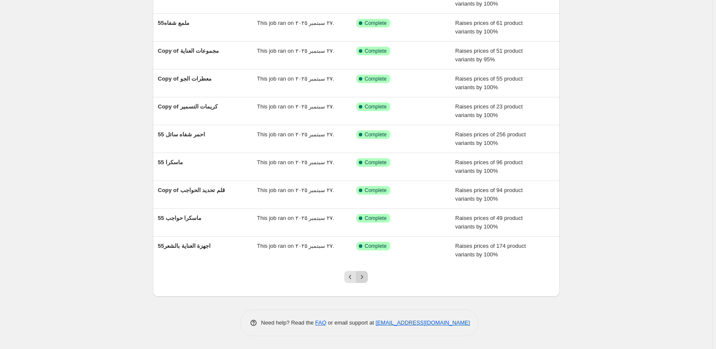
scroll to position [0, 0]
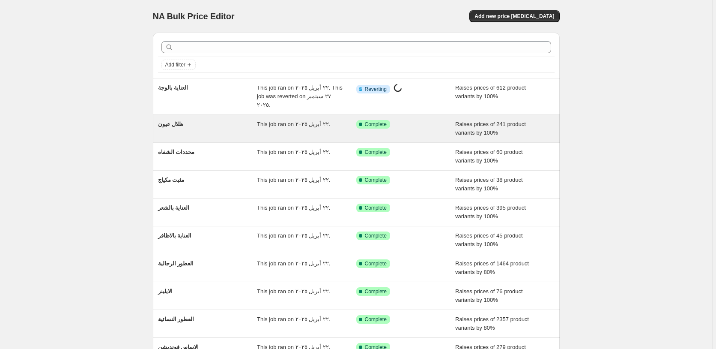
click at [431, 120] on div "Success Complete Complete" at bounding box center [405, 128] width 99 height 17
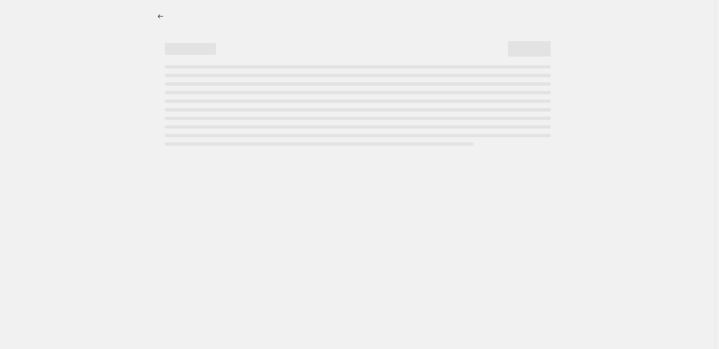
select select "percentage"
select select "pp"
select select "collection"
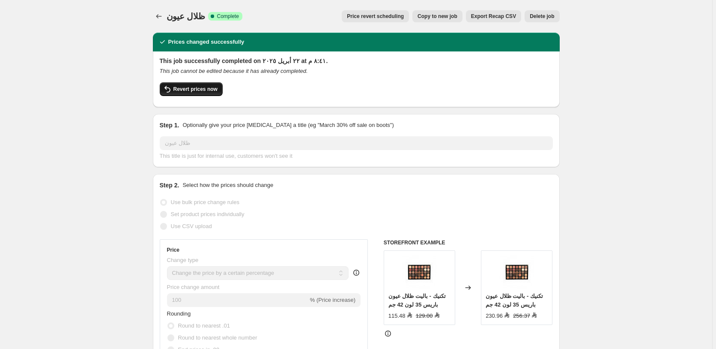
click at [191, 86] on span "Revert prices now" at bounding box center [195, 89] width 44 height 7
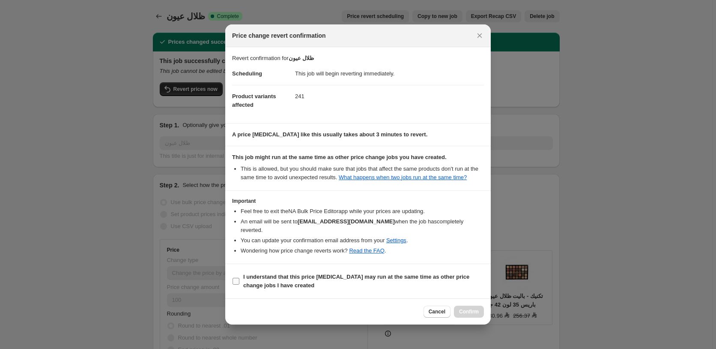
click at [324, 273] on b "I understand that this price change job may run at the same time as other price…" at bounding box center [356, 280] width 226 height 15
click at [239, 277] on input "I understand that this price change job may run at the same time as other price…" at bounding box center [235, 280] width 7 height 7
checkbox input "true"
click at [467, 308] on span "Confirm" at bounding box center [469, 311] width 20 height 7
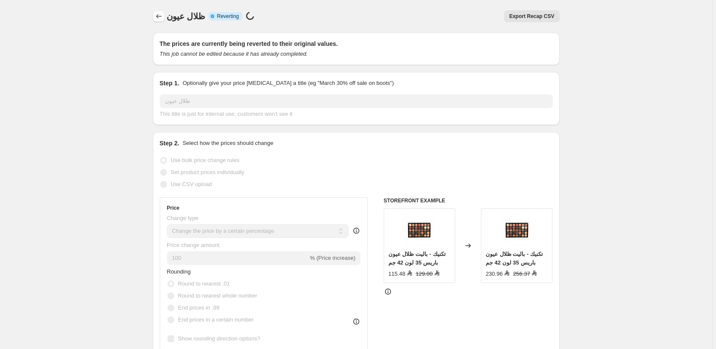
click at [161, 17] on icon "Price change jobs" at bounding box center [159, 16] width 9 height 9
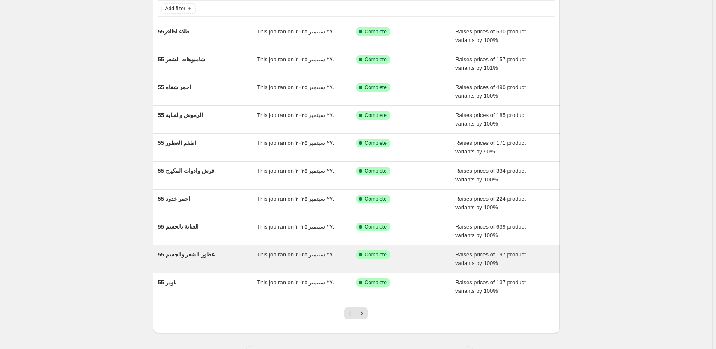
scroll to position [92, 0]
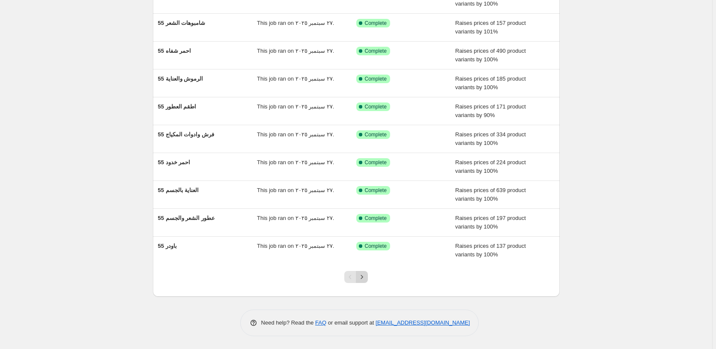
click at [365, 278] on icon "Next" at bounding box center [362, 276] width 9 height 9
click at [365, 276] on icon "Next" at bounding box center [362, 276] width 9 height 9
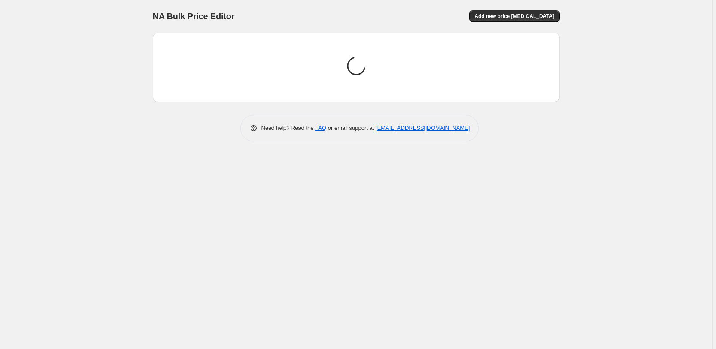
scroll to position [0, 0]
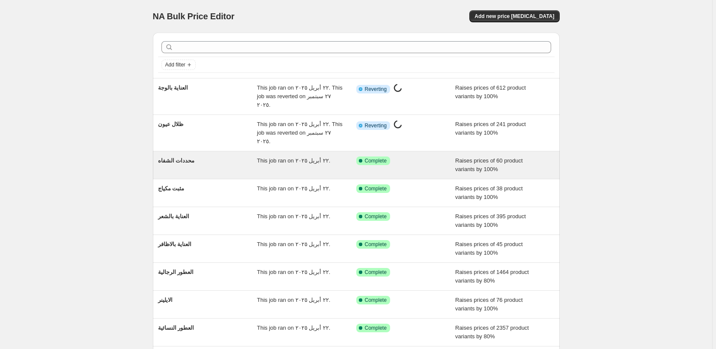
click at [427, 156] on div "Success Complete Complete" at bounding box center [405, 164] width 99 height 17
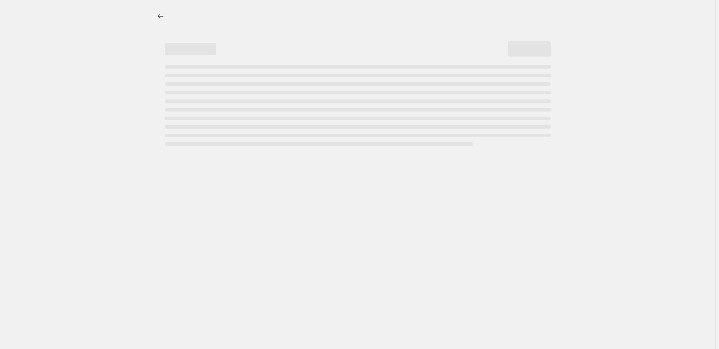
select select "percentage"
select select "pp"
select select "collection"
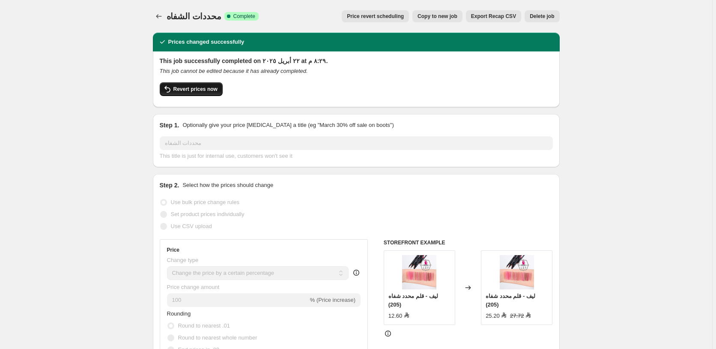
click at [200, 90] on span "Revert prices now" at bounding box center [195, 89] width 44 height 7
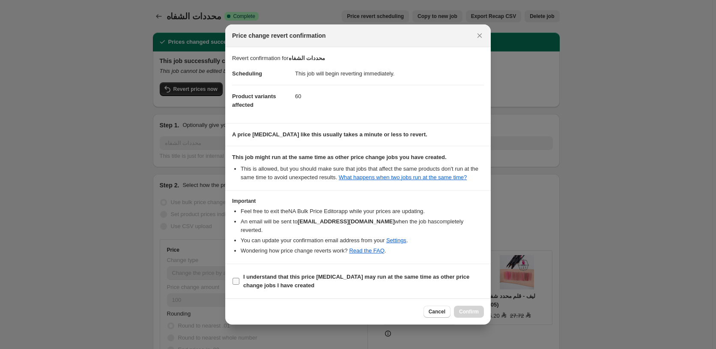
click at [237, 279] on input "I understand that this price change job may run at the same time as other price…" at bounding box center [235, 280] width 7 height 7
checkbox input "true"
click at [471, 308] on span "Confirm" at bounding box center [469, 311] width 20 height 7
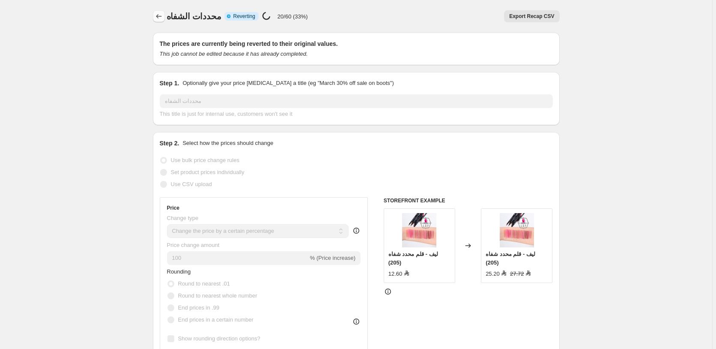
click at [158, 16] on icon "Price change jobs" at bounding box center [159, 16] width 9 height 9
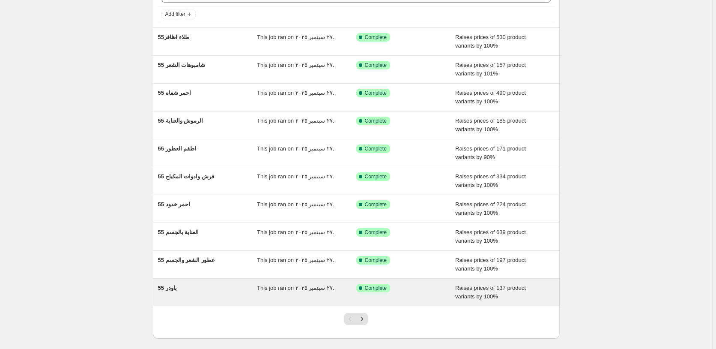
scroll to position [92, 0]
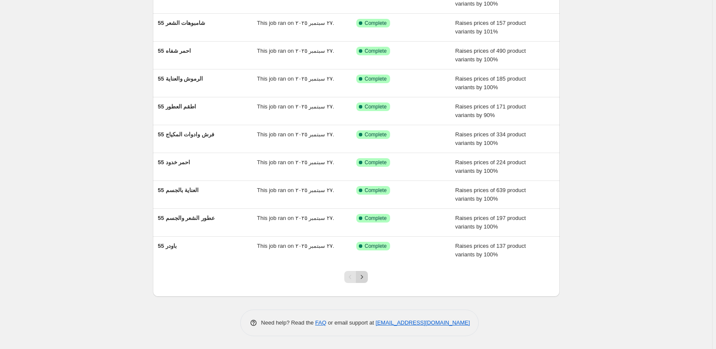
click at [366, 278] on icon "Next" at bounding box center [362, 276] width 9 height 9
click at [366, 279] on icon "Next" at bounding box center [362, 276] width 9 height 9
click at [365, 279] on icon "Next" at bounding box center [362, 276] width 9 height 9
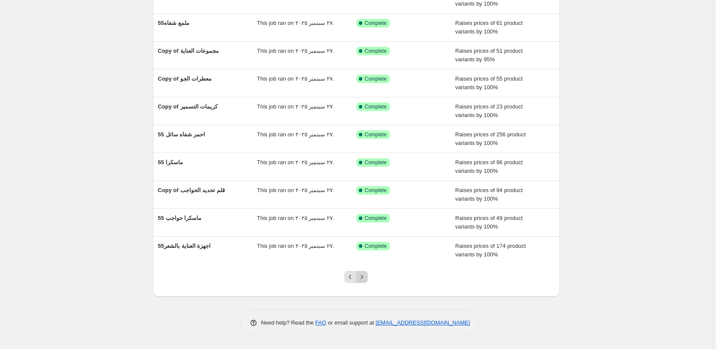
scroll to position [0, 0]
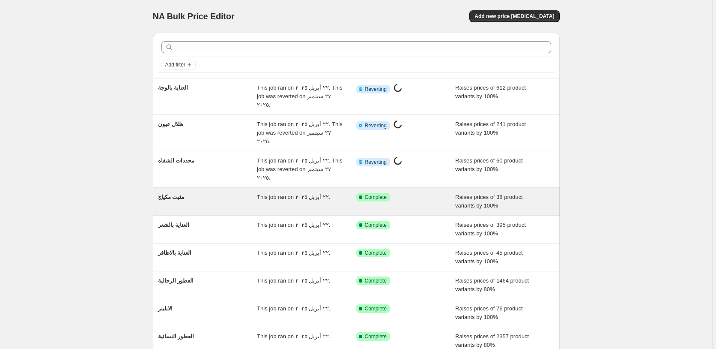
click at [425, 193] on div "Success Complete Complete" at bounding box center [399, 197] width 86 height 9
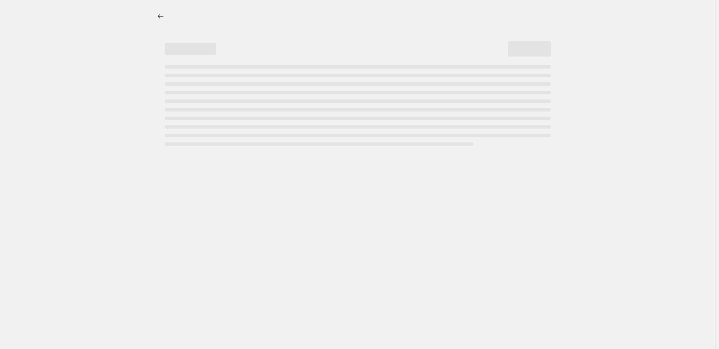
select select "percentage"
select select "pp"
select select "collection"
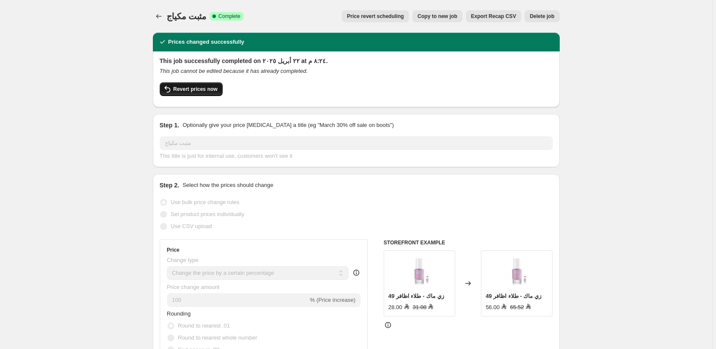
click at [197, 86] on span "Revert prices now" at bounding box center [195, 89] width 44 height 7
click at [182, 87] on span "Revert prices now" at bounding box center [195, 89] width 44 height 7
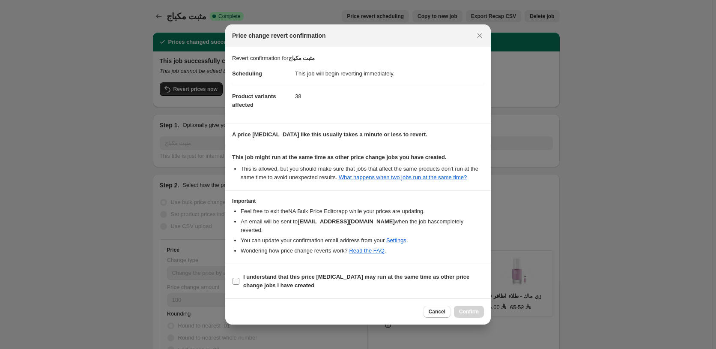
click at [277, 273] on b "I understand that this price change job may run at the same time as other price…" at bounding box center [356, 280] width 226 height 15
click at [239, 277] on input "I understand that this price change job may run at the same time as other price…" at bounding box center [235, 280] width 7 height 7
checkbox input "true"
click at [469, 308] on span "Confirm" at bounding box center [469, 311] width 20 height 7
click at [469, 308] on div "Cancel Confirm" at bounding box center [453, 311] width 60 height 12
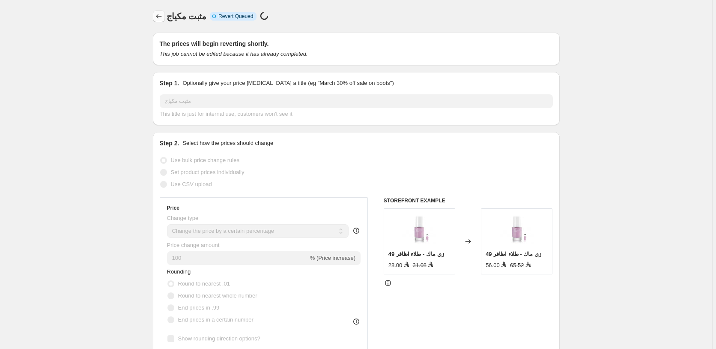
click at [160, 15] on icon "Price change jobs" at bounding box center [159, 16] width 6 height 4
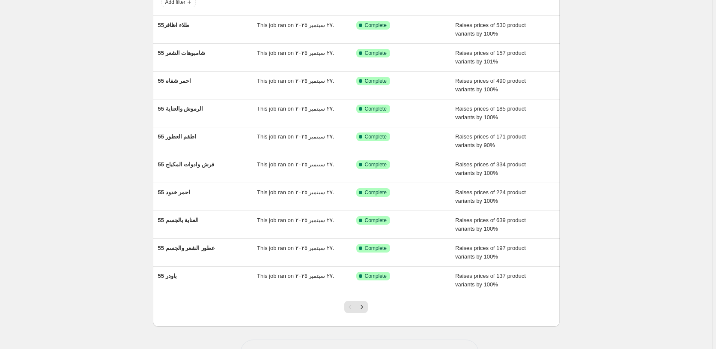
scroll to position [92, 0]
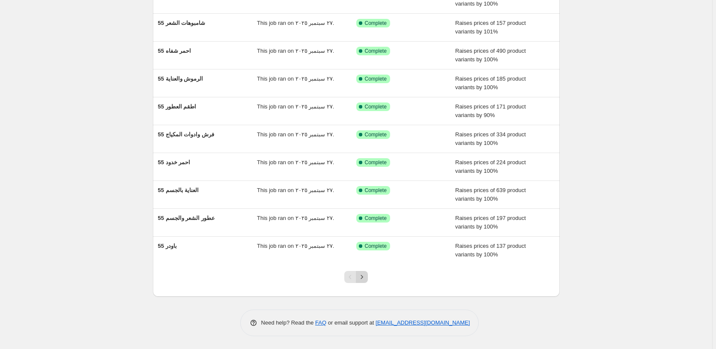
click at [366, 277] on icon "Next" at bounding box center [362, 276] width 9 height 9
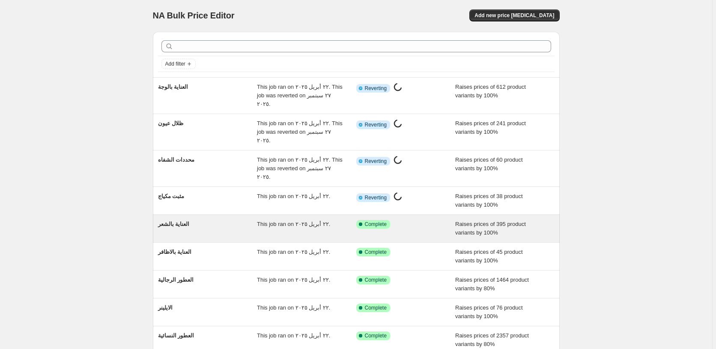
scroll to position [0, 0]
click at [425, 221] on div "Success Complete Complete" at bounding box center [399, 225] width 86 height 9
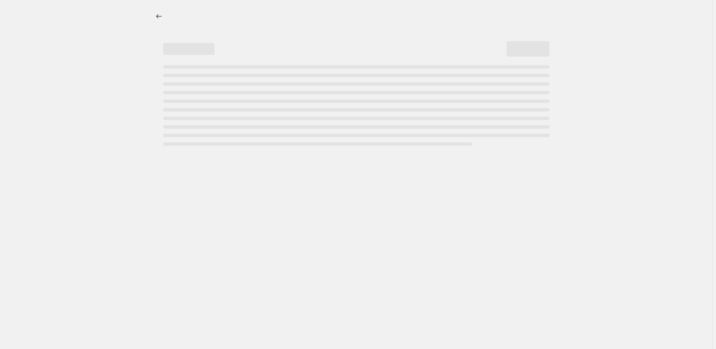
select select "percentage"
select select "pp"
select select "collection"
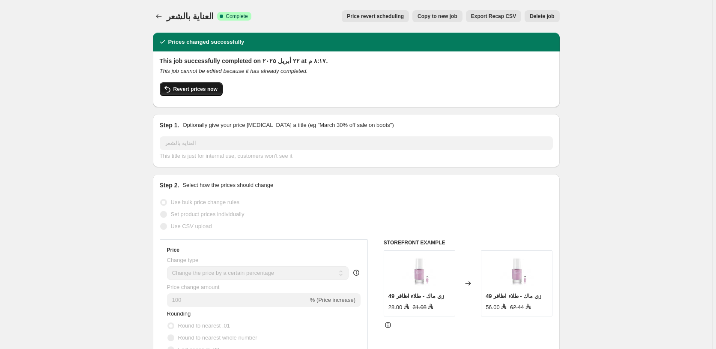
click at [188, 88] on span "Revert prices now" at bounding box center [195, 89] width 44 height 7
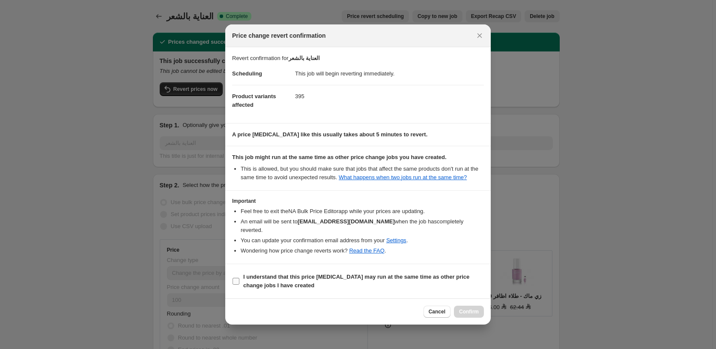
click at [234, 277] on input "I understand that this price change job may run at the same time as other price…" at bounding box center [235, 280] width 7 height 7
checkbox input "true"
click at [470, 308] on span "Confirm" at bounding box center [469, 311] width 20 height 7
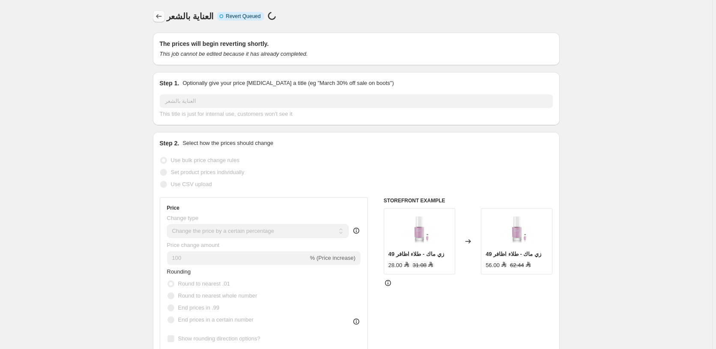
click at [159, 15] on icon "Price change jobs" at bounding box center [159, 16] width 9 height 9
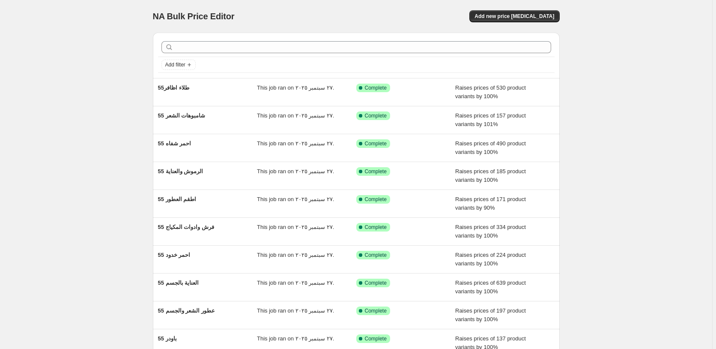
scroll to position [92, 0]
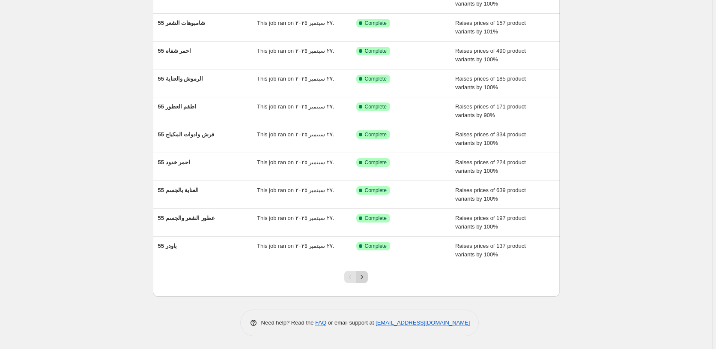
click at [366, 277] on icon "Next" at bounding box center [362, 276] width 9 height 9
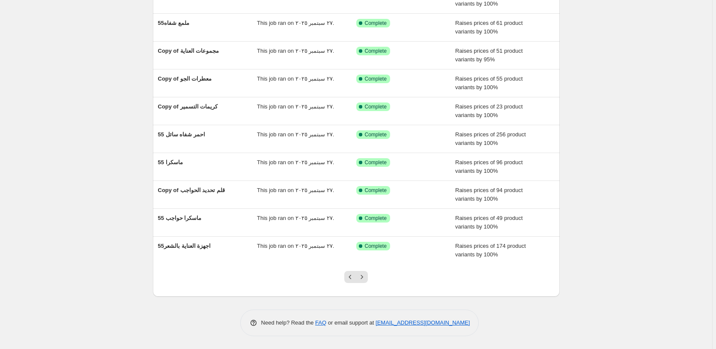
click at [366, 277] on icon "Next" at bounding box center [362, 276] width 9 height 9
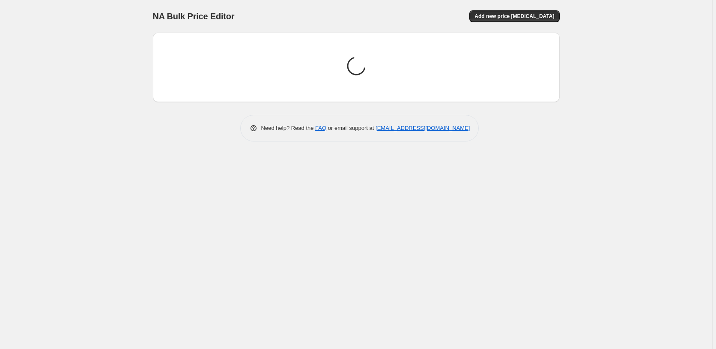
scroll to position [0, 0]
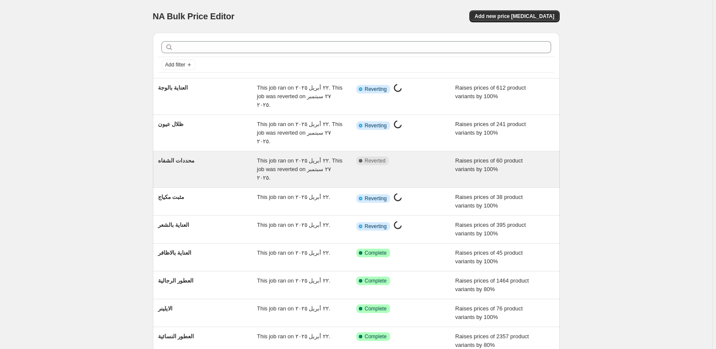
click at [425, 156] on div "Complete Reverted" at bounding box center [399, 160] width 86 height 9
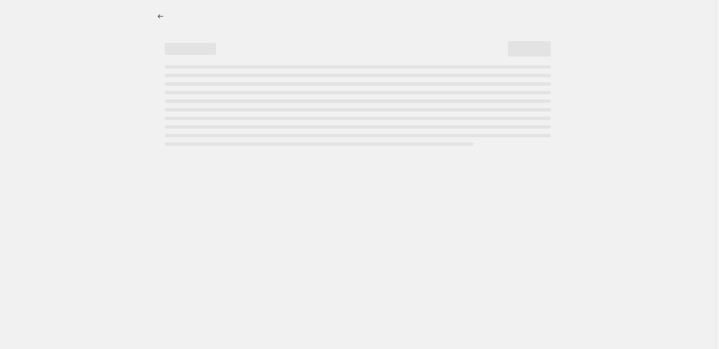
select select "percentage"
select select "pp"
select select "collection"
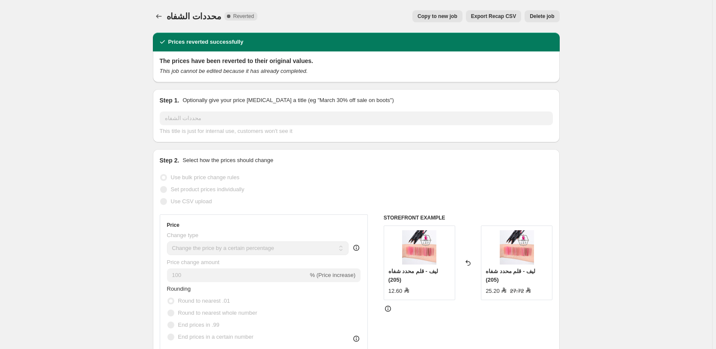
click at [444, 16] on span "Copy to new job" at bounding box center [437, 16] width 40 height 7
select select "percentage"
select select "pp"
select select "collection"
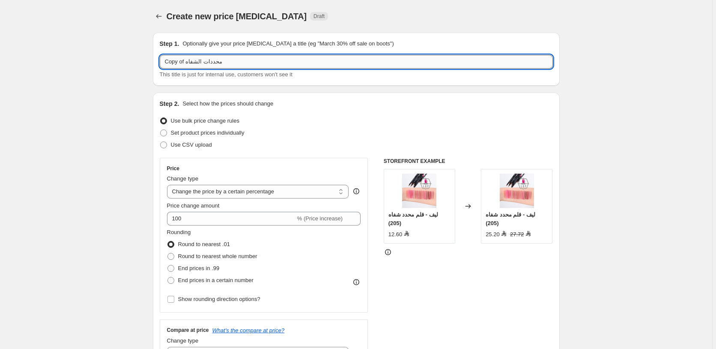
drag, startPoint x: 185, startPoint y: 63, endPoint x: 152, endPoint y: 63, distance: 33.8
click at [160, 63] on input "Copy of محددات الشفاه" at bounding box center [356, 62] width 393 height 14
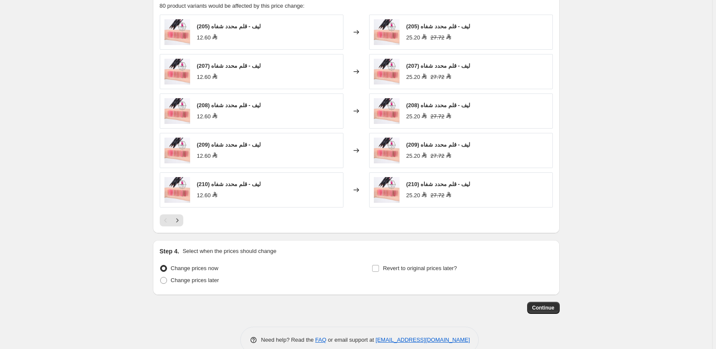
scroll to position [722, 0]
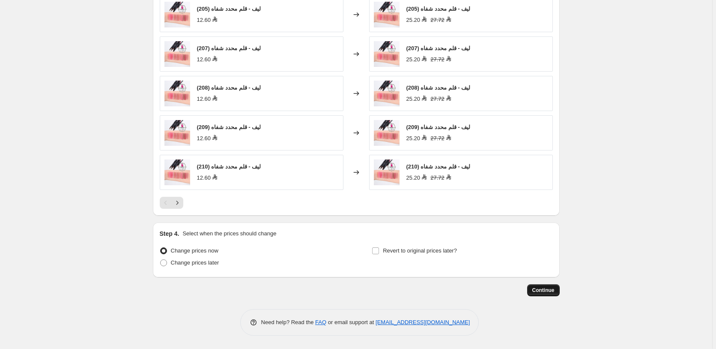
type input "55 محددات الشفاه"
click at [548, 289] on span "Continue" at bounding box center [543, 289] width 22 height 7
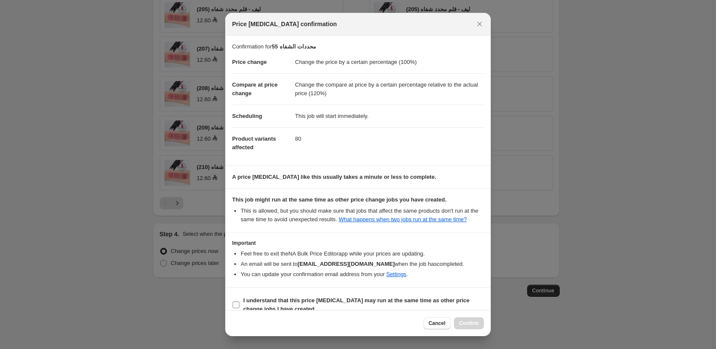
click at [303, 301] on b "I understand that this price change job may run at the same time as other price…" at bounding box center [356, 304] width 226 height 15
click at [239, 301] on input "I understand that this price change job may run at the same time as other price…" at bounding box center [235, 304] width 7 height 7
click at [303, 301] on b "I understand that this price change job may run at the same time as other price…" at bounding box center [356, 304] width 226 height 15
click at [239, 301] on input "I understand that this price change job may run at the same time as other price…" at bounding box center [235, 304] width 7 height 7
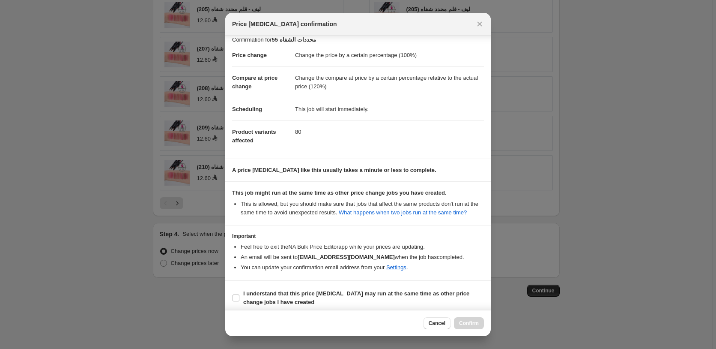
scroll to position [14, 0]
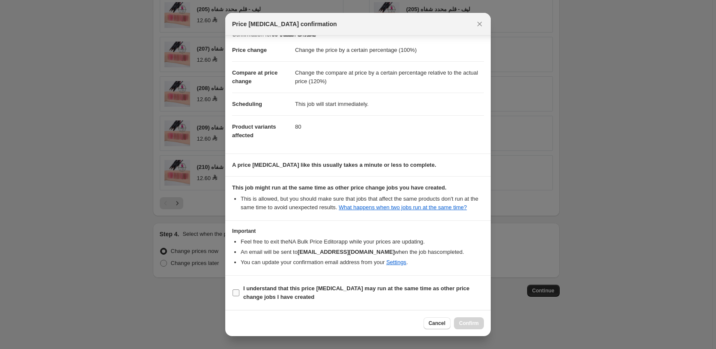
click at [332, 288] on b "I understand that this price change job may run at the same time as other price…" at bounding box center [356, 292] width 226 height 15
click at [239, 289] on input "I understand that this price change job may run at the same time as other price…" at bounding box center [235, 292] width 7 height 7
checkbox input "true"
click at [468, 322] on span "Confirm" at bounding box center [469, 322] width 20 height 7
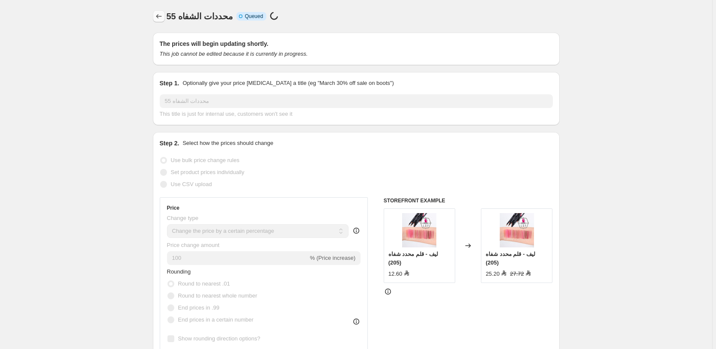
click at [160, 17] on icon "Price change jobs" at bounding box center [159, 16] width 9 height 9
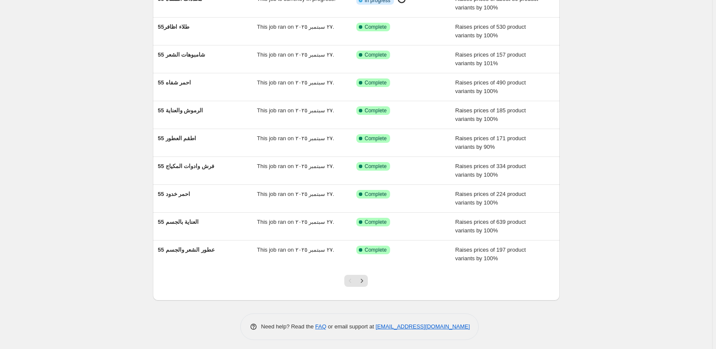
scroll to position [92, 0]
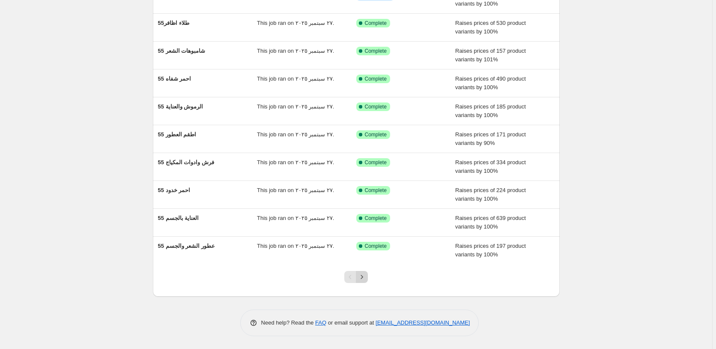
click at [364, 275] on icon "Next" at bounding box center [362, 276] width 9 height 9
click at [363, 277] on icon "Next" at bounding box center [362, 276] width 2 height 4
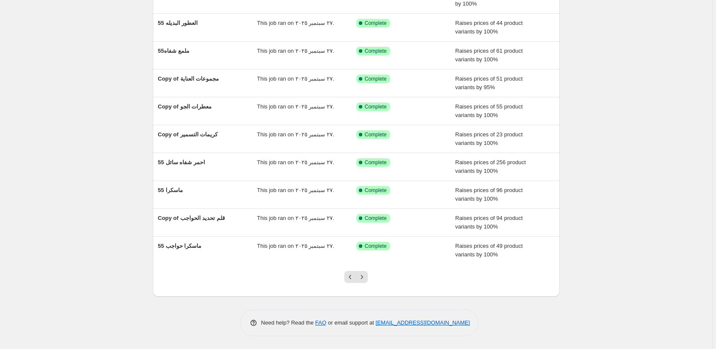
scroll to position [0, 0]
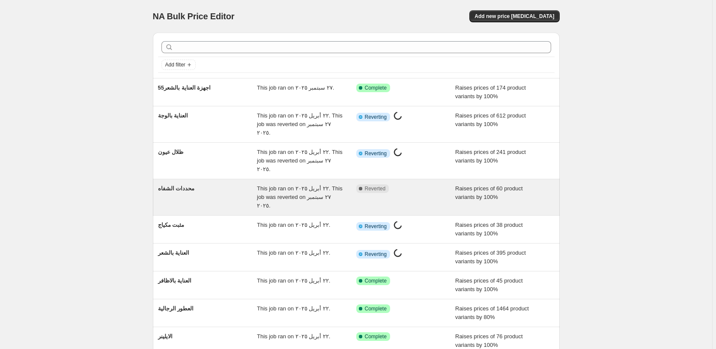
click at [425, 184] on div "Complete Reverted" at bounding box center [399, 188] width 86 height 9
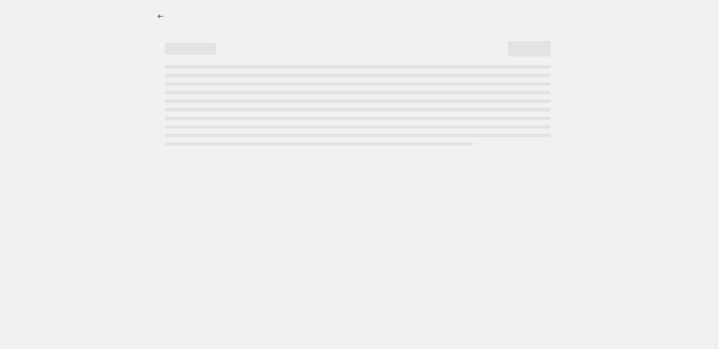
select select "percentage"
select select "pp"
select select "collection"
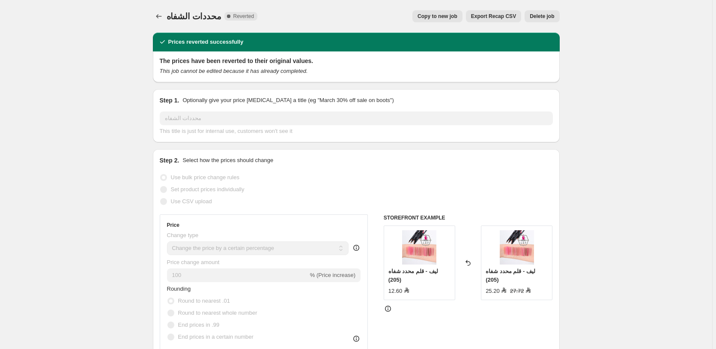
click at [548, 17] on span "Delete job" at bounding box center [542, 16] width 24 height 7
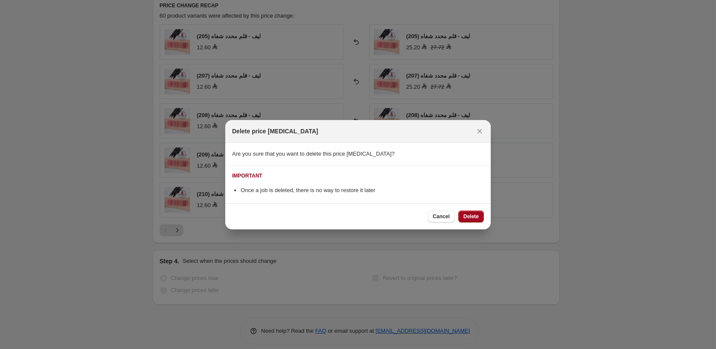
click at [476, 215] on span "Delete" at bounding box center [470, 216] width 15 height 7
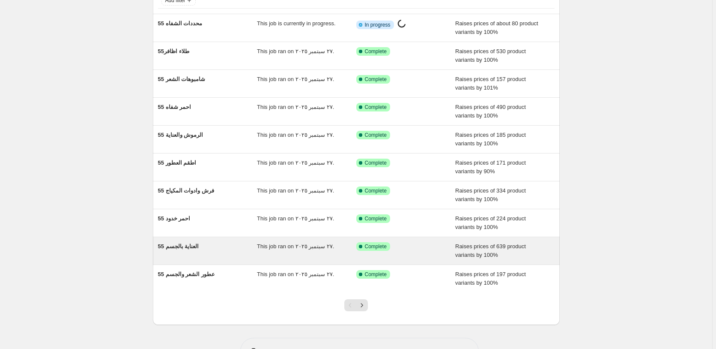
scroll to position [92, 0]
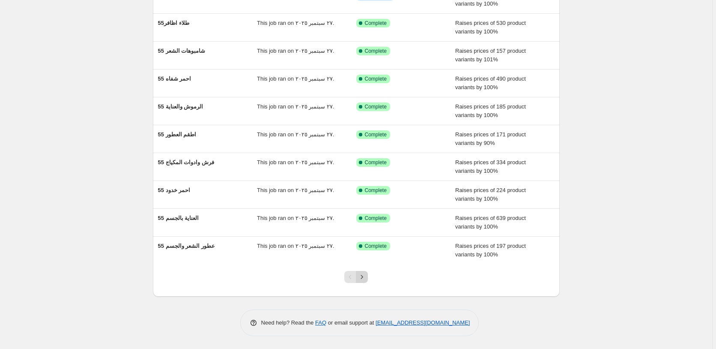
click at [366, 276] on icon "Next" at bounding box center [362, 276] width 9 height 9
click at [364, 275] on icon "Next" at bounding box center [362, 276] width 9 height 9
click at [365, 277] on icon "Next" at bounding box center [362, 276] width 9 height 9
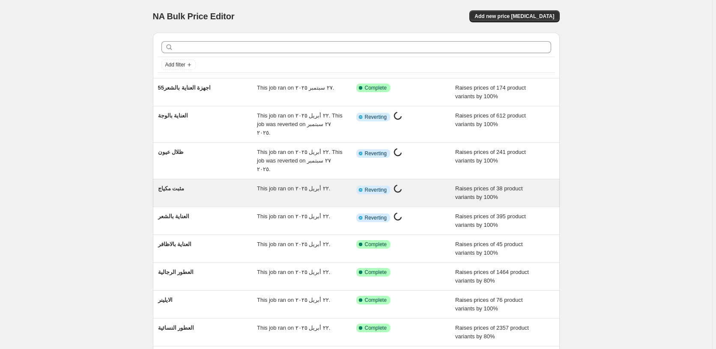
click at [434, 184] on div "Info Partially complete Reverting Price change job in progress..." at bounding box center [399, 189] width 86 height 11
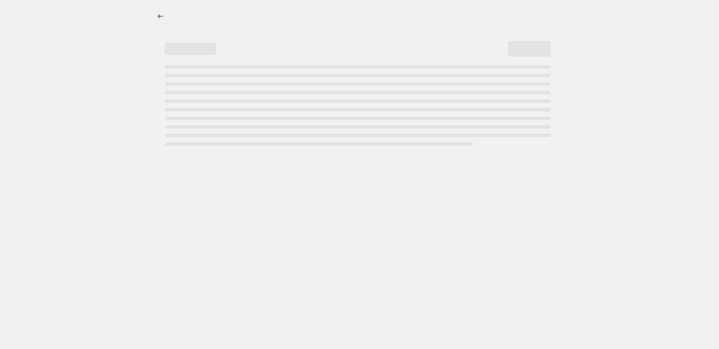
select select "percentage"
select select "pp"
select select "collection"
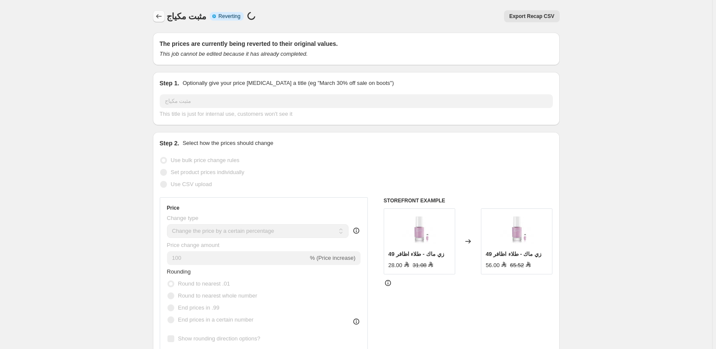
click at [160, 16] on icon "Price change jobs" at bounding box center [159, 16] width 9 height 9
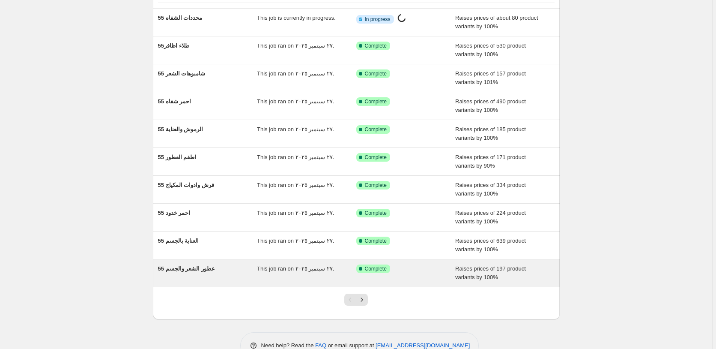
scroll to position [92, 0]
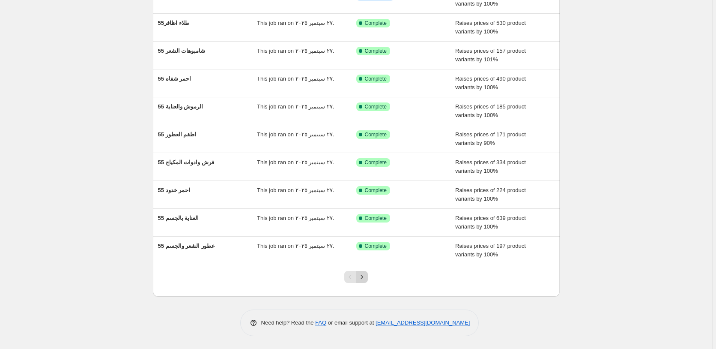
click at [366, 275] on icon "Next" at bounding box center [362, 276] width 9 height 9
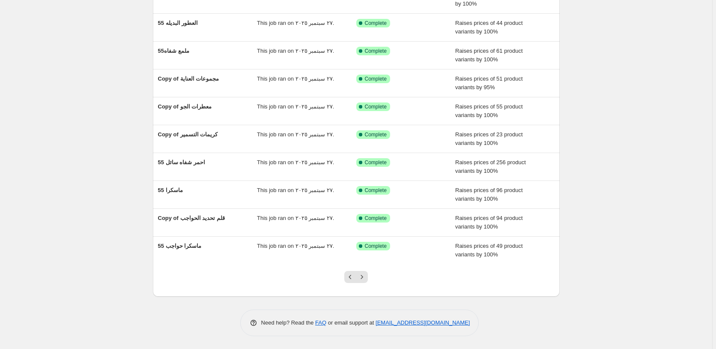
scroll to position [0, 0]
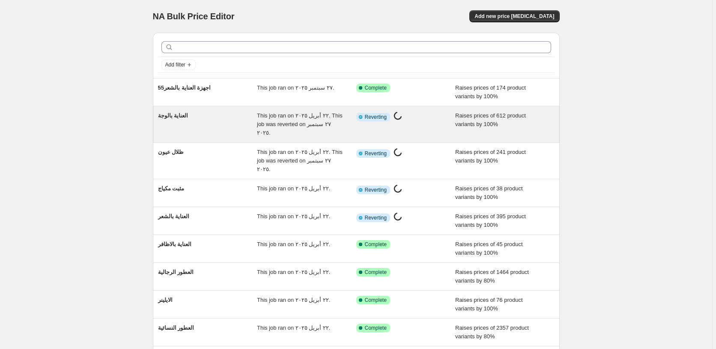
click at [432, 119] on div "Info Partially complete Reverting Price change job in progress..." at bounding box center [399, 116] width 86 height 11
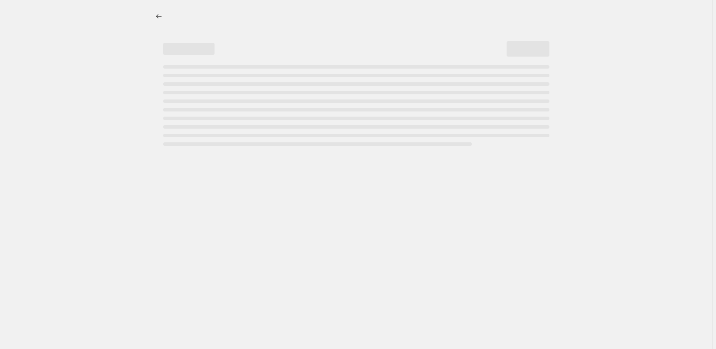
select select "percentage"
select select "pp"
select select "collection"
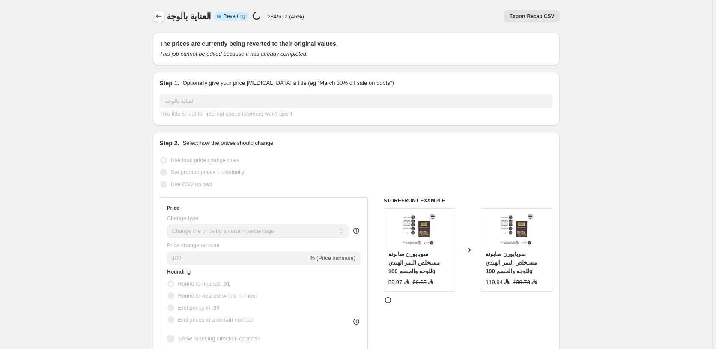
click at [162, 17] on icon "Price change jobs" at bounding box center [159, 16] width 9 height 9
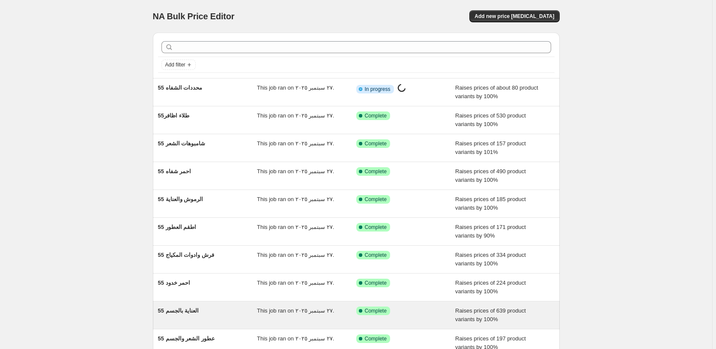
scroll to position [92, 0]
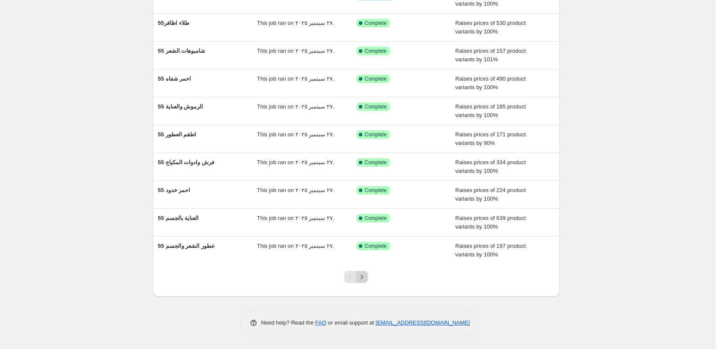
click at [364, 274] on icon "Next" at bounding box center [362, 276] width 9 height 9
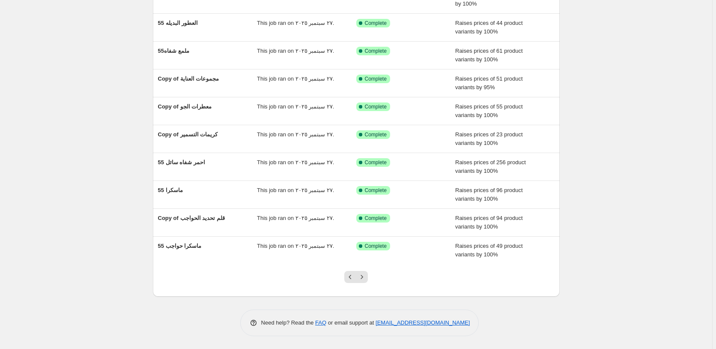
click at [364, 274] on icon "Next" at bounding box center [362, 276] width 9 height 9
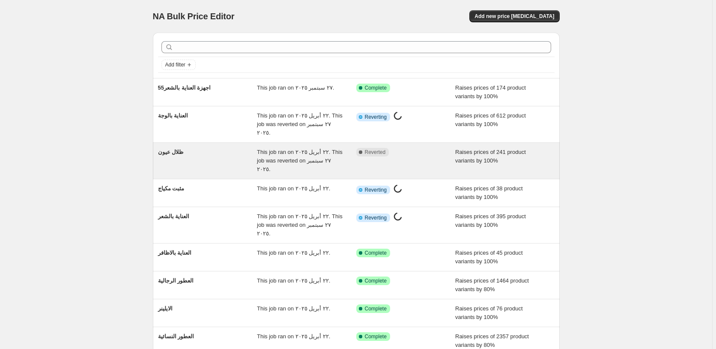
click at [425, 148] on div "Complete Reverted" at bounding box center [399, 152] width 86 height 9
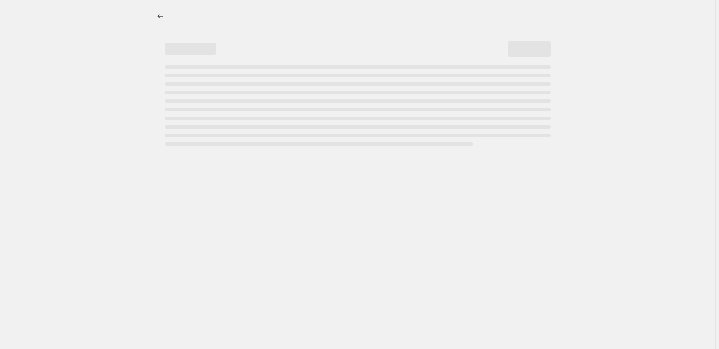
select select "percentage"
select select "pp"
select select "collection"
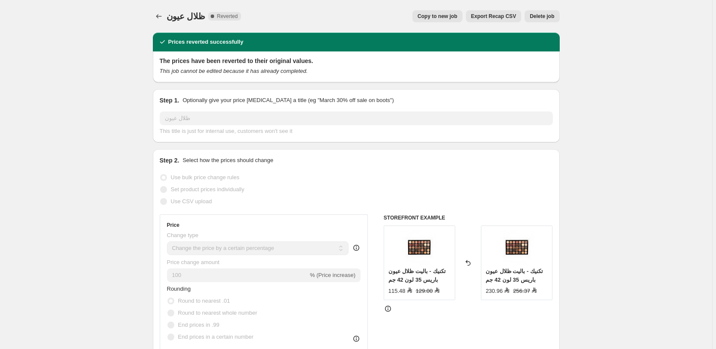
click at [432, 16] on span "Copy to new job" at bounding box center [437, 16] width 40 height 7
select select "percentage"
select select "pp"
select select "collection"
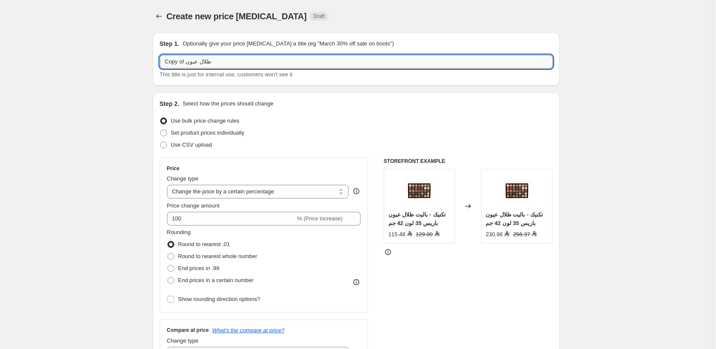
drag, startPoint x: 186, startPoint y: 63, endPoint x: 158, endPoint y: 64, distance: 27.8
click at [160, 64] on input "Copy of ظلال عيون" at bounding box center [356, 62] width 393 height 14
type input "5 ظلال عيون"
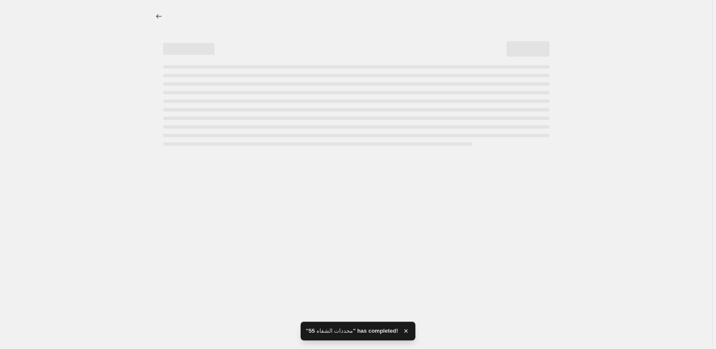
select select "percentage"
select select "pp"
select select "collection"
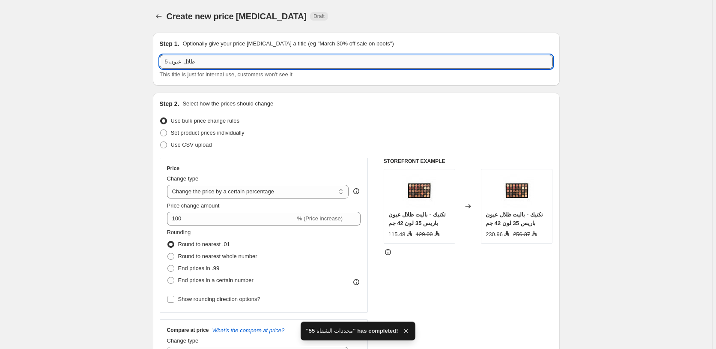
click at [168, 62] on input "5 ظلال عيون" at bounding box center [356, 62] width 393 height 14
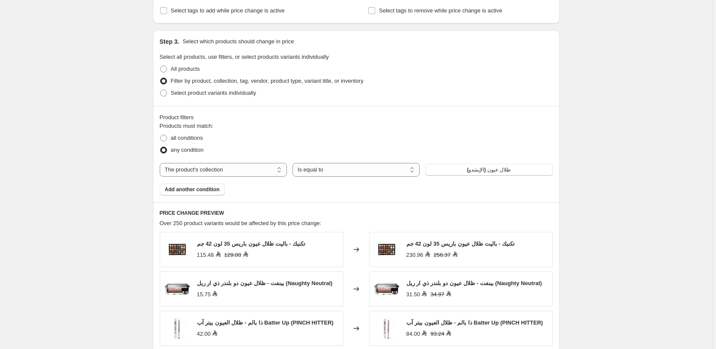
scroll to position [722, 0]
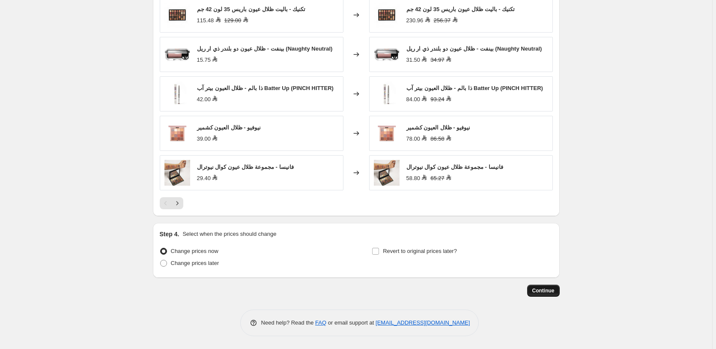
type input "55 ظلال عيون"
click at [547, 289] on span "Continue" at bounding box center [543, 290] width 22 height 7
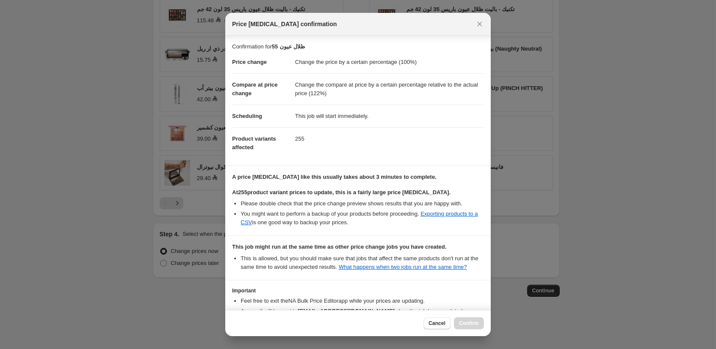
scroll to position [62, 0]
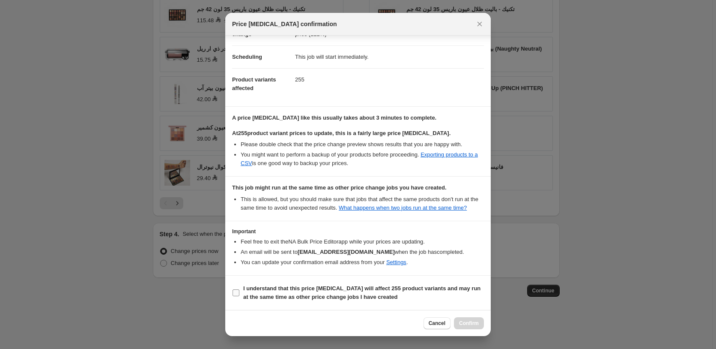
click at [322, 287] on b "I understand that this price change job will affect 255 product variants and ma…" at bounding box center [361, 292] width 237 height 15
click at [239, 289] on input "I understand that this price change job will affect 255 product variants and ma…" at bounding box center [235, 292] width 7 height 7
checkbox input "true"
click at [467, 322] on span "Confirm" at bounding box center [469, 322] width 20 height 7
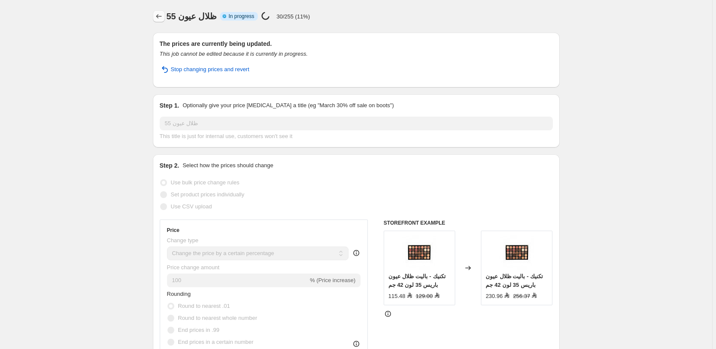
click at [159, 17] on icon "Price change jobs" at bounding box center [159, 16] width 6 height 4
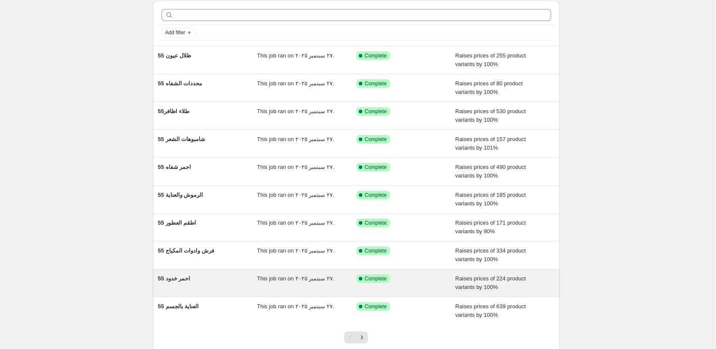
scroll to position [92, 0]
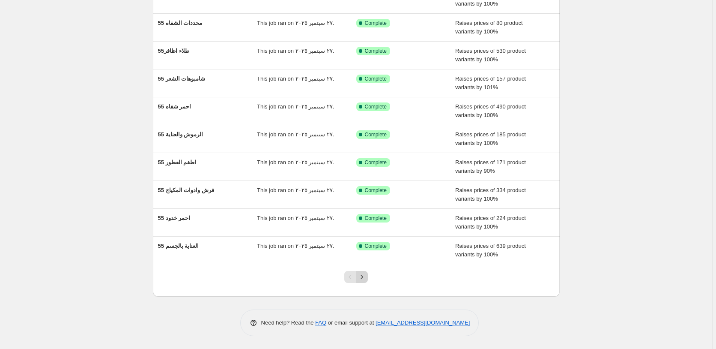
click at [363, 277] on icon "Next" at bounding box center [362, 276] width 2 height 4
click at [365, 277] on icon "Next" at bounding box center [362, 276] width 9 height 9
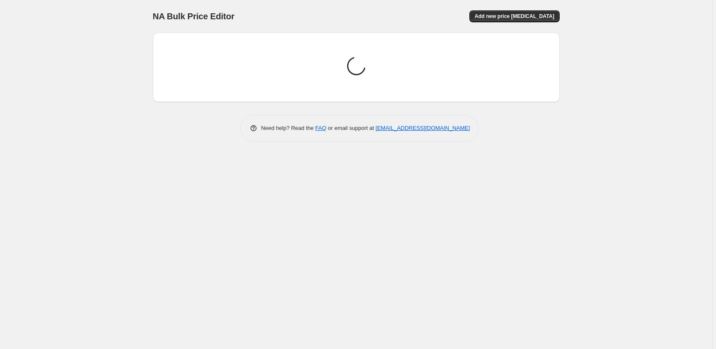
scroll to position [0, 0]
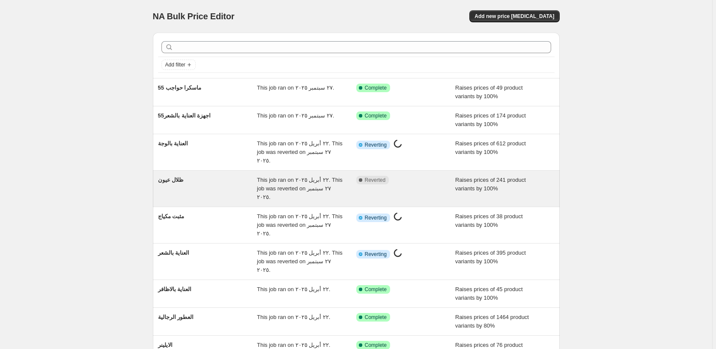
click at [429, 176] on div "Complete Reverted" at bounding box center [399, 180] width 86 height 9
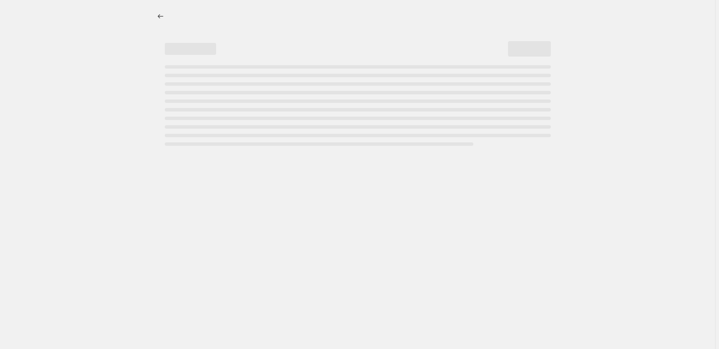
select select "percentage"
select select "pp"
select select "collection"
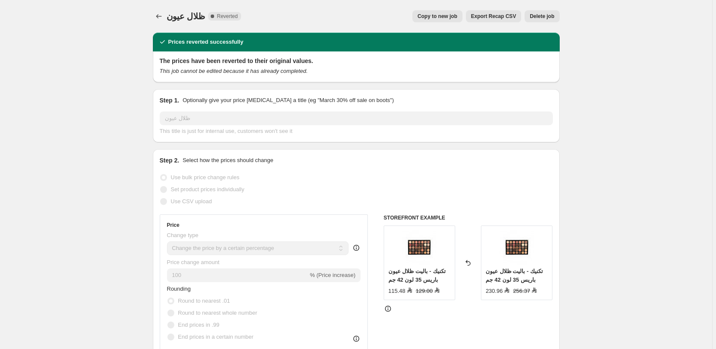
click at [550, 16] on span "Delete job" at bounding box center [542, 16] width 24 height 7
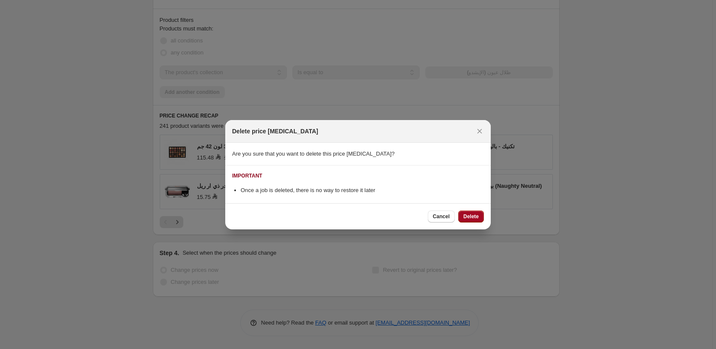
click at [469, 213] on button "Delete" at bounding box center [471, 216] width 26 height 12
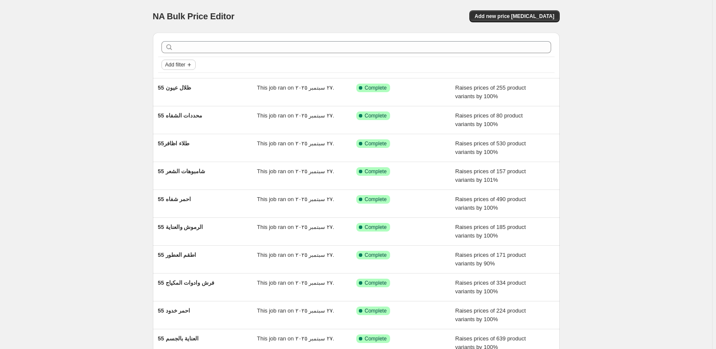
click at [185, 65] on span "Add filter" at bounding box center [175, 64] width 20 height 7
click at [185, 83] on span "Job status" at bounding box center [180, 81] width 25 height 6
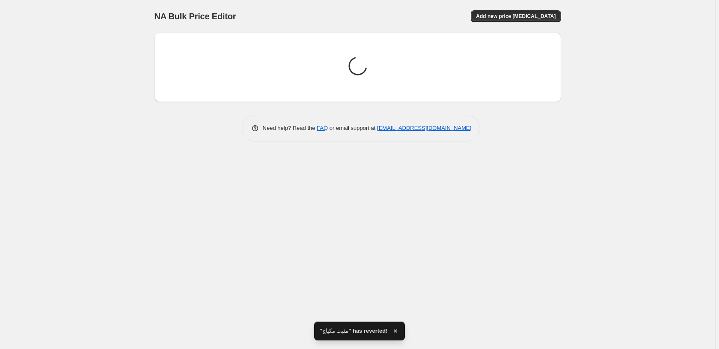
click at [48, 172] on div "NA Bulk Price Editor. This page is ready NA Bulk Price Editor Add new price cha…" at bounding box center [357, 174] width 715 height 349
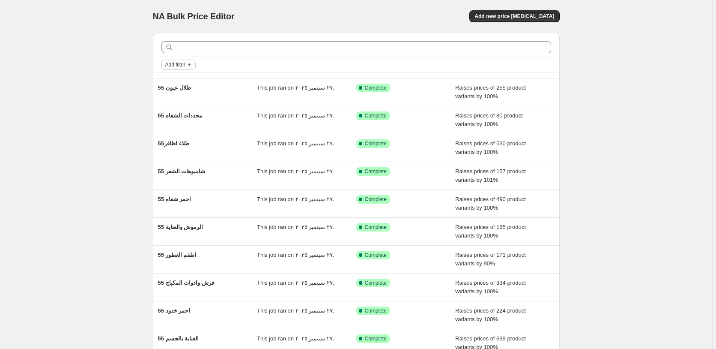
click at [188, 66] on button "Add filter" at bounding box center [178, 65] width 34 height 10
click at [181, 85] on span "Job status" at bounding box center [180, 81] width 25 height 9
click at [188, 143] on span "Reverted" at bounding box center [190, 143] width 23 height 6
click at [176, 143] on input "Reverted" at bounding box center [172, 143] width 7 height 7
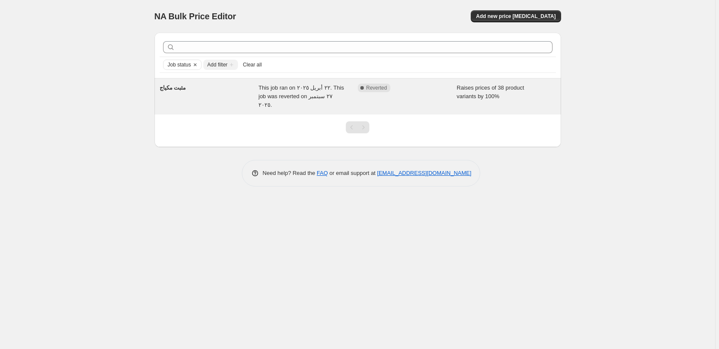
click at [426, 90] on div "Complete Reverted" at bounding box center [401, 87] width 86 height 9
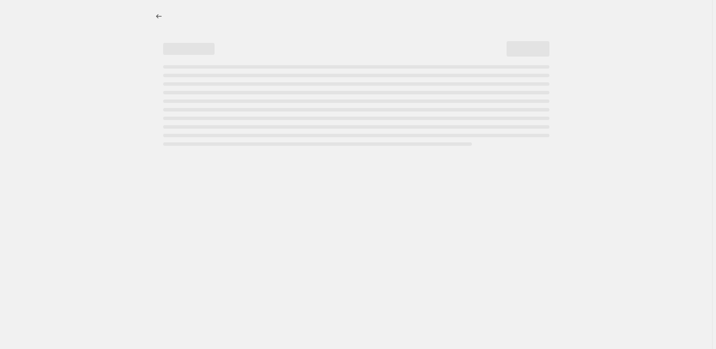
select select "percentage"
select select "pp"
select select "collection"
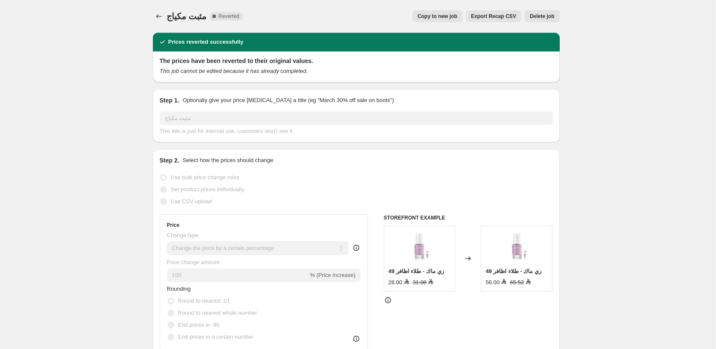
click at [444, 16] on span "Copy to new job" at bounding box center [437, 16] width 40 height 7
select select "percentage"
select select "pp"
select select "collection"
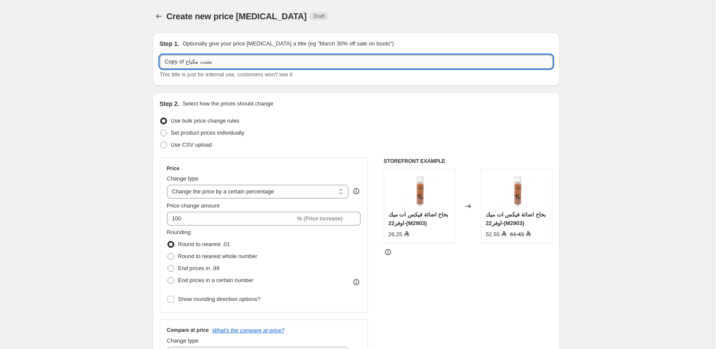
drag, startPoint x: 185, startPoint y: 62, endPoint x: 155, endPoint y: 64, distance: 30.0
click at [160, 64] on input "Copy of مثبت مكياج" at bounding box center [356, 62] width 393 height 14
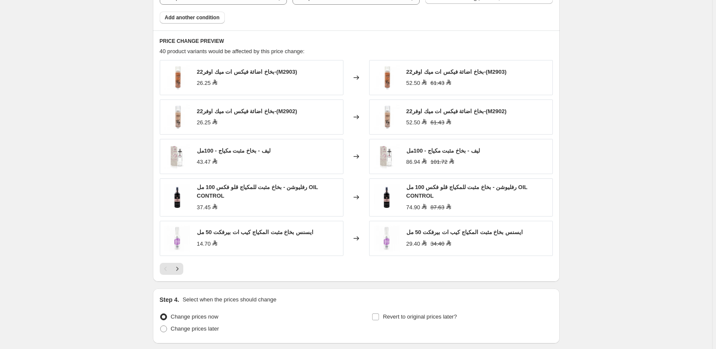
scroll to position [725, 0]
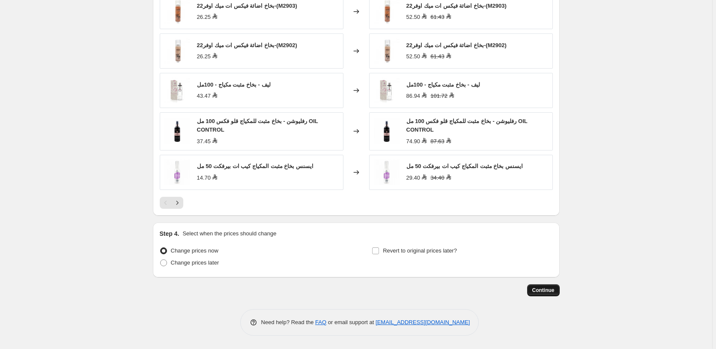
type input "55 مثبت مكياج"
click at [545, 290] on span "Continue" at bounding box center [543, 290] width 22 height 7
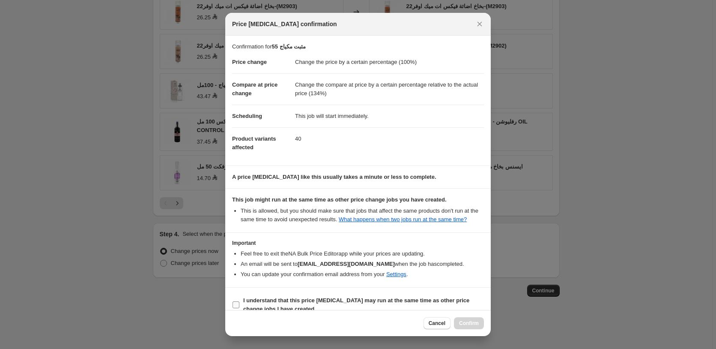
click at [307, 301] on b "I understand that this price change job may run at the same time as other price…" at bounding box center [356, 304] width 226 height 15
click at [239, 301] on input "I understand that this price change job may run at the same time as other price…" at bounding box center [235, 304] width 7 height 7
checkbox input "true"
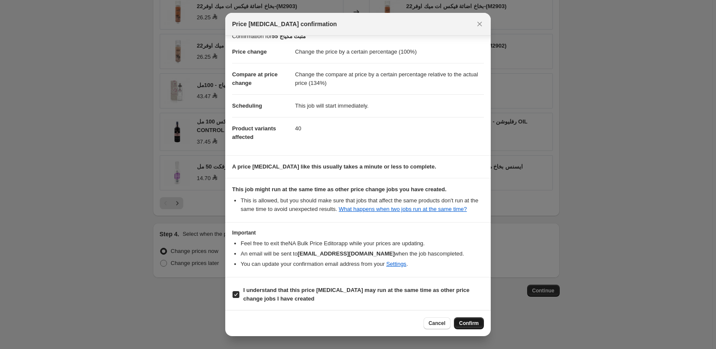
scroll to position [14, 0]
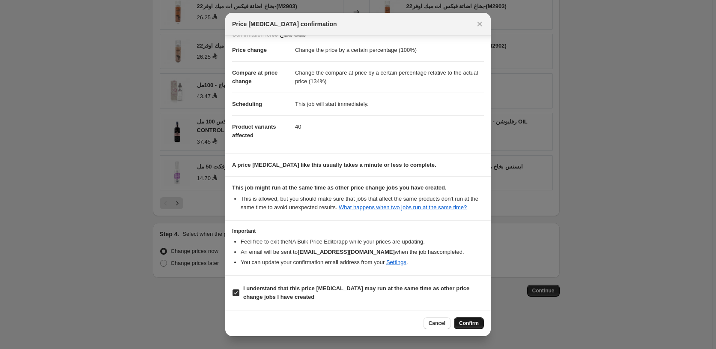
click at [470, 322] on span "Confirm" at bounding box center [469, 322] width 20 height 7
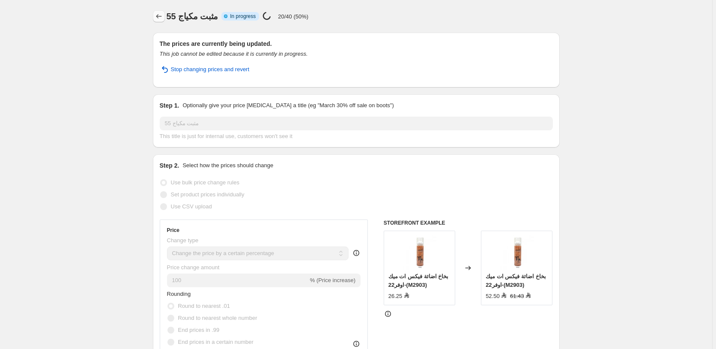
click at [158, 14] on icon "Price change jobs" at bounding box center [159, 16] width 9 height 9
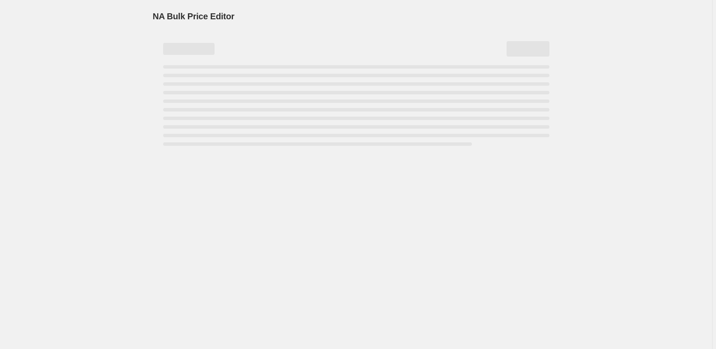
click at [158, 14] on span "NA Bulk Price Editor" at bounding box center [194, 16] width 82 height 9
click at [83, 199] on div "NA Bulk Price Editor. This page is ready NA Bulk Price Editor" at bounding box center [357, 174] width 715 height 349
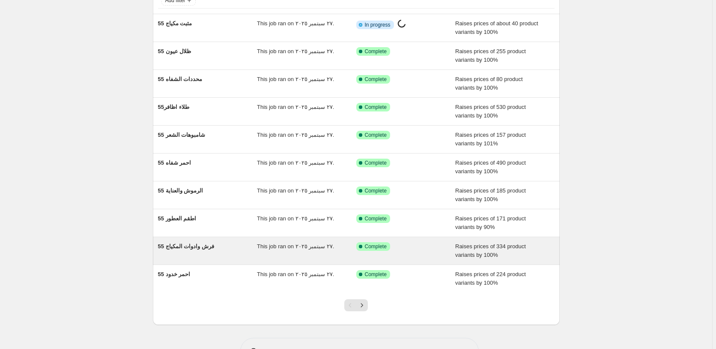
scroll to position [92, 0]
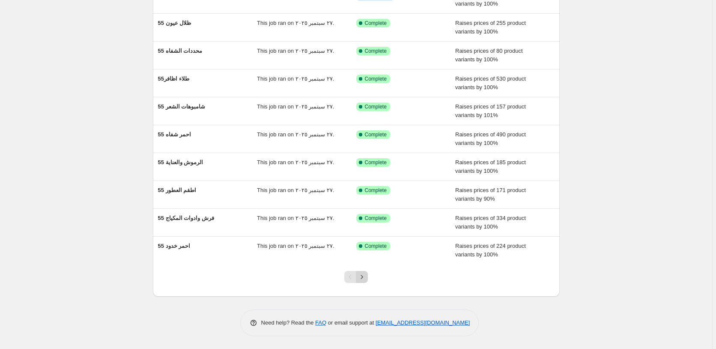
click at [364, 277] on icon "Next" at bounding box center [362, 276] width 9 height 9
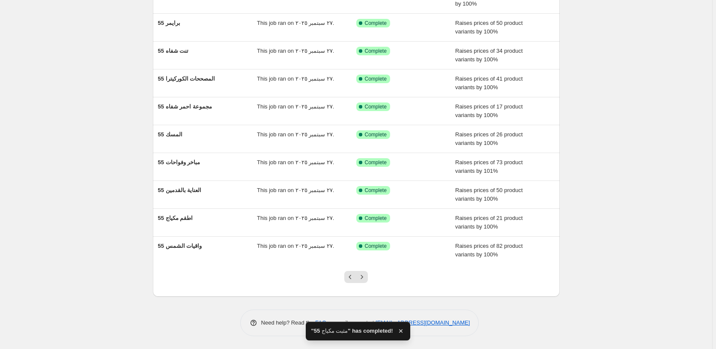
click at [364, 277] on icon "Next" at bounding box center [362, 276] width 9 height 9
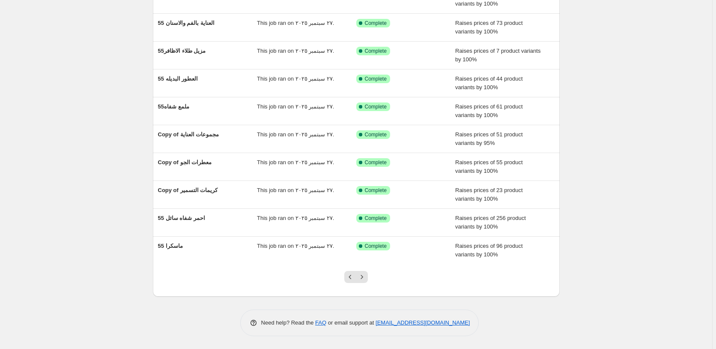
click at [364, 277] on icon "Next" at bounding box center [362, 276] width 9 height 9
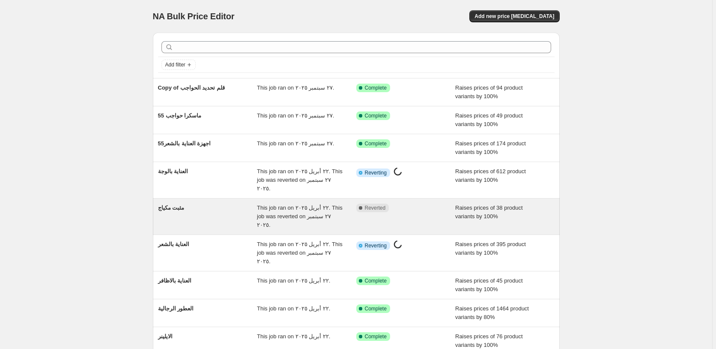
click at [425, 203] on div "Complete Reverted" at bounding box center [399, 207] width 86 height 9
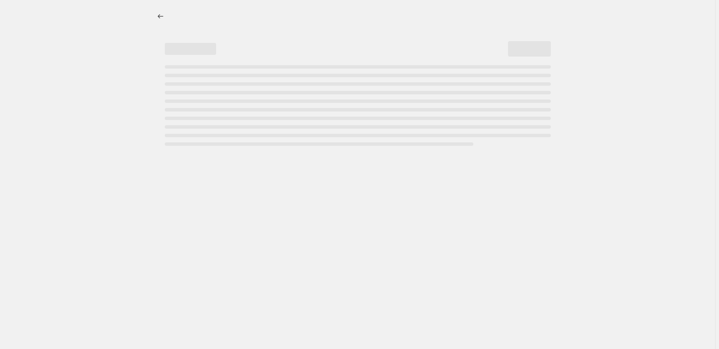
select select "percentage"
select select "pp"
select select "collection"
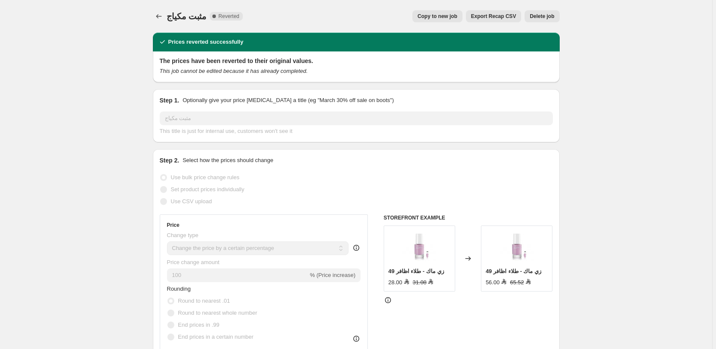
click at [545, 15] on span "Delete job" at bounding box center [542, 16] width 24 height 7
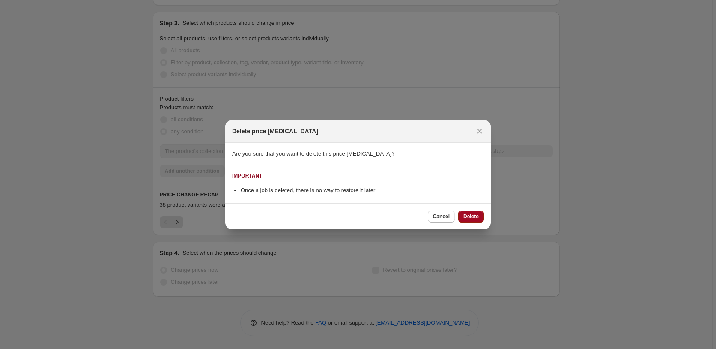
click at [474, 215] on span "Delete" at bounding box center [470, 216] width 15 height 7
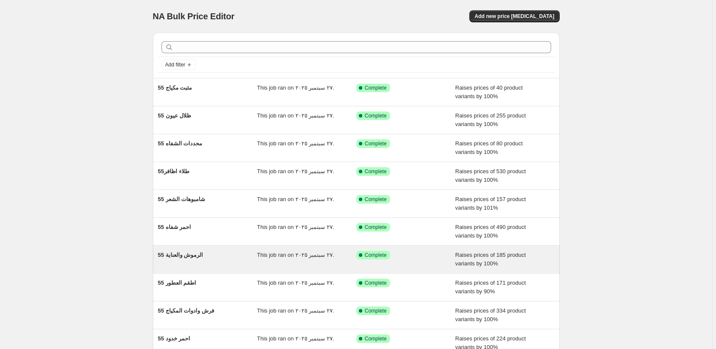
scroll to position [92, 0]
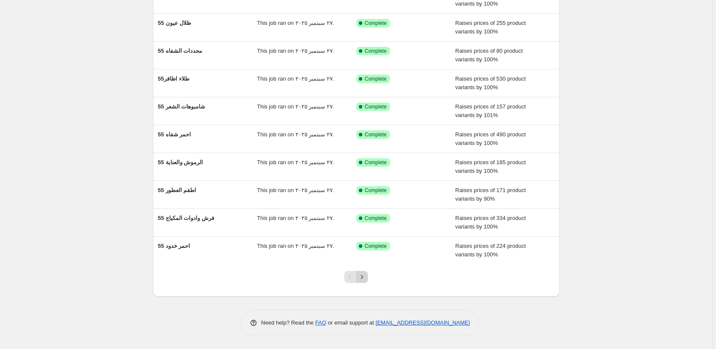
click at [361, 275] on icon "Next" at bounding box center [362, 276] width 9 height 9
click at [366, 275] on icon "Next" at bounding box center [362, 276] width 9 height 9
click at [366, 276] on icon "Next" at bounding box center [362, 276] width 9 height 9
click at [365, 278] on icon "Next" at bounding box center [362, 276] width 9 height 9
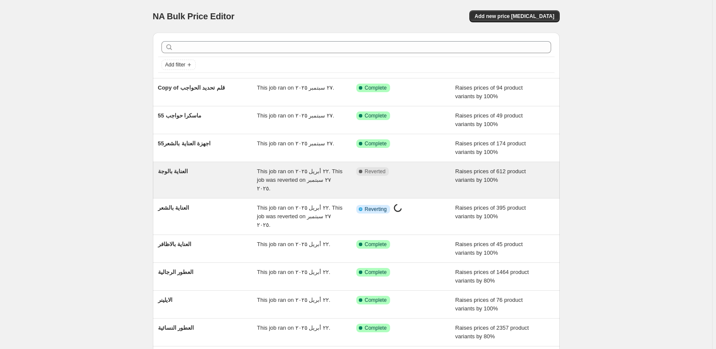
click at [426, 173] on div "Complete Reverted" at bounding box center [399, 171] width 86 height 9
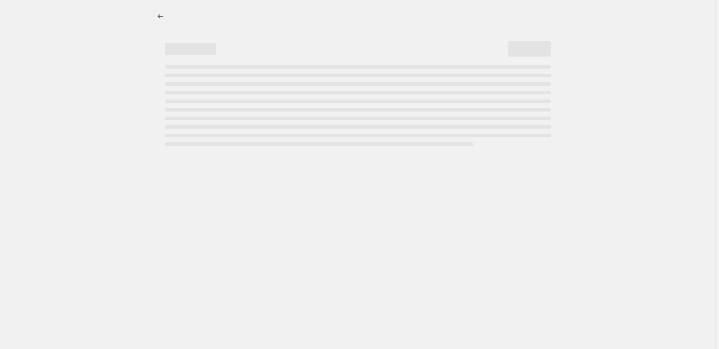
select select "percentage"
select select "pp"
select select "collection"
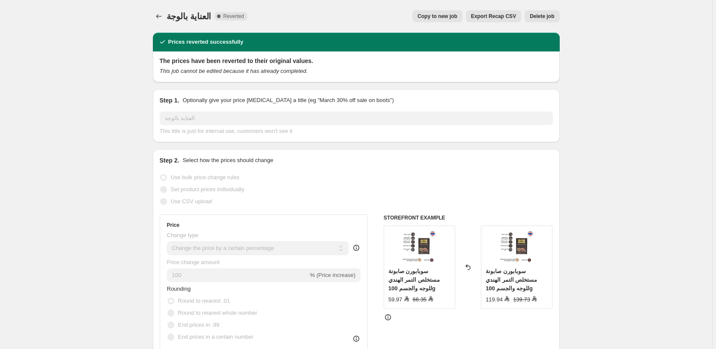
click at [447, 16] on span "Copy to new job" at bounding box center [437, 16] width 40 height 7
select select "percentage"
select select "pp"
select select "collection"
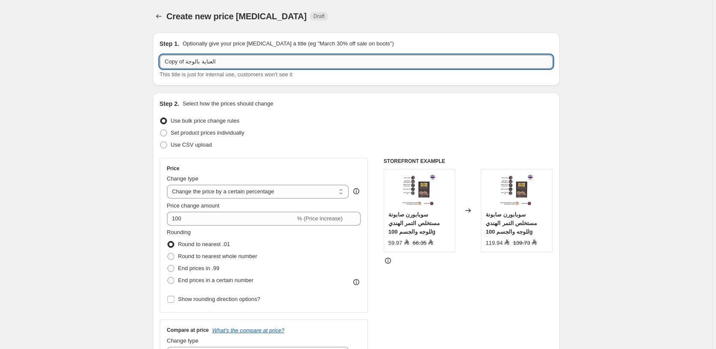
drag, startPoint x: 185, startPoint y: 62, endPoint x: 152, endPoint y: 59, distance: 33.1
click at [160, 59] on input "Copy of العناية بالوجة" at bounding box center [356, 62] width 393 height 14
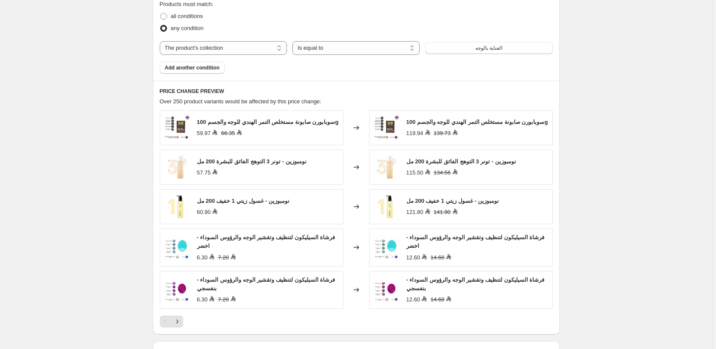
scroll to position [727, 0]
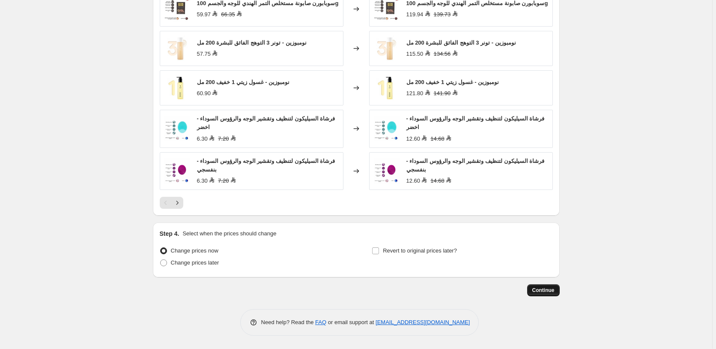
type input "55 العناية بالوجة"
click at [545, 289] on span "Continue" at bounding box center [543, 290] width 22 height 7
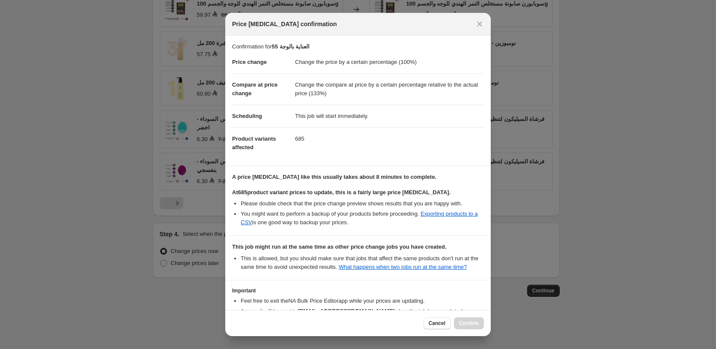
scroll to position [62, 0]
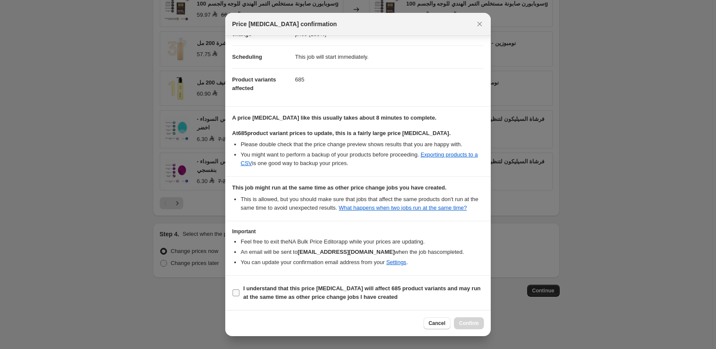
click at [287, 289] on b "I understand that this price change job will affect 685 product variants and ma…" at bounding box center [361, 292] width 237 height 15
click at [239, 289] on input "I understand that this price change job will affect 685 product variants and ma…" at bounding box center [235, 292] width 7 height 7
checkbox input "true"
click at [466, 322] on span "Confirm" at bounding box center [469, 322] width 20 height 7
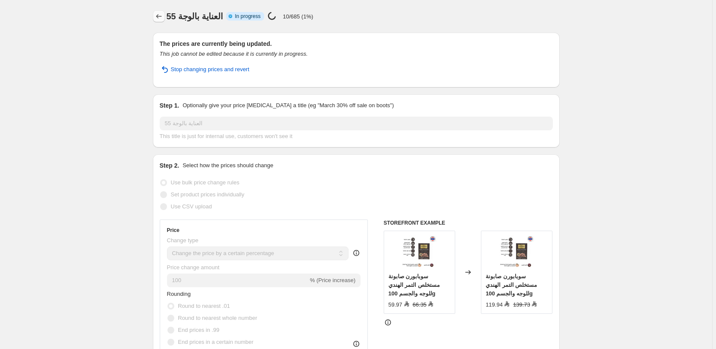
click at [160, 18] on icon "Price change jobs" at bounding box center [159, 16] width 9 height 9
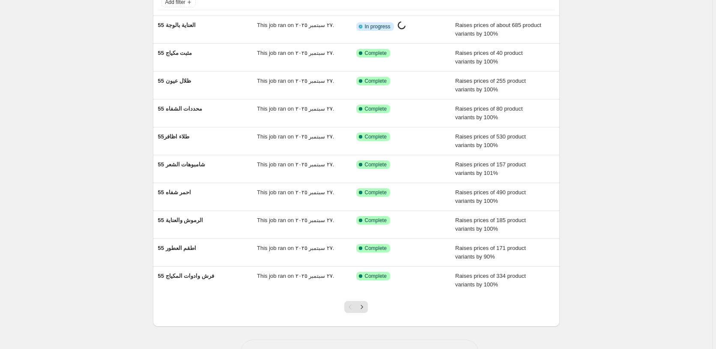
scroll to position [92, 0]
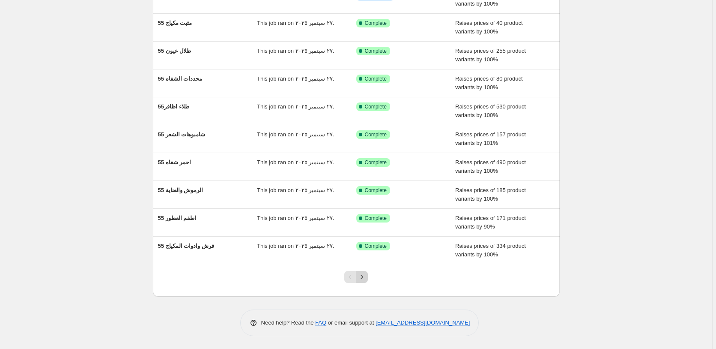
click at [366, 277] on icon "Next" at bounding box center [362, 276] width 9 height 9
click at [365, 277] on icon "Next" at bounding box center [362, 276] width 9 height 9
click at [364, 277] on icon "Next" at bounding box center [362, 276] width 9 height 9
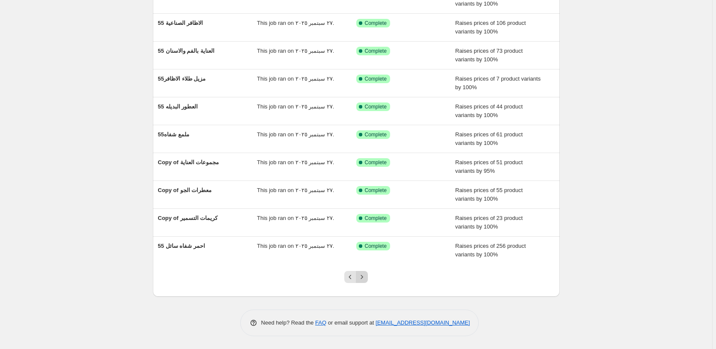
scroll to position [0, 0]
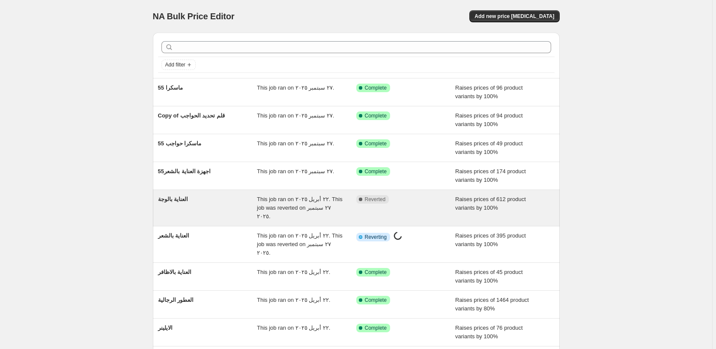
click at [425, 202] on div "Complete Reverted" at bounding box center [399, 199] width 86 height 9
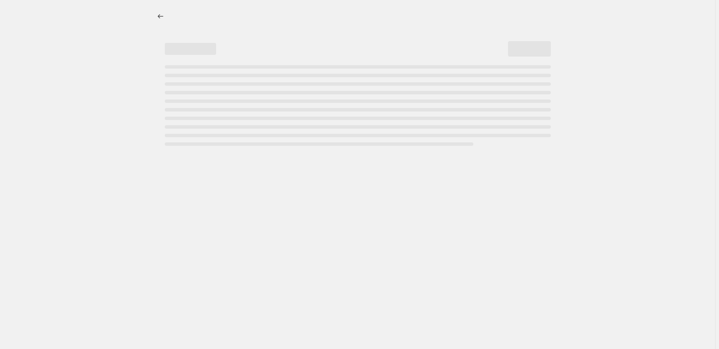
select select "percentage"
select select "pp"
select select "collection"
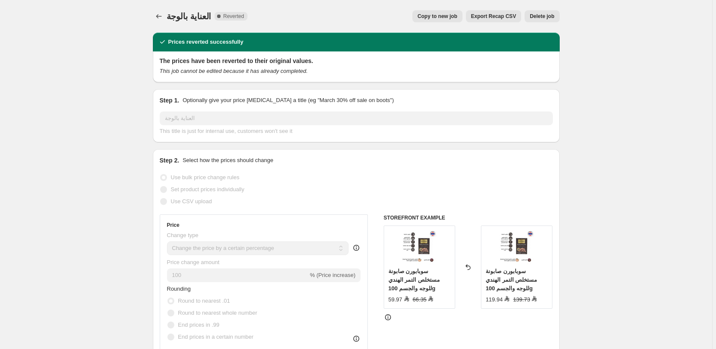
click at [548, 16] on span "Delete job" at bounding box center [542, 16] width 24 height 7
click at [547, 15] on span "Delete job" at bounding box center [542, 16] width 24 height 7
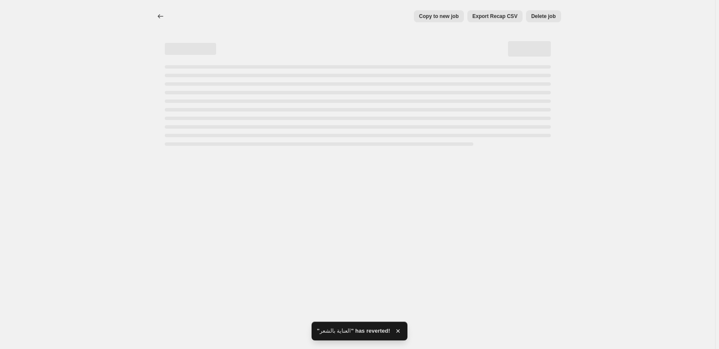
select select "percentage"
select select "pp"
select select "collection"
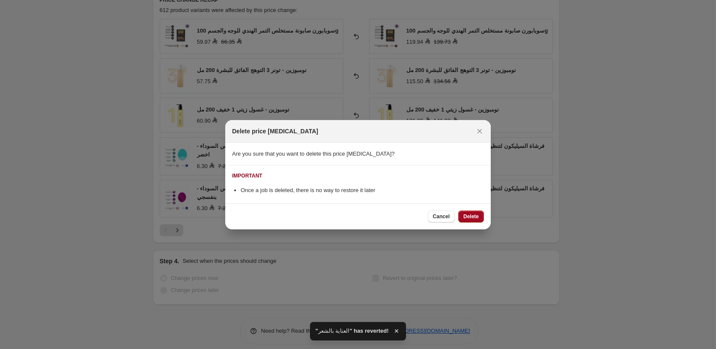
click at [473, 217] on span "Delete" at bounding box center [470, 216] width 15 height 7
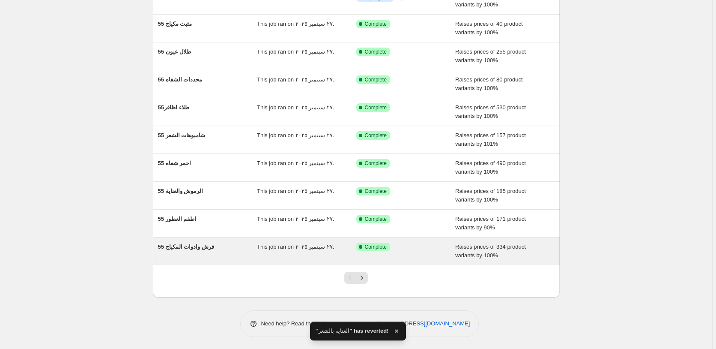
scroll to position [92, 0]
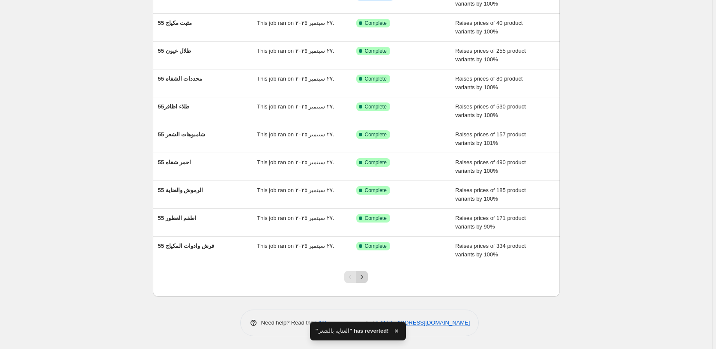
click at [366, 278] on icon "Next" at bounding box center [362, 276] width 9 height 9
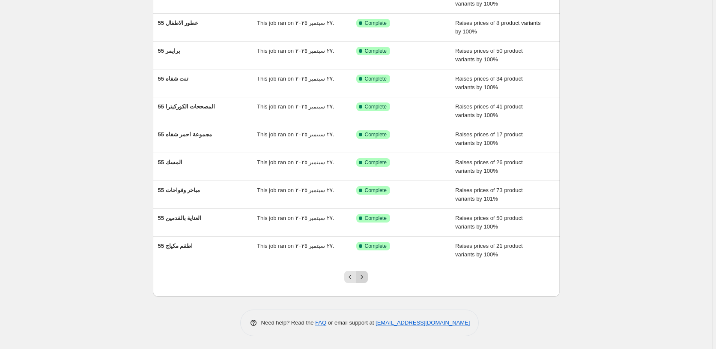
click at [365, 277] on icon "Next" at bounding box center [362, 276] width 9 height 9
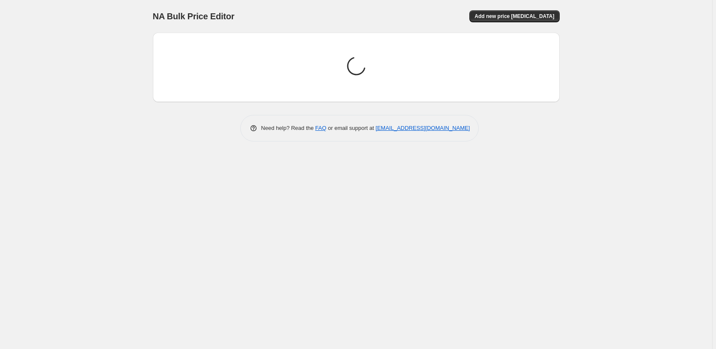
scroll to position [0, 0]
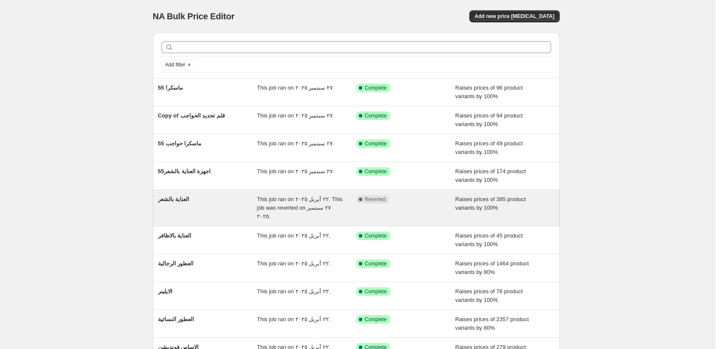
click at [420, 203] on div "Complete Reverted" at bounding box center [405, 208] width 99 height 26
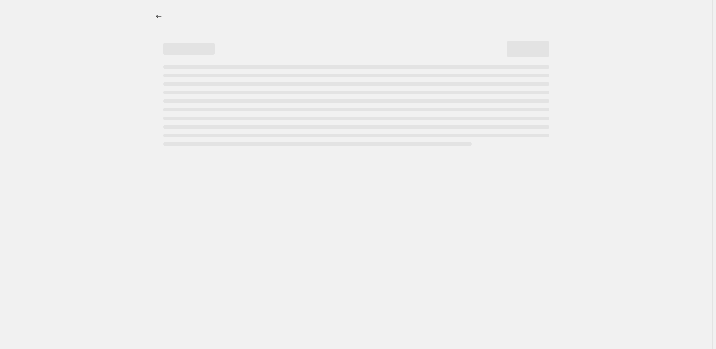
select select "percentage"
select select "pp"
select select "collection"
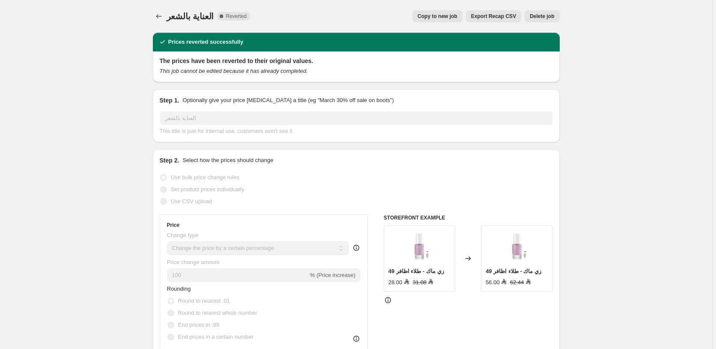
click at [446, 16] on span "Copy to new job" at bounding box center [437, 16] width 40 height 7
select select "percentage"
select select "pp"
select select "collection"
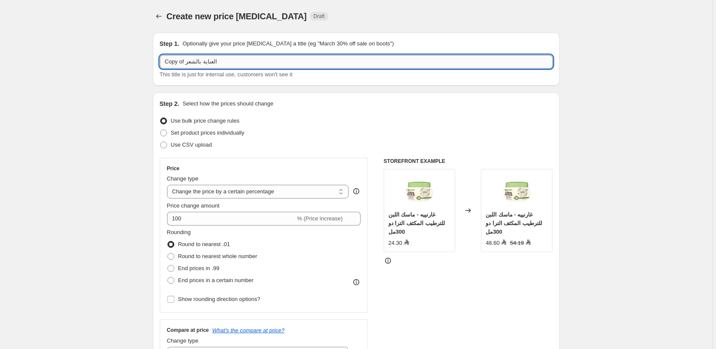
drag, startPoint x: 186, startPoint y: 61, endPoint x: 152, endPoint y: 62, distance: 33.8
click at [160, 62] on input "Copy of العناية بالشعر" at bounding box center [356, 62] width 393 height 14
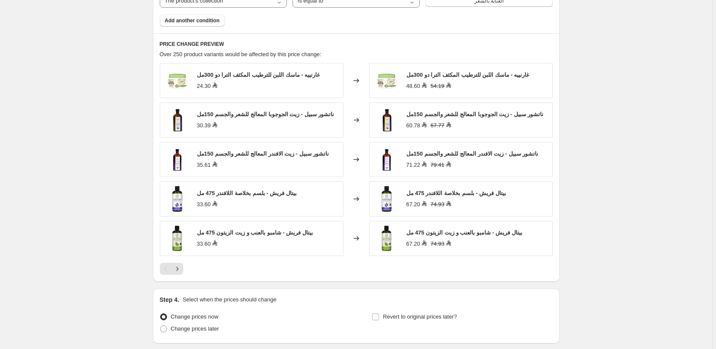
scroll to position [722, 0]
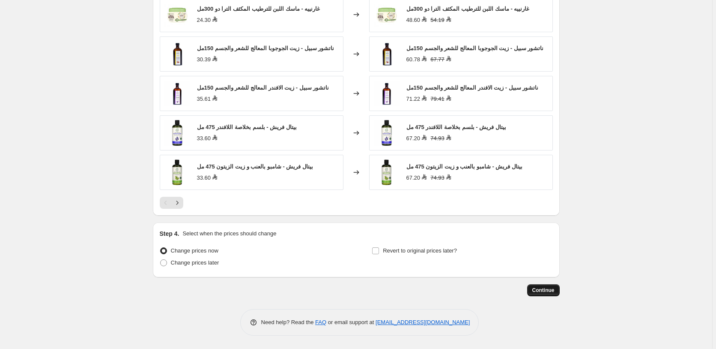
type input "55 العناية بالشعر"
click at [547, 289] on span "Continue" at bounding box center [543, 289] width 22 height 7
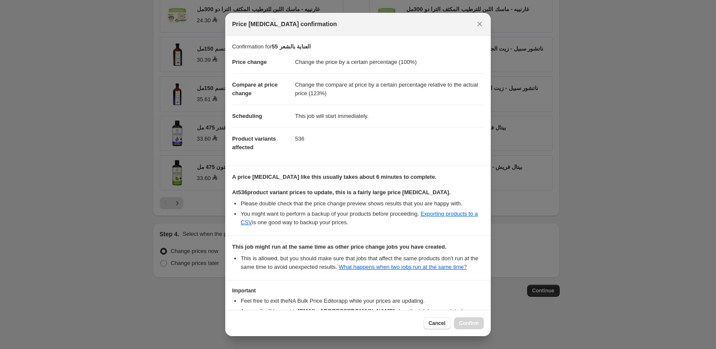
scroll to position [62, 0]
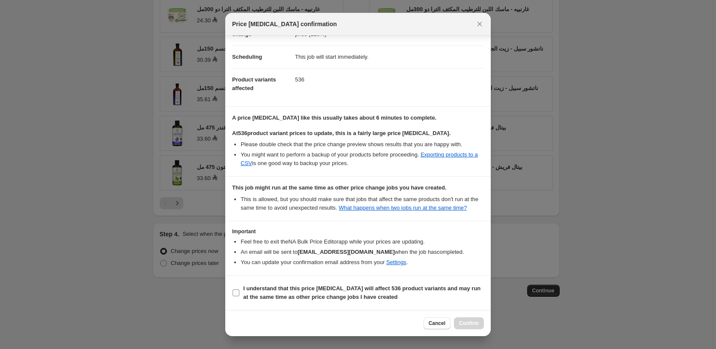
click at [297, 290] on b "I understand that this price change job will affect 536 product variants and ma…" at bounding box center [361, 292] width 237 height 15
click at [239, 290] on input "I understand that this price change job will affect 536 product variants and ma…" at bounding box center [235, 292] width 7 height 7
checkbox input "true"
click at [470, 322] on span "Confirm" at bounding box center [469, 322] width 20 height 7
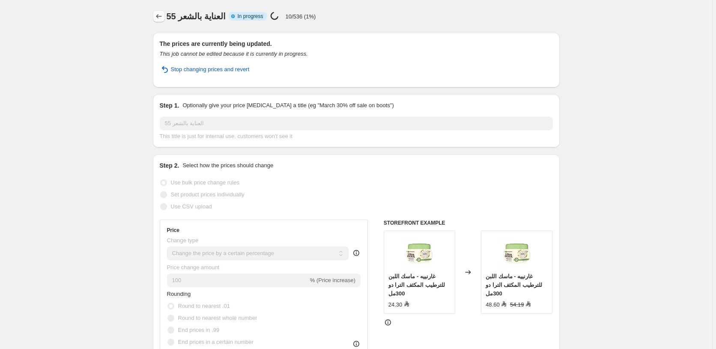
click at [160, 16] on icon "Price change jobs" at bounding box center [159, 16] width 9 height 9
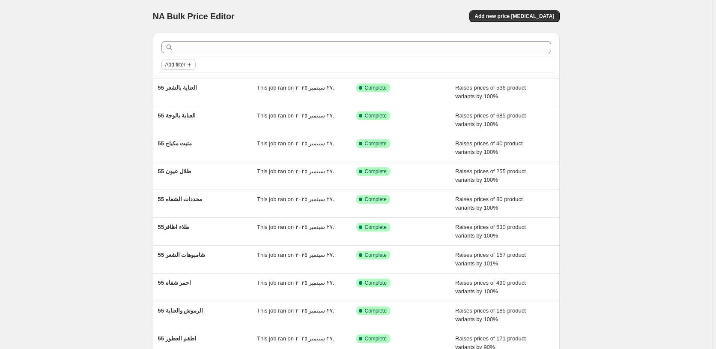
click at [184, 65] on span "Add filter" at bounding box center [175, 64] width 20 height 7
click at [180, 84] on span "Job status" at bounding box center [180, 81] width 25 height 6
click at [190, 143] on span "Reverted" at bounding box center [190, 143] width 23 height 6
click at [176, 143] on input "Reverted" at bounding box center [172, 143] width 7 height 7
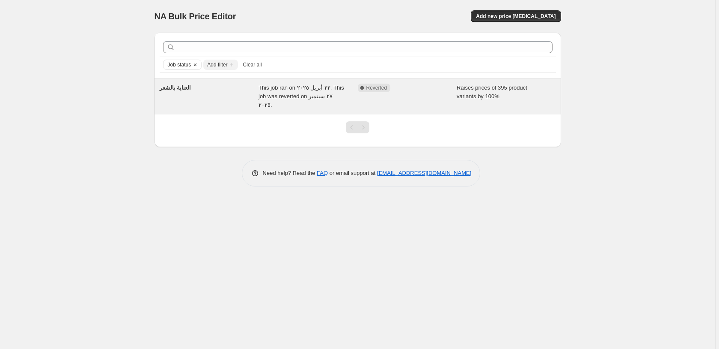
click at [428, 93] on div "Complete Reverted" at bounding box center [407, 96] width 99 height 26
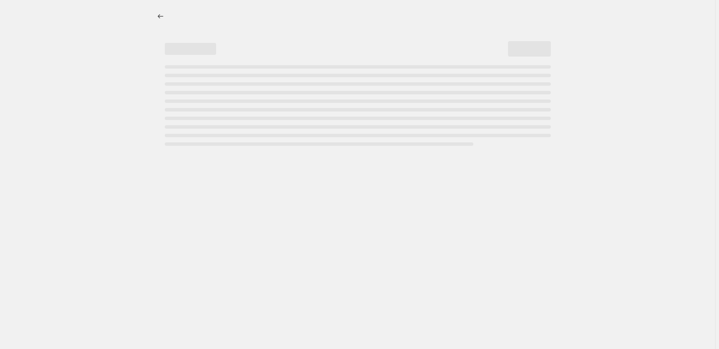
select select "percentage"
select select "pp"
select select "collection"
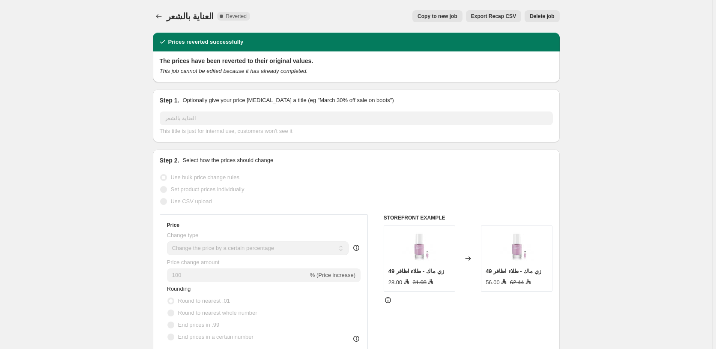
click at [545, 16] on span "Delete job" at bounding box center [542, 16] width 24 height 7
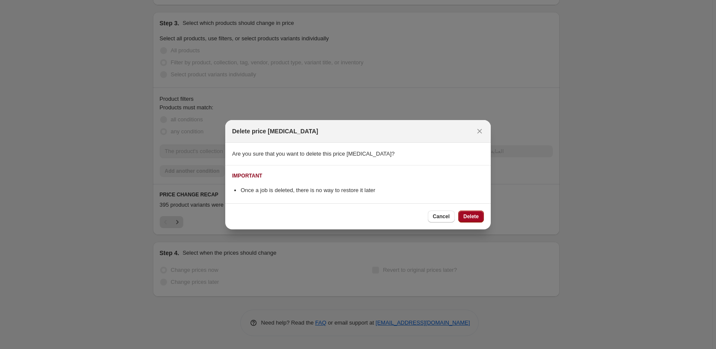
click at [470, 217] on span "Delete" at bounding box center [470, 216] width 15 height 7
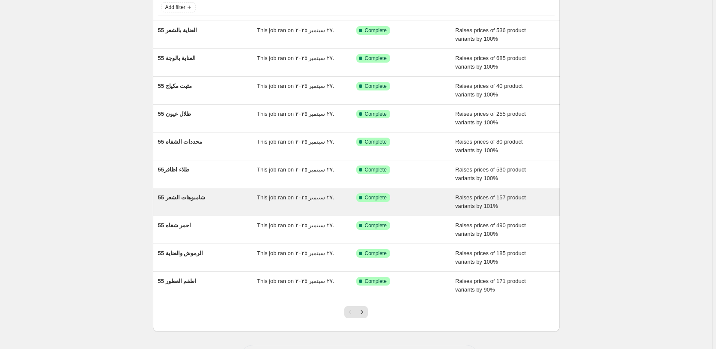
scroll to position [92, 0]
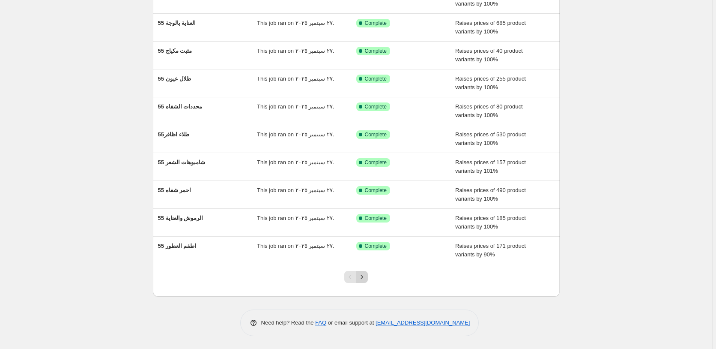
click at [366, 278] on icon "Next" at bounding box center [362, 276] width 9 height 9
click at [364, 279] on icon "Next" at bounding box center [362, 276] width 9 height 9
click at [365, 275] on icon "Next" at bounding box center [362, 276] width 9 height 9
click at [364, 276] on icon "Next" at bounding box center [362, 276] width 9 height 9
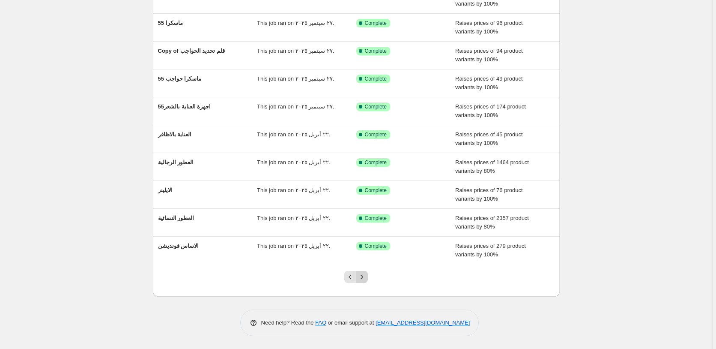
scroll to position [0, 0]
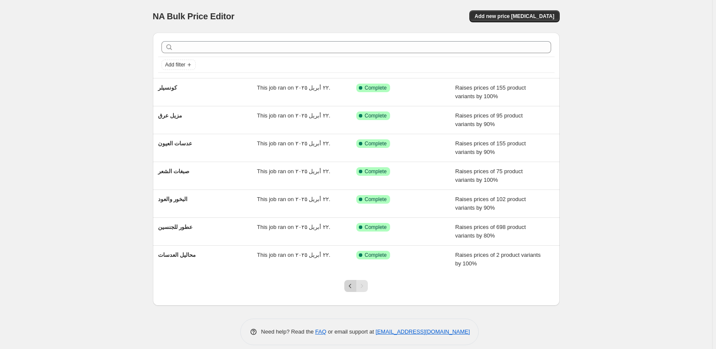
click at [350, 285] on icon "Previous" at bounding box center [350, 285] width 9 height 9
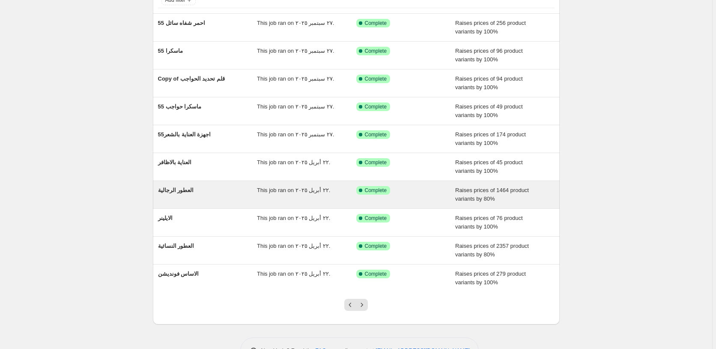
scroll to position [92, 0]
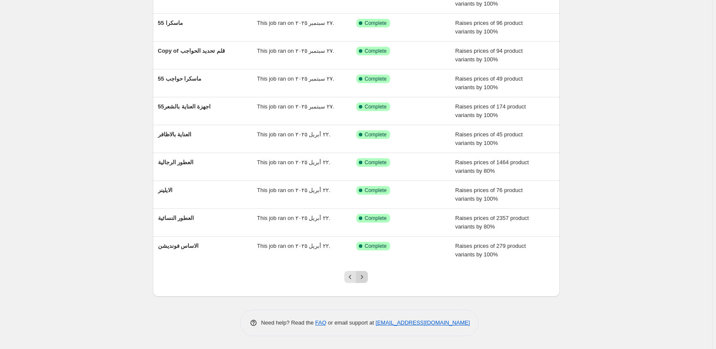
click at [366, 277] on icon "Next" at bounding box center [362, 276] width 9 height 9
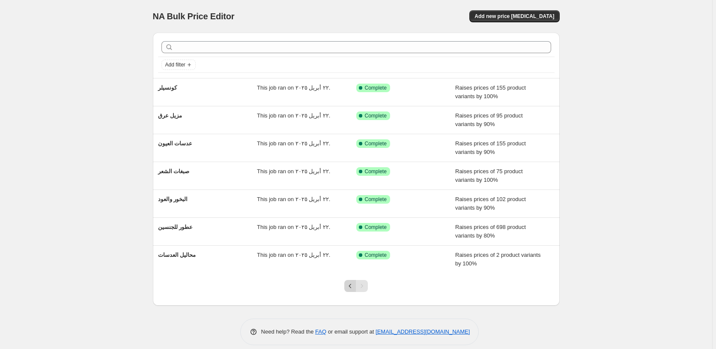
click at [347, 286] on button "Previous" at bounding box center [350, 286] width 12 height 12
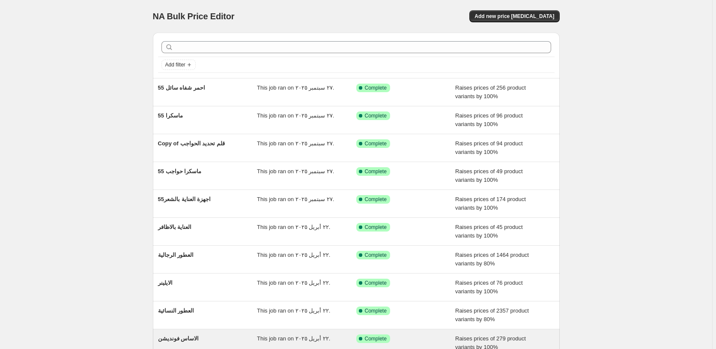
scroll to position [92, 0]
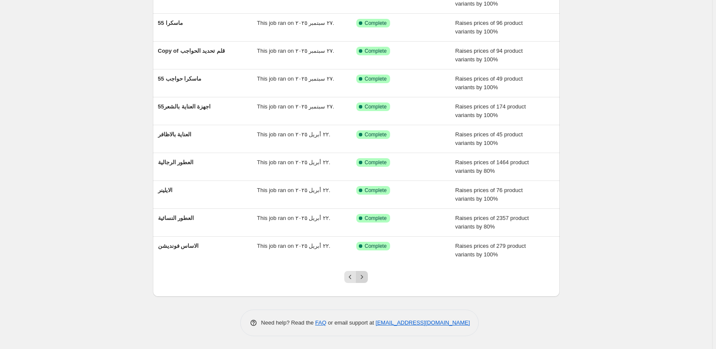
click at [365, 277] on icon "Next" at bounding box center [362, 276] width 9 height 9
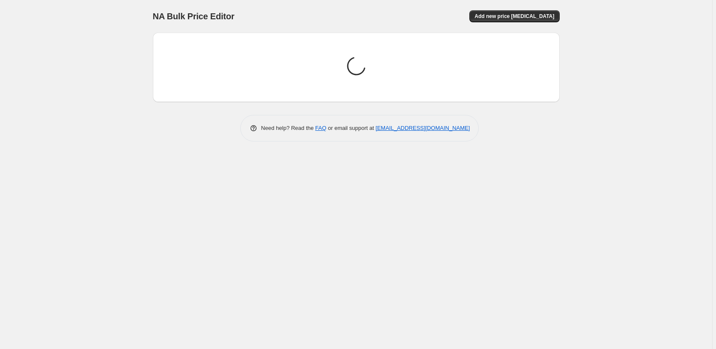
scroll to position [0, 0]
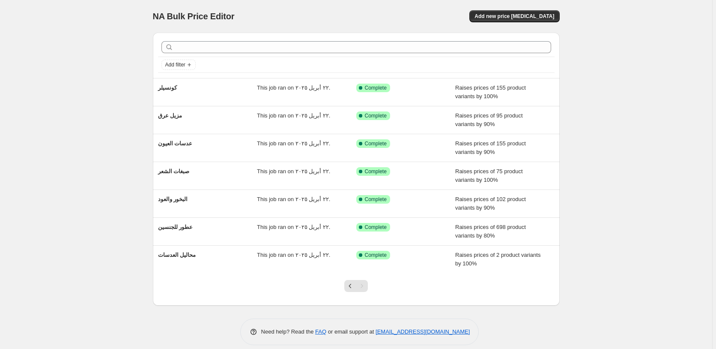
click at [365, 288] on div "Pagination" at bounding box center [362, 286] width 12 height 12
click at [349, 287] on icon "Previous" at bounding box center [350, 285] width 9 height 9
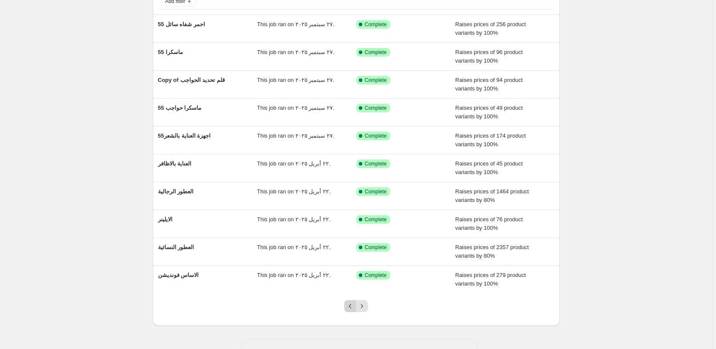
scroll to position [92, 0]
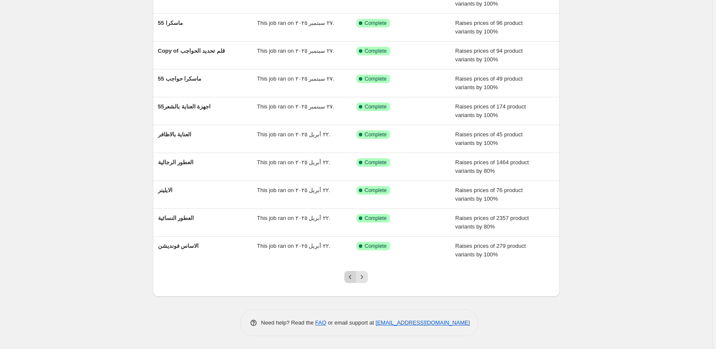
click at [350, 275] on icon "Previous" at bounding box center [350, 276] width 9 height 9
click at [351, 275] on icon "Previous" at bounding box center [350, 276] width 9 height 9
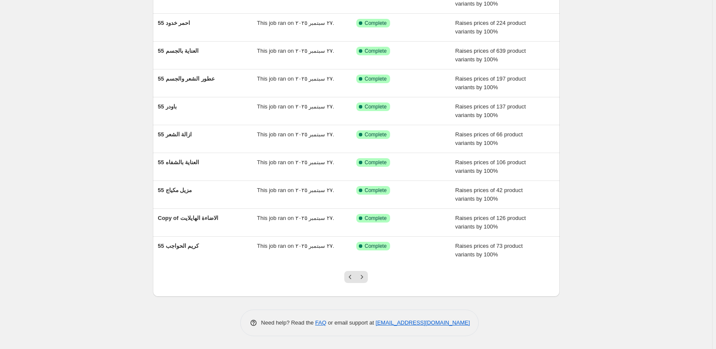
click at [351, 275] on icon "Previous" at bounding box center [350, 276] width 9 height 9
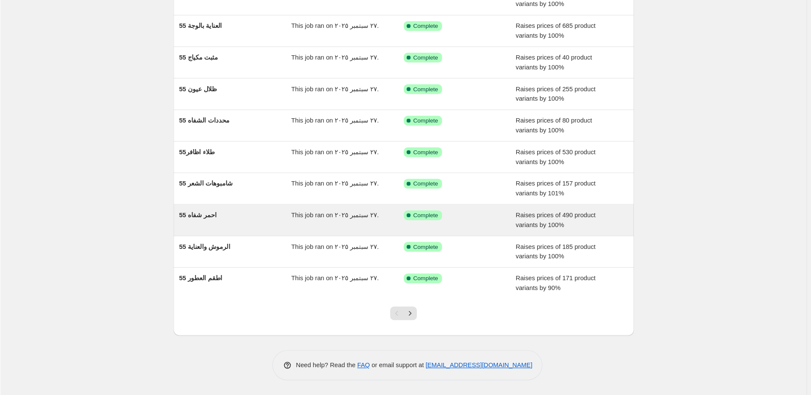
scroll to position [47, 0]
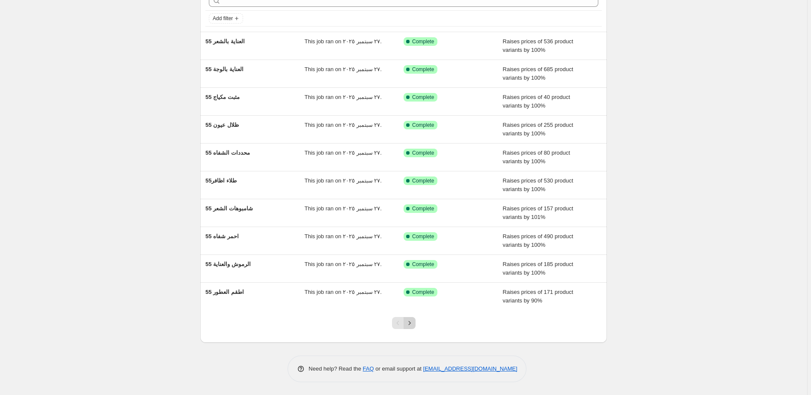
click at [414, 323] on icon "Next" at bounding box center [409, 323] width 9 height 9
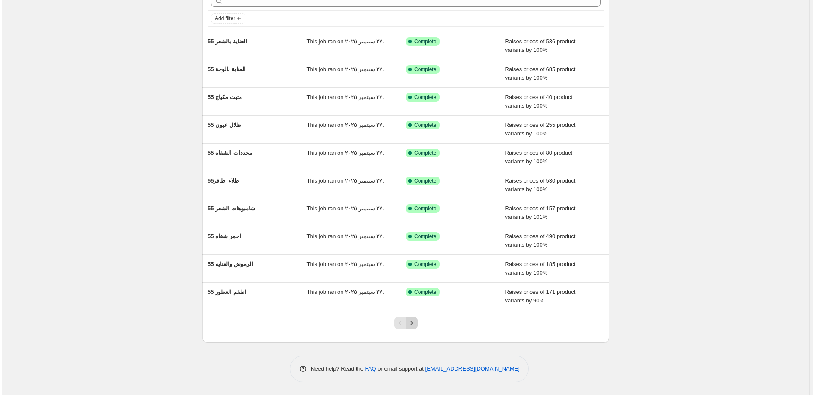
scroll to position [0, 0]
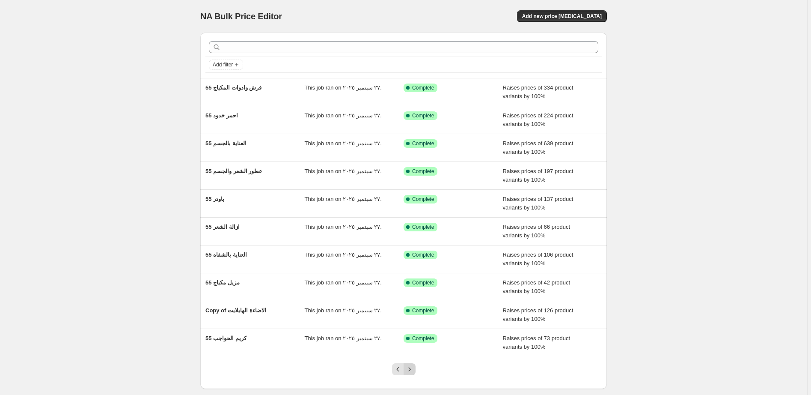
click at [414, 348] on icon "Next" at bounding box center [409, 369] width 9 height 9
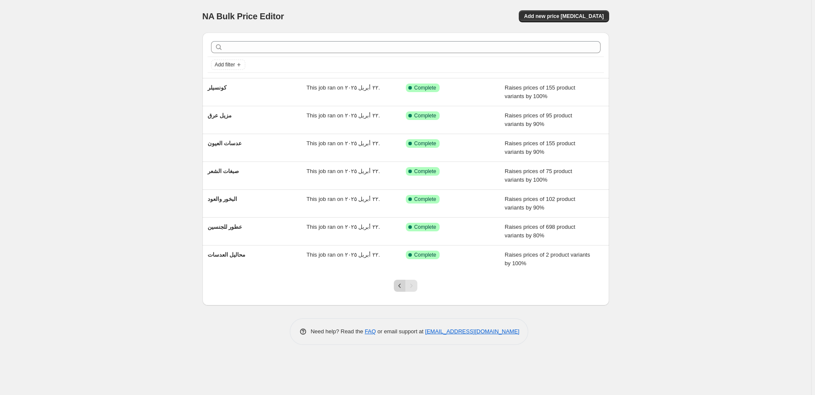
click at [399, 283] on icon "Previous" at bounding box center [400, 285] width 9 height 9
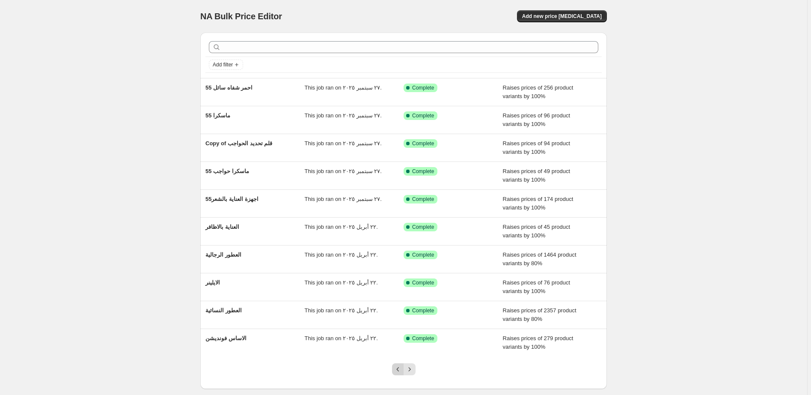
click at [400, 348] on icon "Previous" at bounding box center [398, 369] width 9 height 9
click at [412, 348] on icon "Next" at bounding box center [409, 369] width 9 height 9
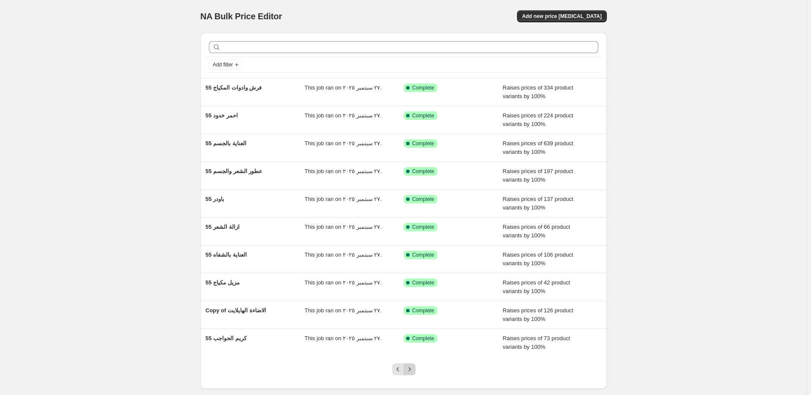
click at [413, 348] on icon "Next" at bounding box center [409, 369] width 9 height 9
click at [411, 348] on icon "Next" at bounding box center [409, 369] width 9 height 9
click at [400, 348] on icon "Previous" at bounding box center [398, 369] width 9 height 9
click at [415, 348] on button "Next" at bounding box center [410, 369] width 12 height 12
click at [412, 348] on icon "Next" at bounding box center [409, 369] width 9 height 9
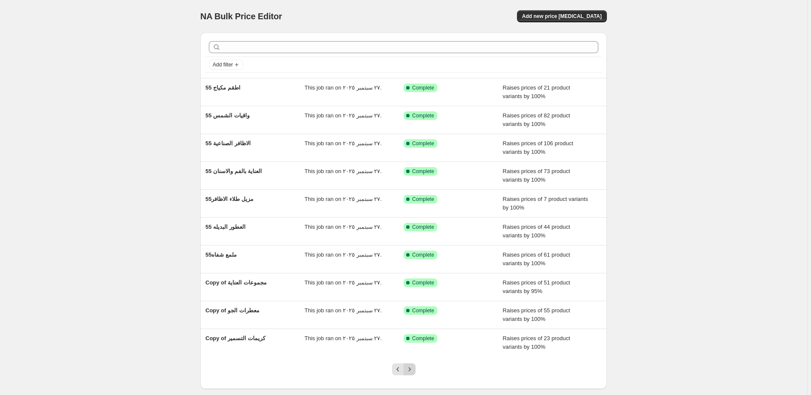
click at [412, 348] on icon "Next" at bounding box center [409, 369] width 9 height 9
click at [401, 348] on icon "Previous" at bounding box center [398, 369] width 9 height 9
click at [414, 367] on icon "Next" at bounding box center [409, 369] width 9 height 9
click at [409, 370] on icon "Next" at bounding box center [409, 369] width 9 height 9
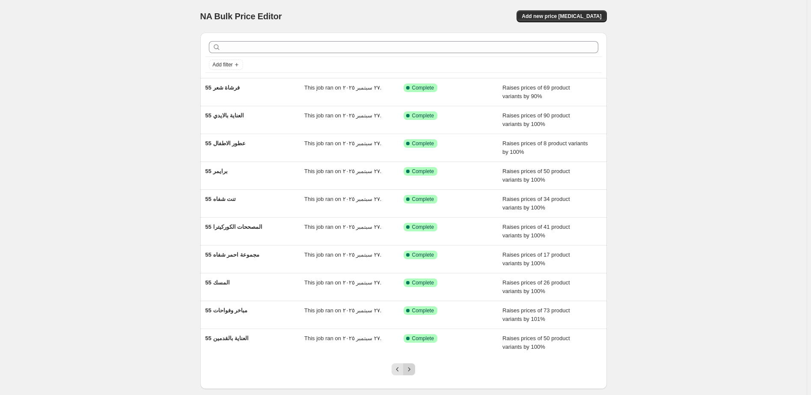
click at [411, 371] on icon "Next" at bounding box center [409, 369] width 2 height 4
click at [413, 371] on icon "Next" at bounding box center [409, 369] width 9 height 9
click at [414, 368] on icon "Next" at bounding box center [409, 369] width 9 height 9
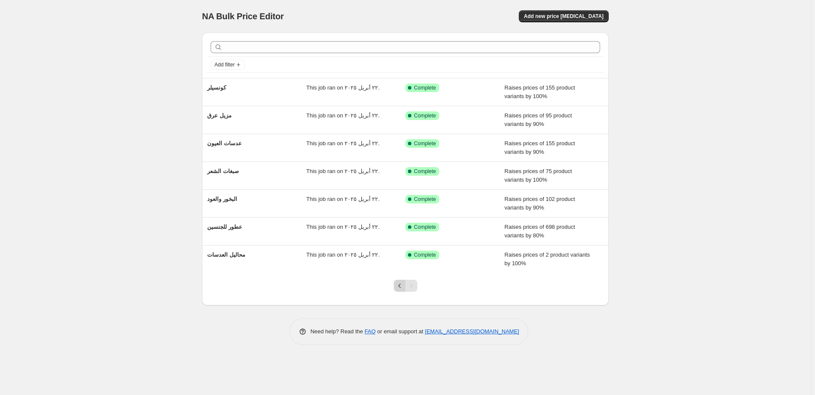
click at [401, 287] on icon "Previous" at bounding box center [400, 285] width 9 height 9
